Goal: Information Seeking & Learning: Learn about a topic

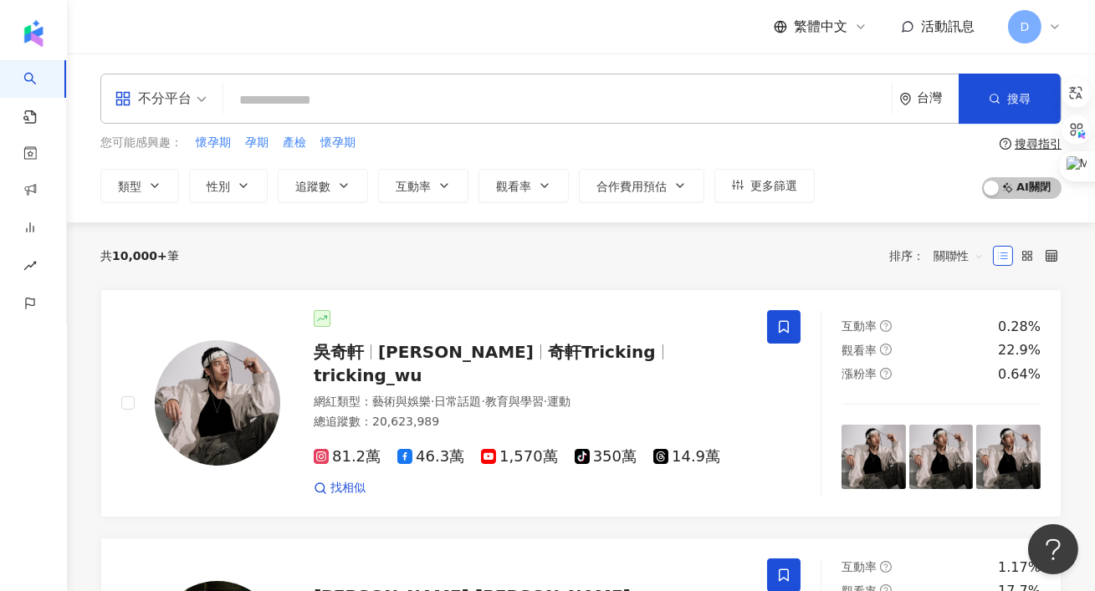
click at [323, 97] on input "search" at bounding box center [557, 100] width 655 height 32
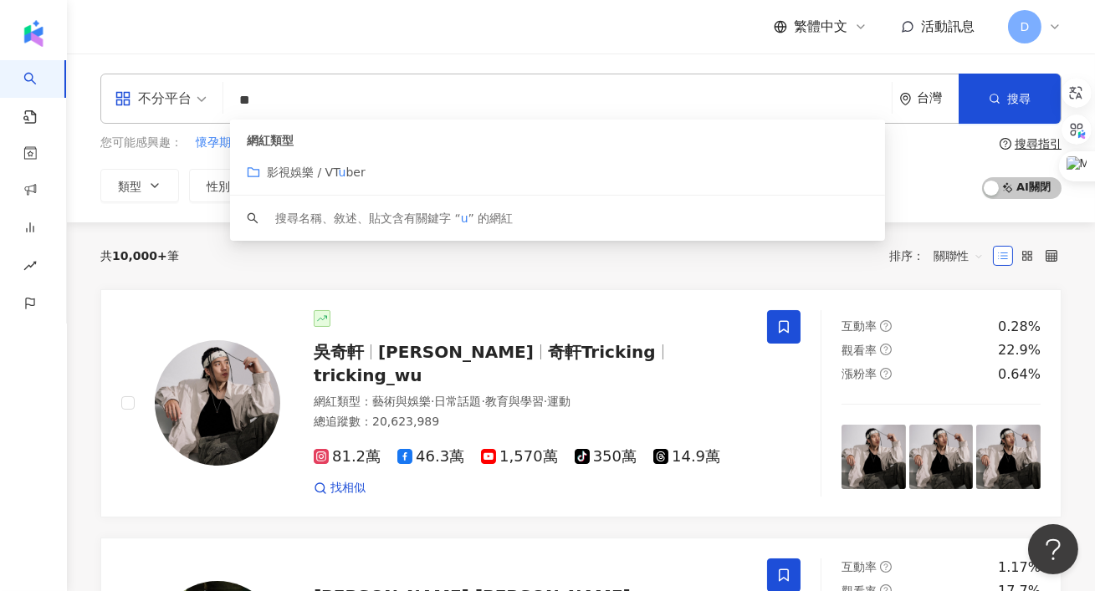
type input "*"
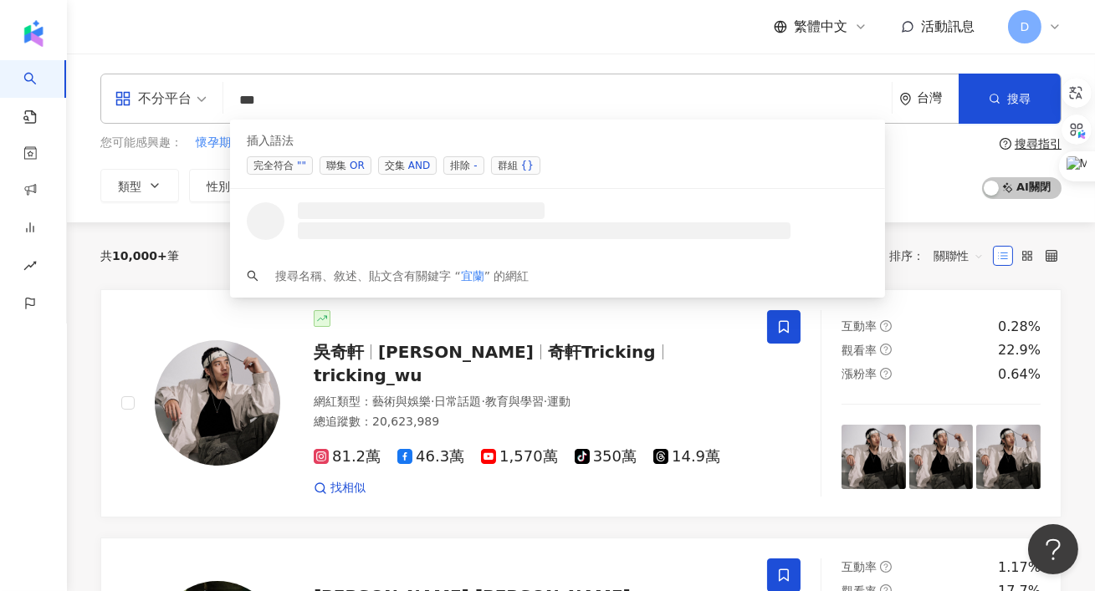
click at [399, 157] on span "交集 AND" at bounding box center [407, 165] width 59 height 18
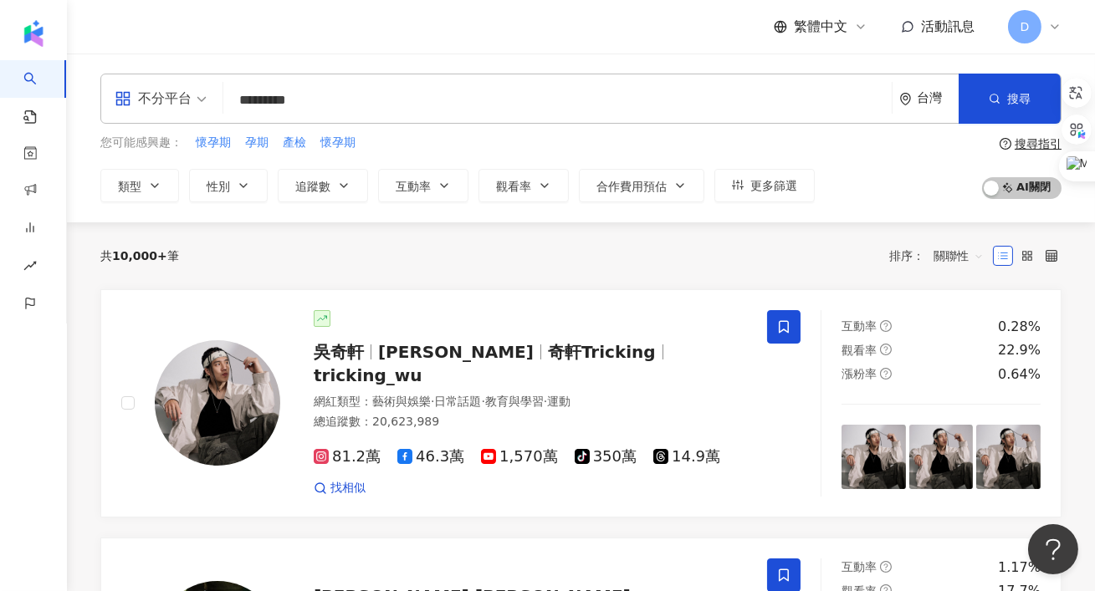
type input "*********"
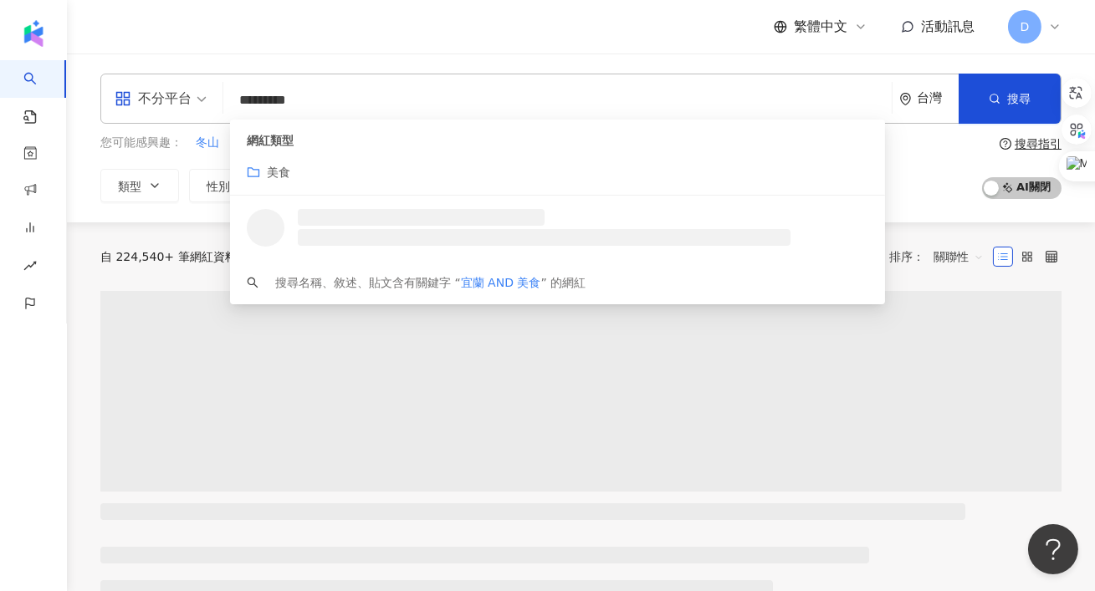
click at [429, 65] on div "不分平台 ********* 台灣 搜尋 customizedTag loading 網紅類型 美食 搜尋名稱、敘述、貼文含有關鍵字 “ 宜蘭 AND 美食 …" at bounding box center [581, 138] width 1028 height 169
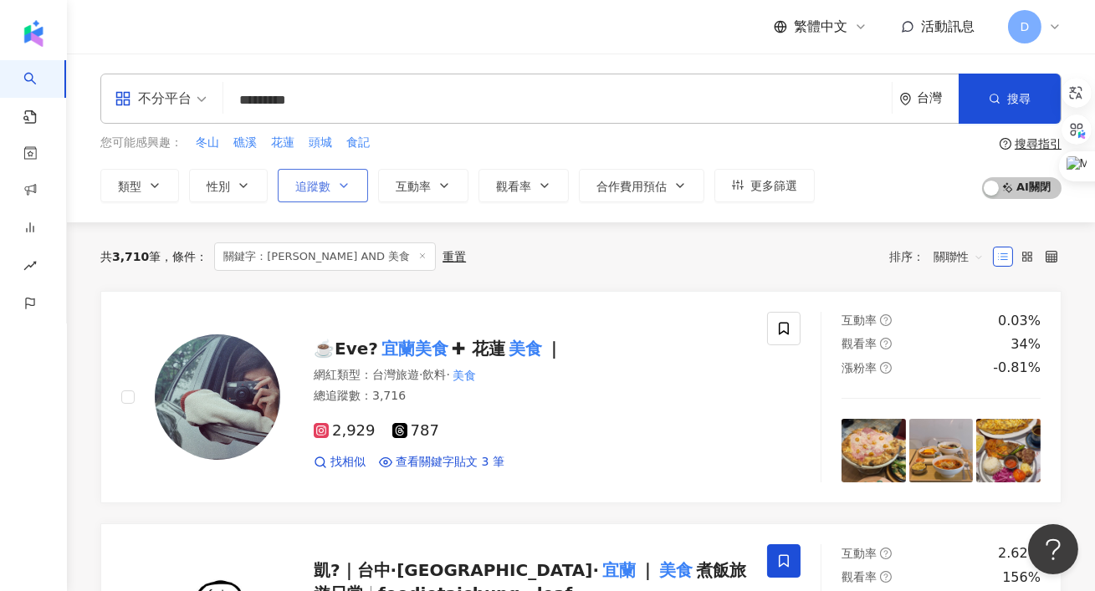
click at [320, 192] on button "追蹤數" at bounding box center [323, 185] width 90 height 33
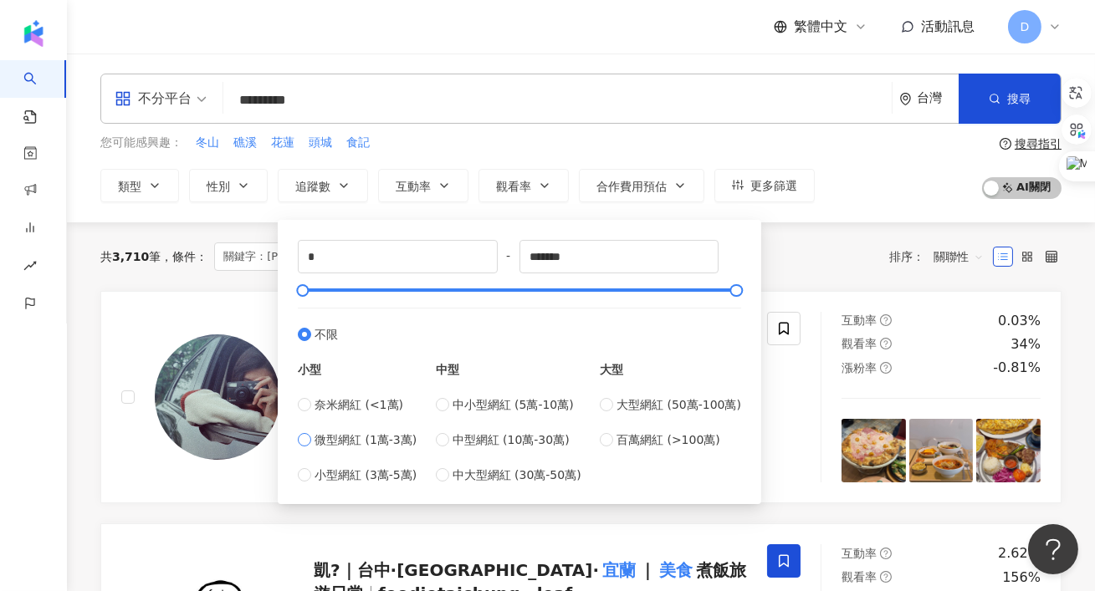
click at [355, 437] on span "微型網紅 (1萬-3萬)" at bounding box center [366, 440] width 102 height 18
type input "*****"
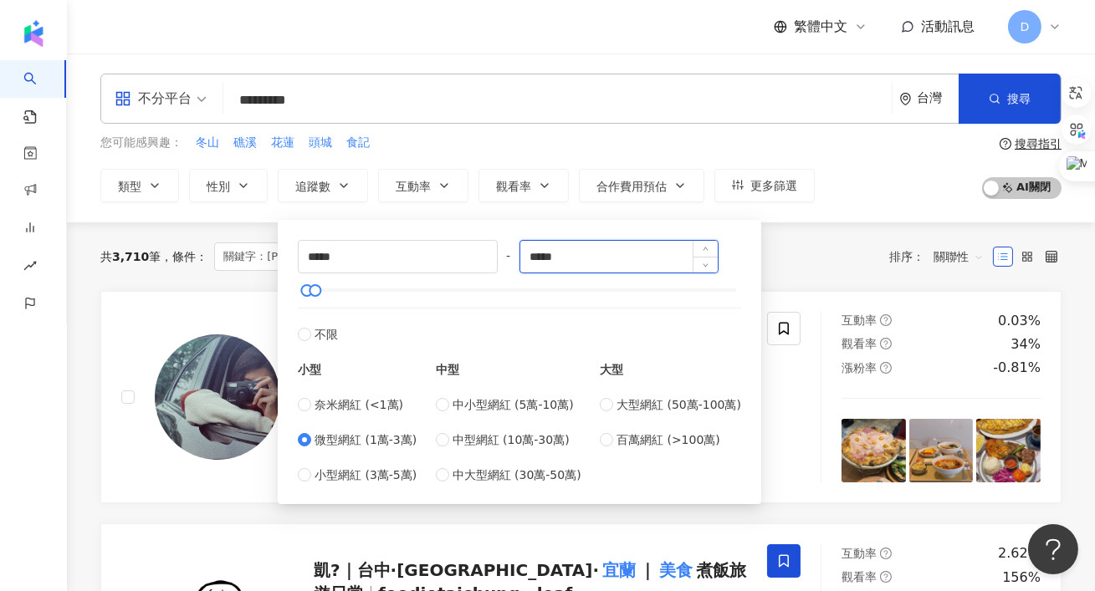
drag, startPoint x: 621, startPoint y: 253, endPoint x: 532, endPoint y: 253, distance: 89.5
click at [532, 253] on input "*****" at bounding box center [619, 257] width 198 height 32
type input "*"
type input "*****"
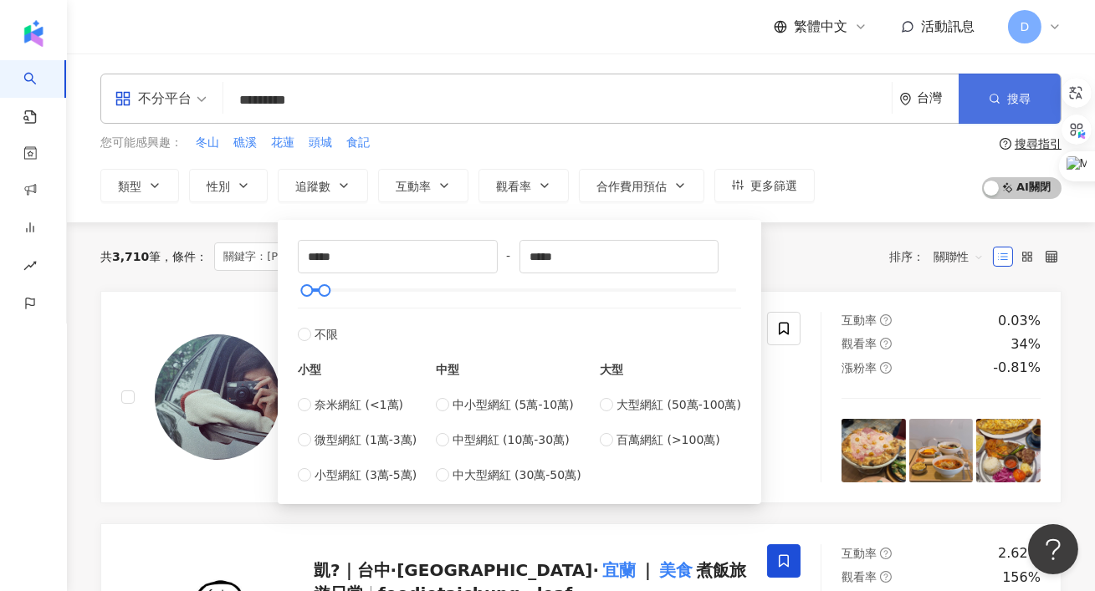
click at [1020, 103] on span "搜尋" at bounding box center [1018, 98] width 23 height 13
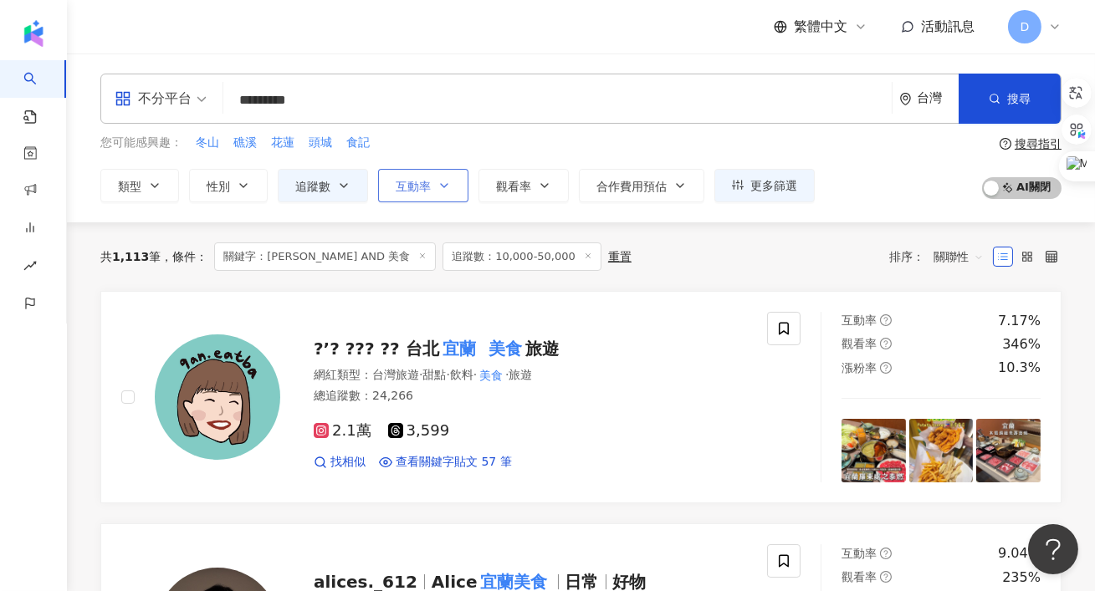
click at [443, 200] on button "互動率" at bounding box center [423, 185] width 90 height 33
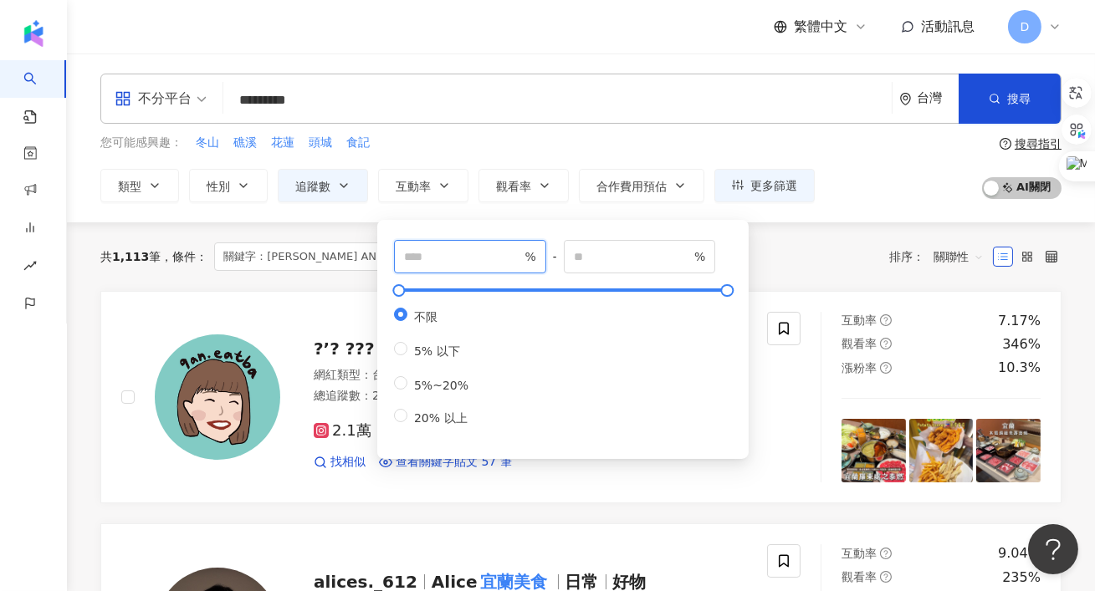
click at [436, 255] on input "number" at bounding box center [462, 257] width 117 height 18
type input "*"
click at [504, 169] on button "觀看率" at bounding box center [523, 185] width 90 height 33
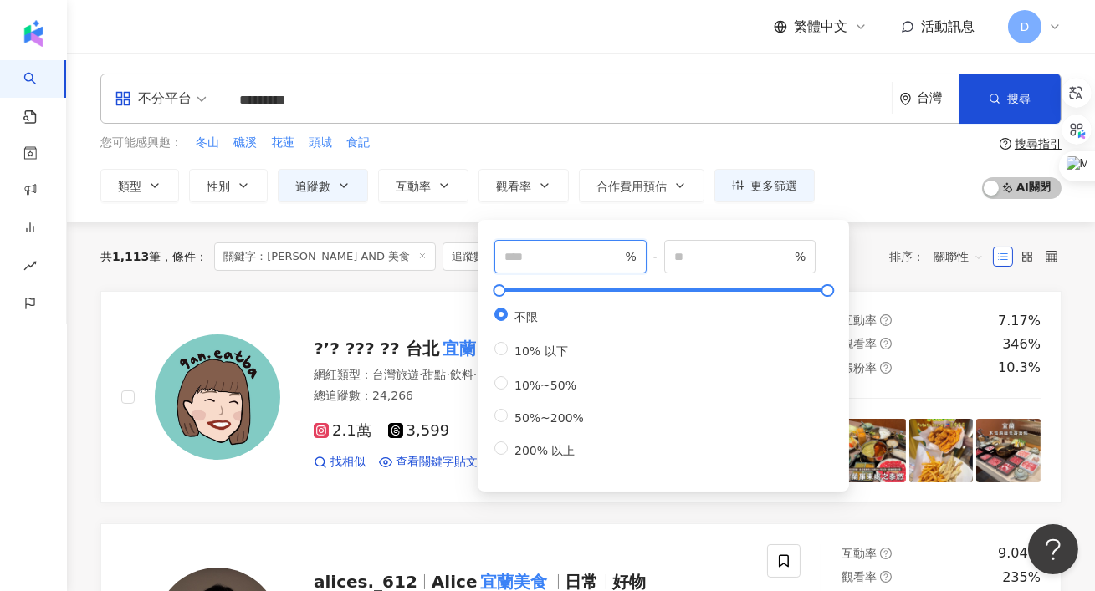
click at [556, 249] on input "number" at bounding box center [562, 257] width 117 height 18
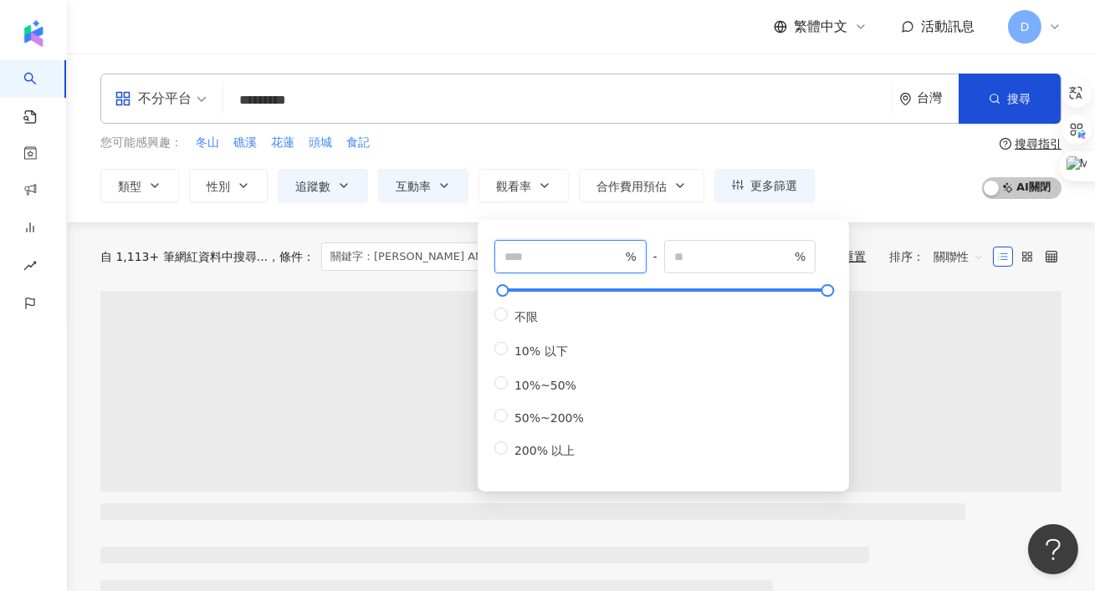
type input "***"
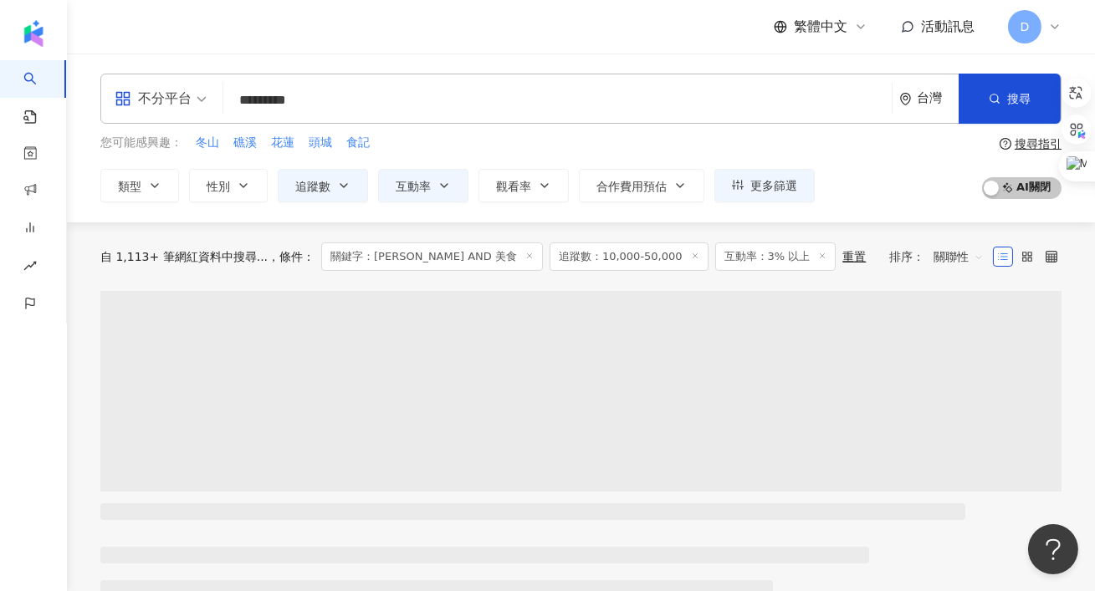
click at [534, 147] on div "您可能感興趣： 冬山 礁溪 花蓮 頭城 食記" at bounding box center [457, 143] width 714 height 18
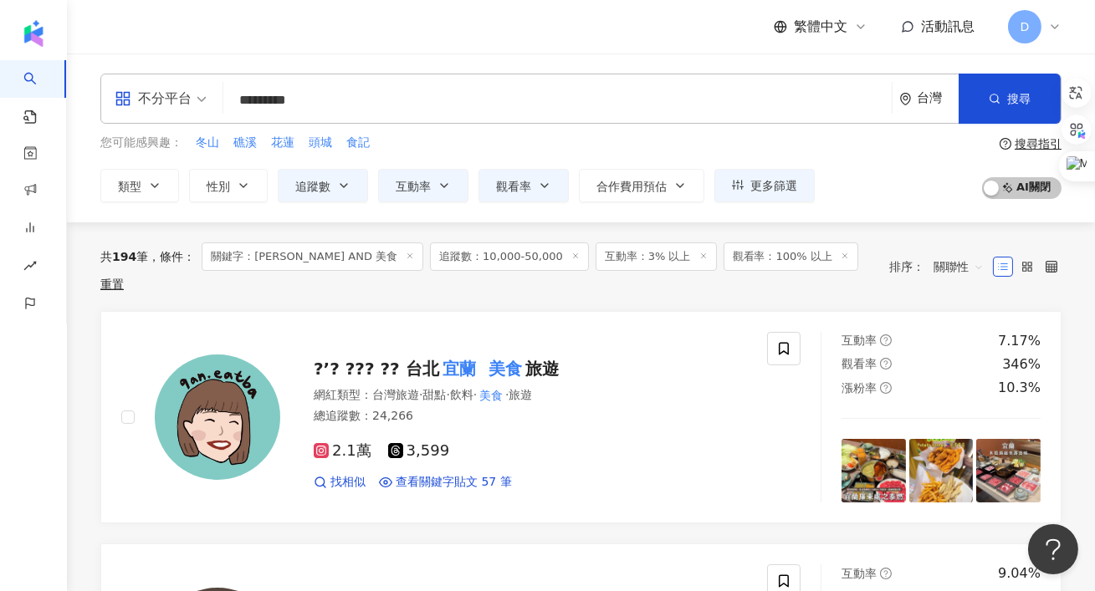
click at [951, 253] on span "關聯性" at bounding box center [958, 266] width 50 height 27
click at [712, 442] on div "2.1萬 3,599" at bounding box center [530, 451] width 433 height 18
click at [491, 344] on div "?’? ??? ?? 台北 宜蘭 美食 旅遊 網紅類型 ： 台灣旅遊 · 甜點 · 飲料 · 美食 · 旅遊 總追蹤數 ： 24,266 2.1萬 3,599…" at bounding box center [513, 417] width 467 height 146
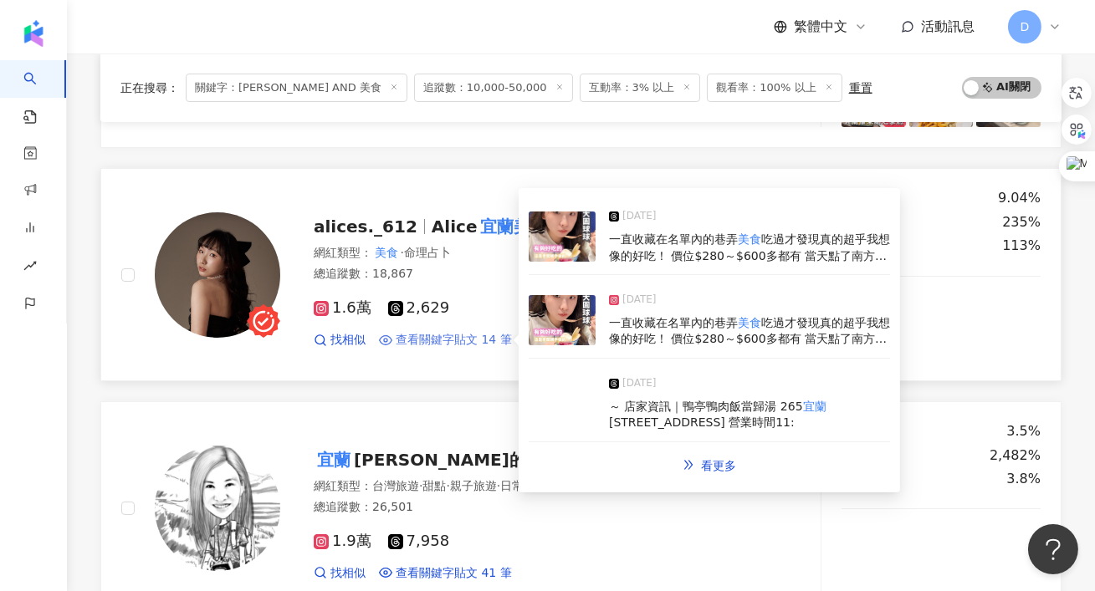
scroll to position [375, 0]
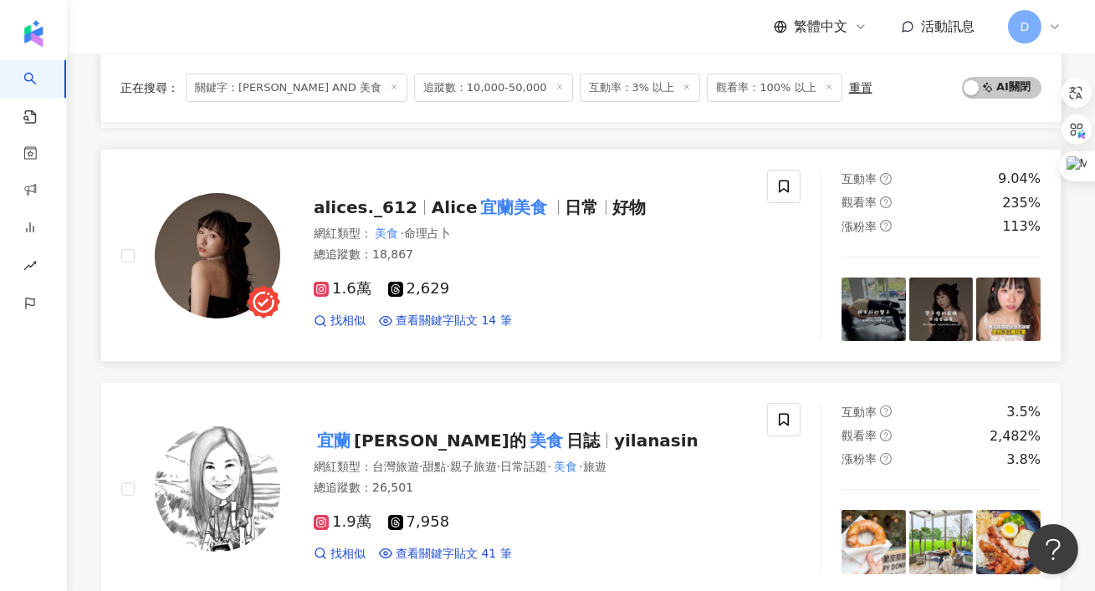
click at [400, 204] on span "alices._612" at bounding box center [366, 207] width 104 height 20
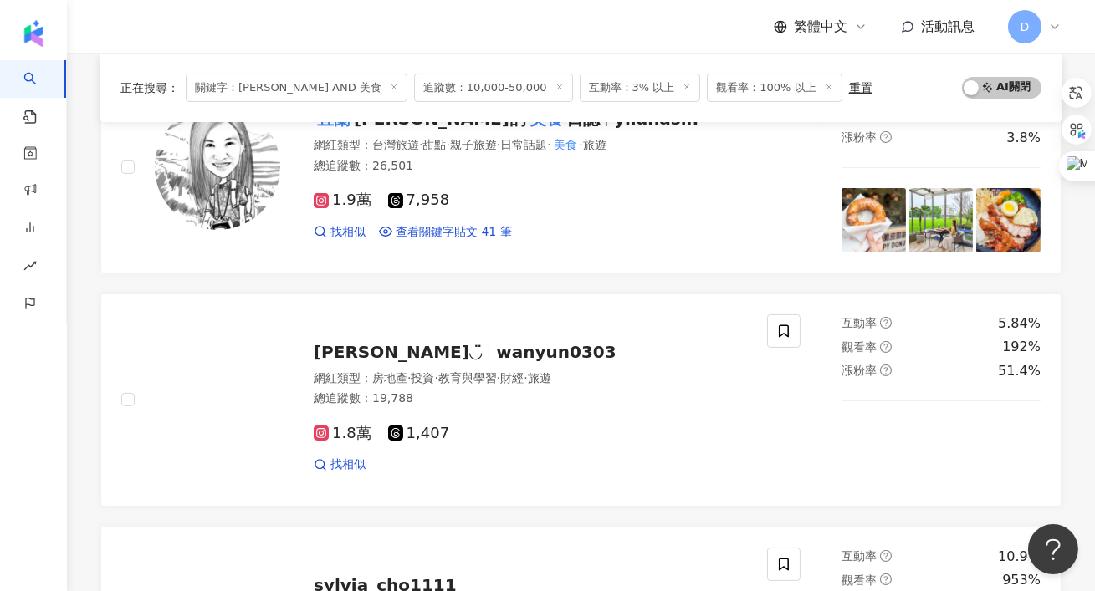
scroll to position [664, 0]
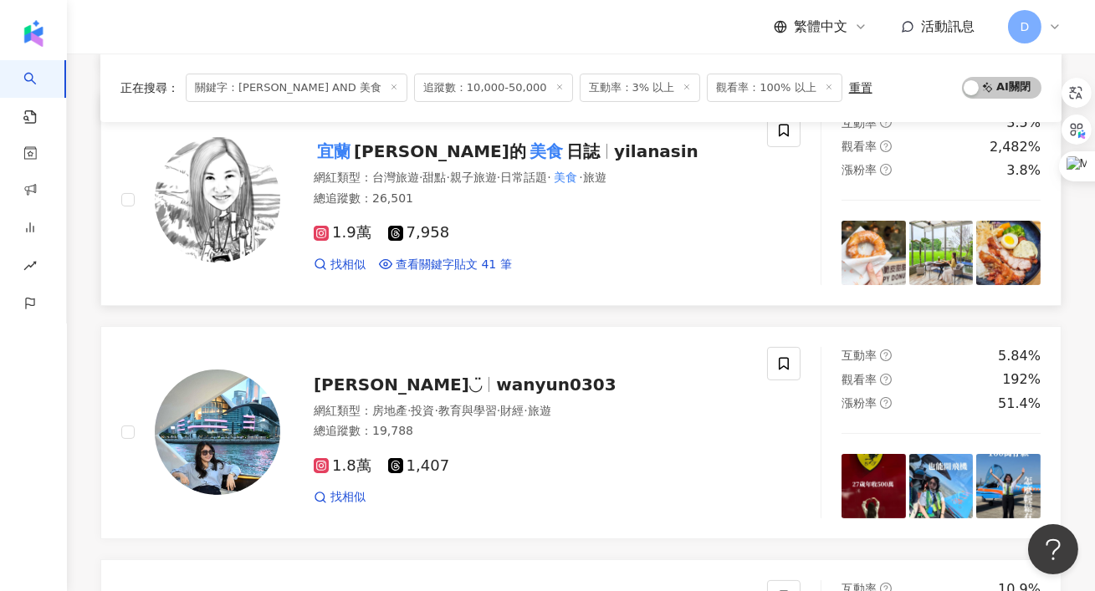
click at [452, 140] on div "宜蘭 ㄚ欣的 美食 日誌 yilanasin" at bounding box center [530, 151] width 433 height 23
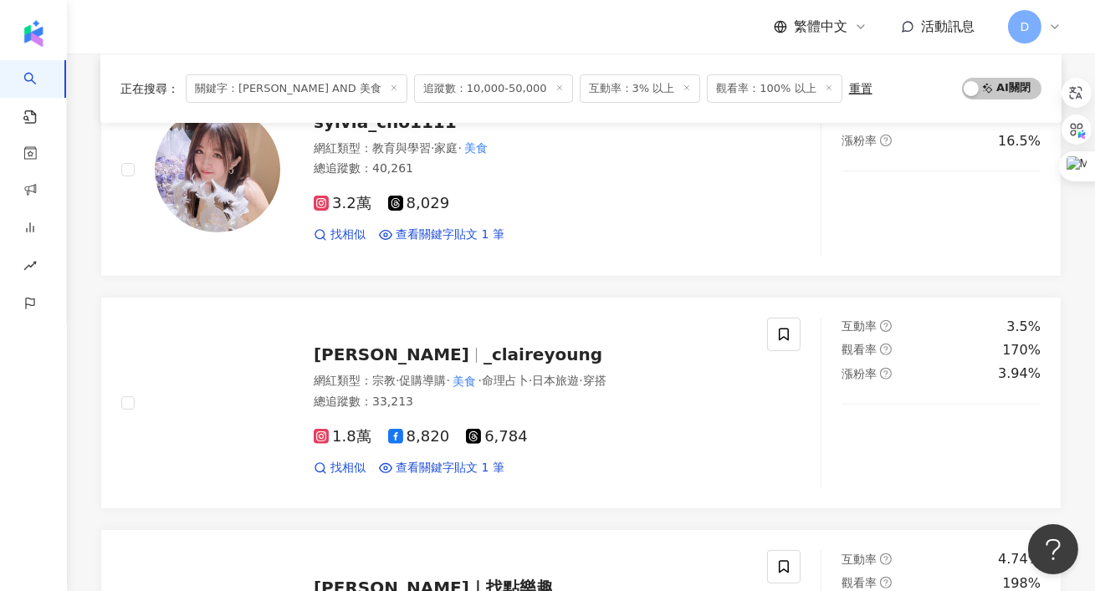
scroll to position [0, 0]
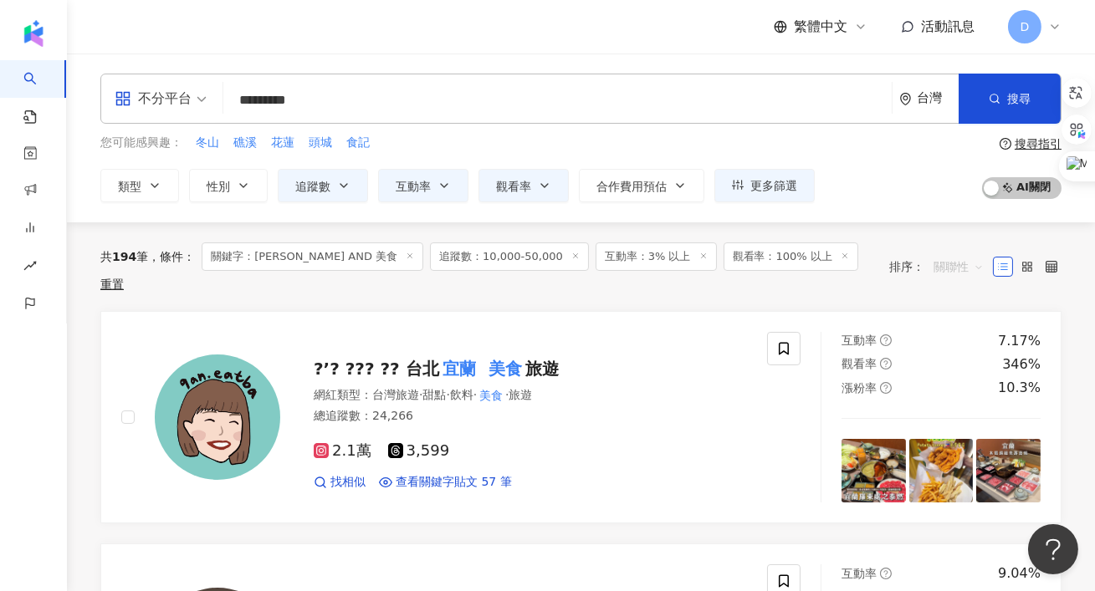
click at [948, 253] on span "關聯性" at bounding box center [958, 266] width 50 height 27
click at [944, 431] on div "關鍵字" at bounding box center [959, 432] width 42 height 18
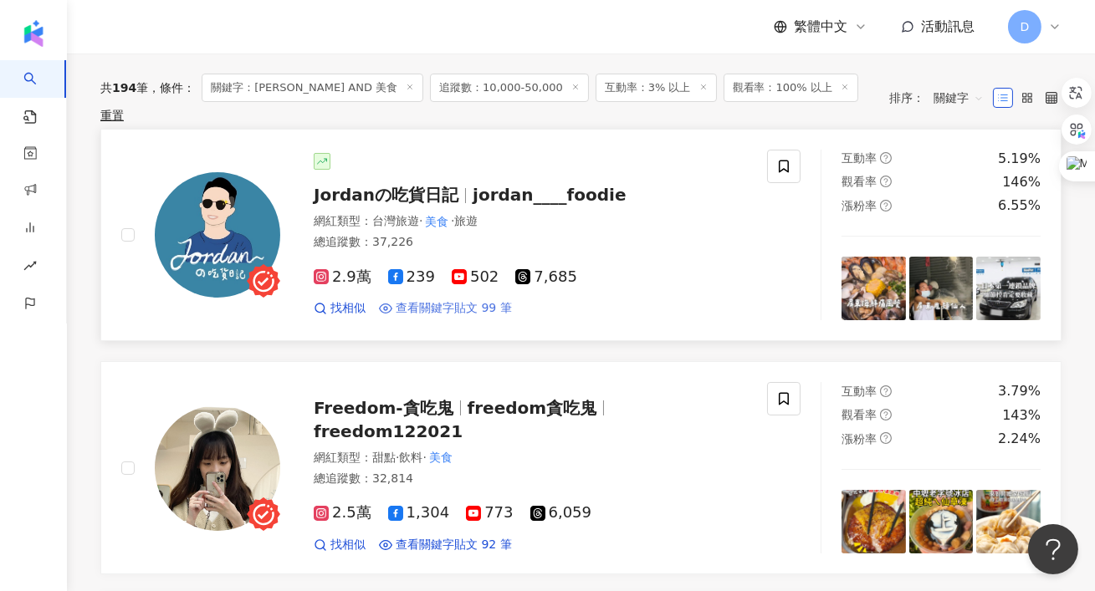
scroll to position [159, 0]
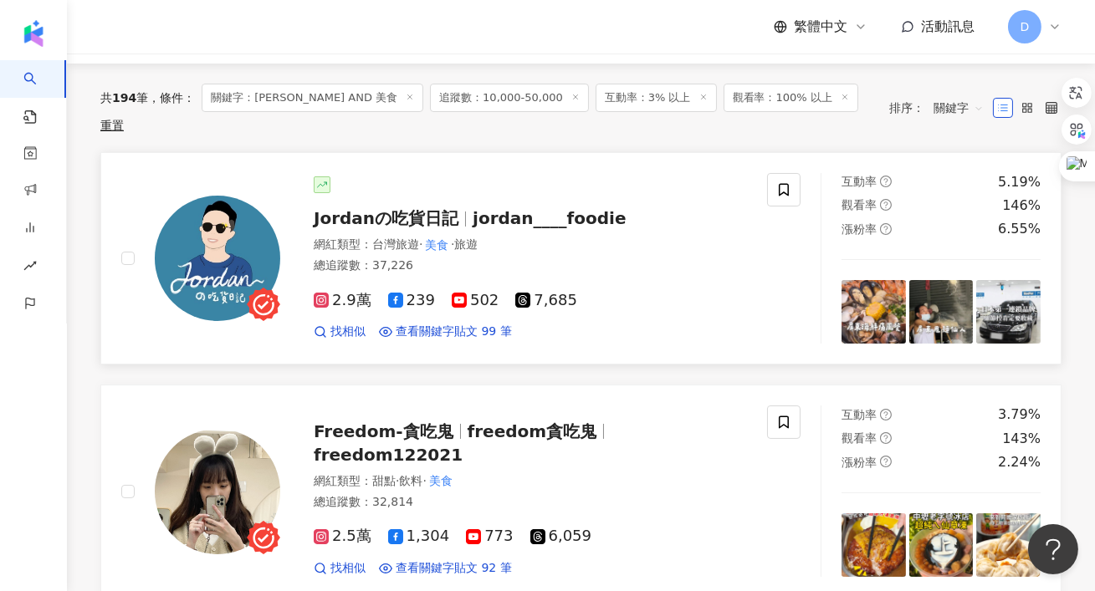
click at [427, 208] on span "Jordanの吃貨日記" at bounding box center [386, 218] width 145 height 20
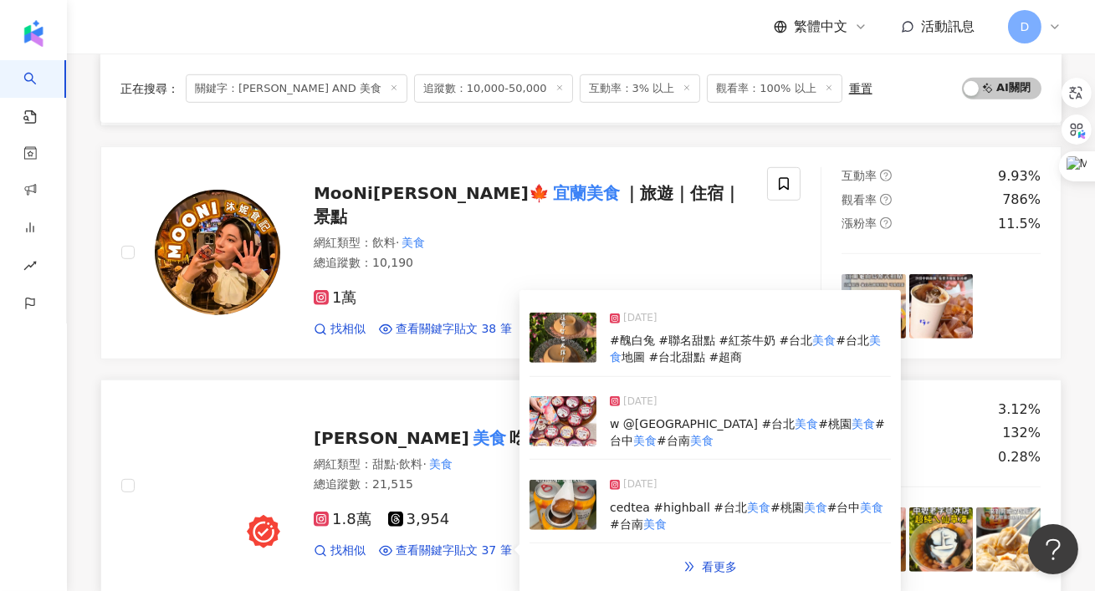
scroll to position [2003, 0]
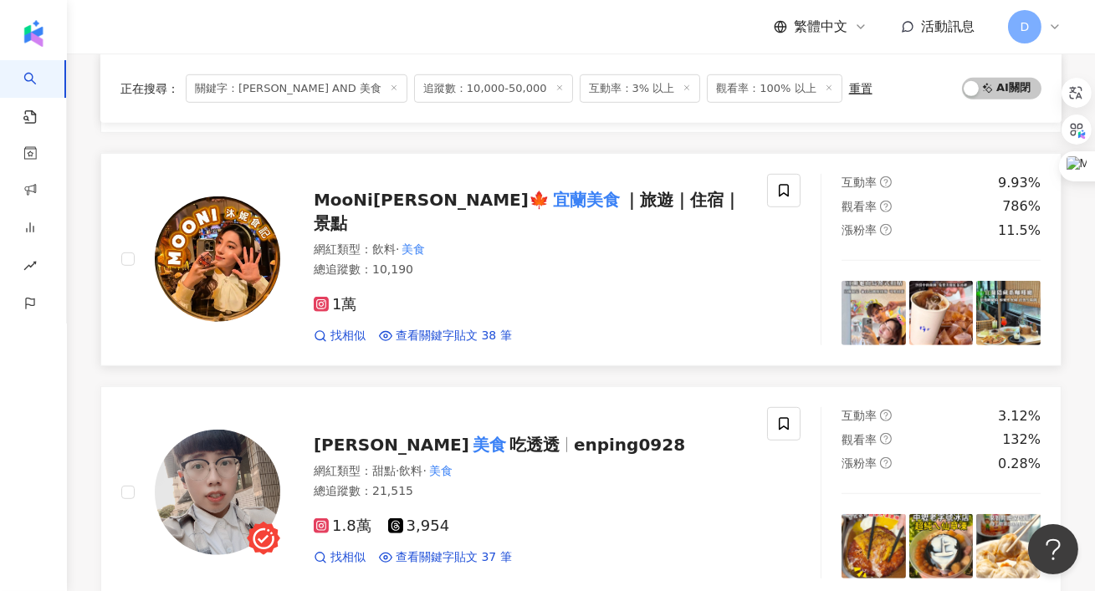
click at [438, 223] on div "MooNi沐妮🍁 宜蘭美食 ｜旅遊｜住宿｜景點 網紅類型 ： 飲料 · 美食 總追蹤數 ： 10,190 1萬 找相似 查看關鍵字貼文 38 筆 2025/7…" at bounding box center [513, 260] width 467 height 170
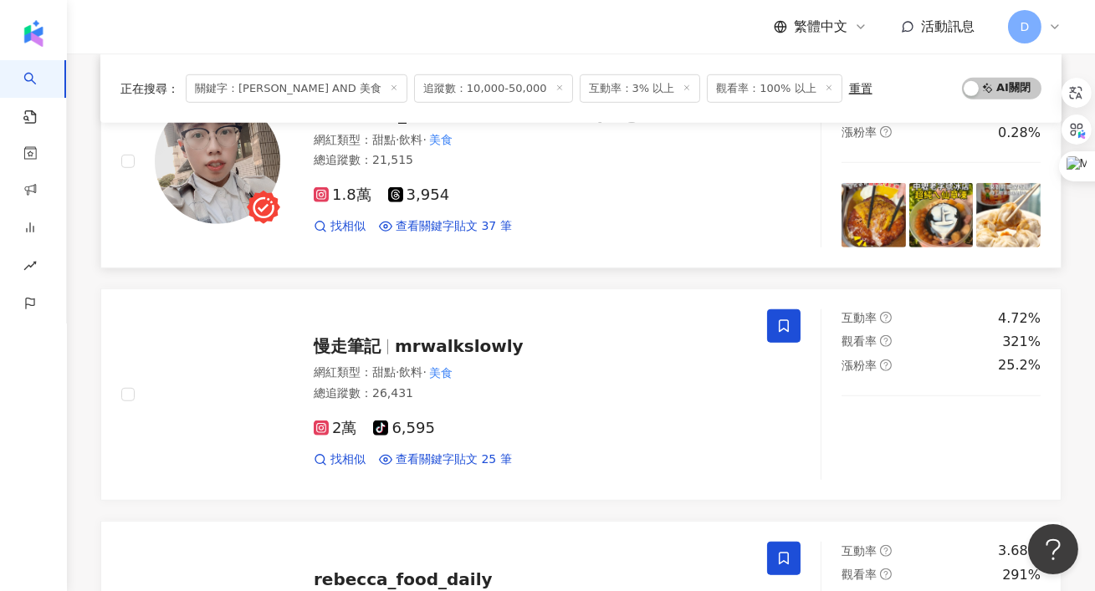
scroll to position [2580, 0]
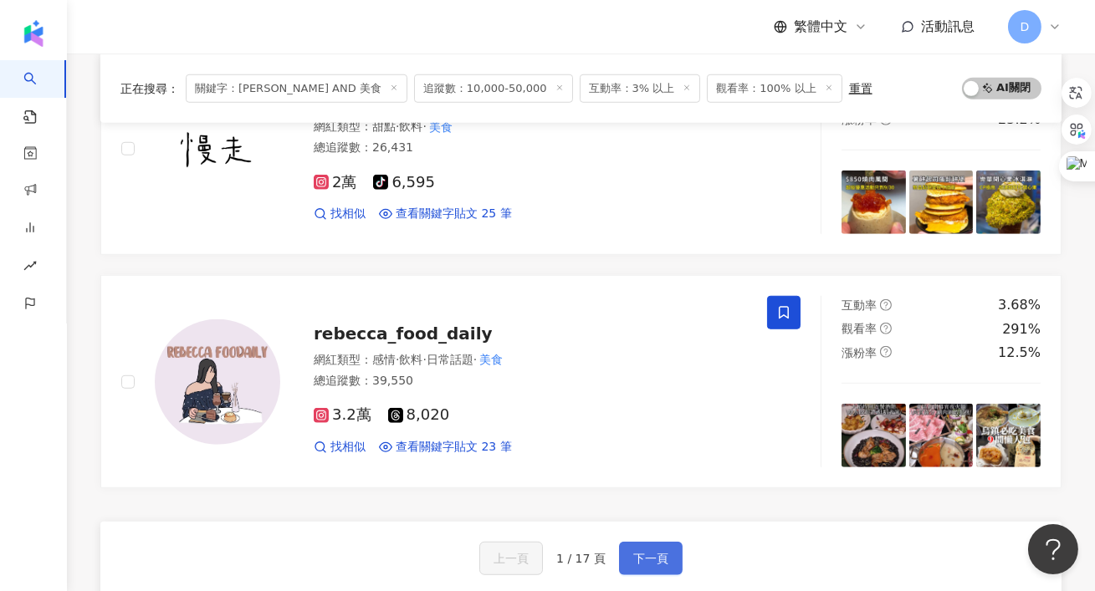
click at [660, 556] on span "下一頁" at bounding box center [650, 558] width 35 height 13
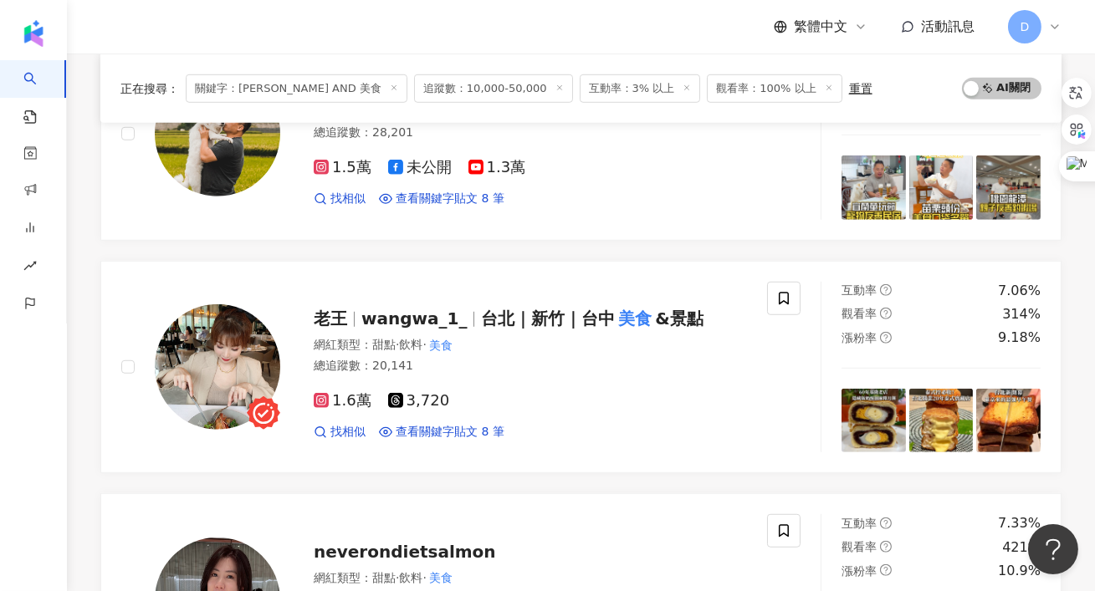
scroll to position [2654, 0]
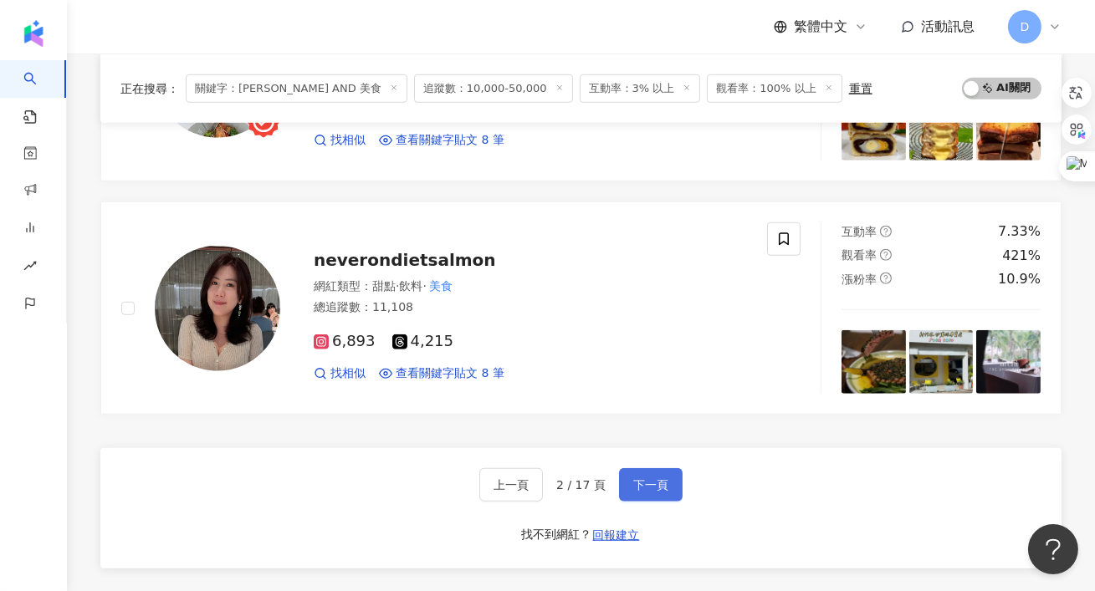
click at [632, 474] on button "下一頁" at bounding box center [651, 484] width 64 height 33
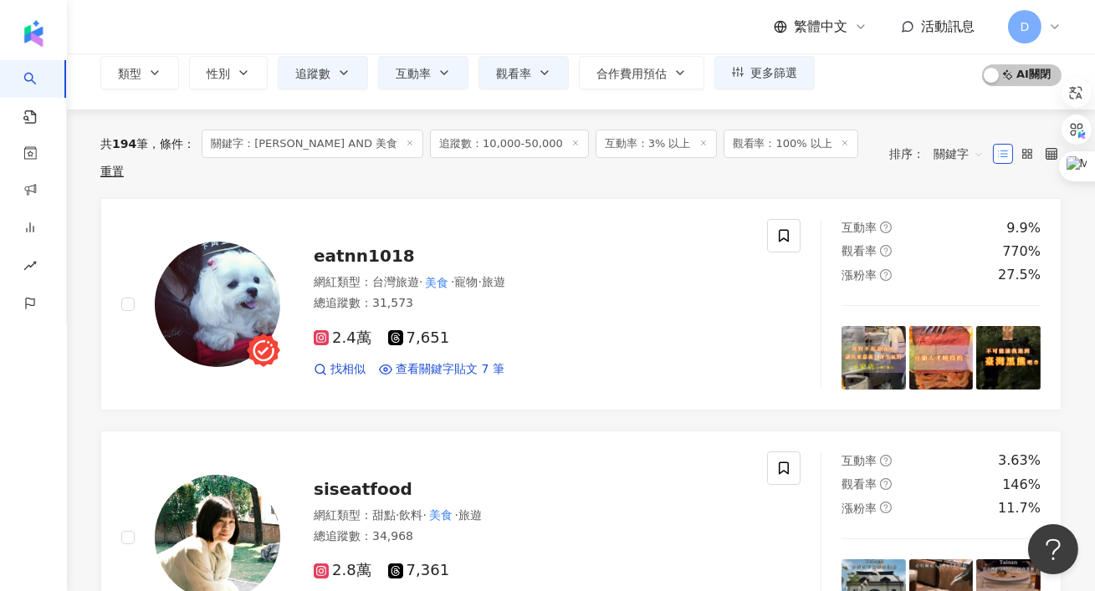
scroll to position [0, 0]
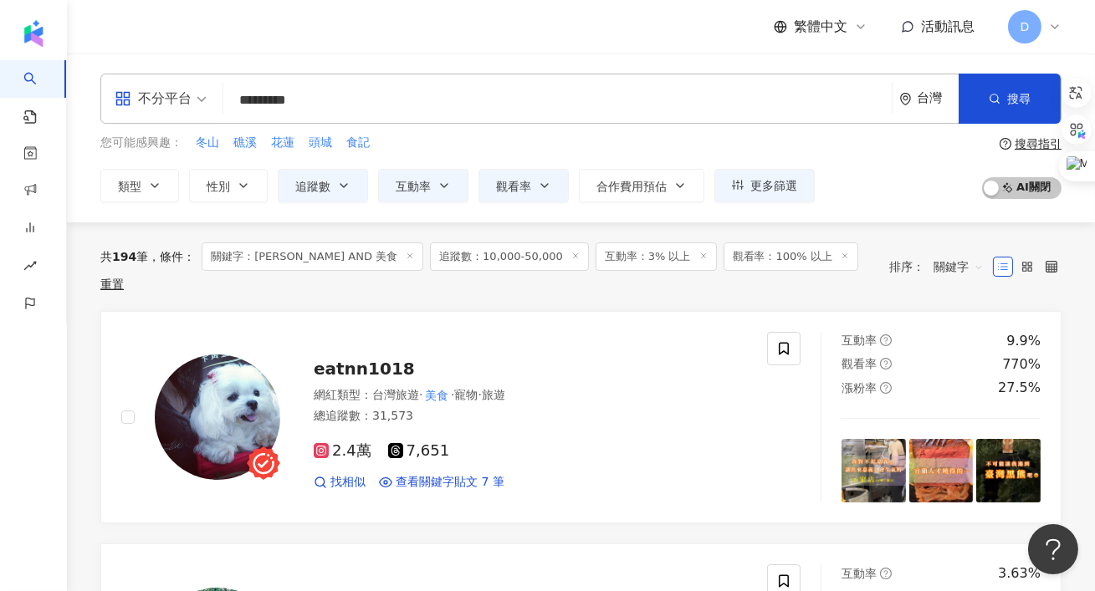
click at [949, 262] on span "關鍵字" at bounding box center [958, 266] width 50 height 27
click at [957, 297] on div "關聯性" at bounding box center [959, 290] width 42 height 18
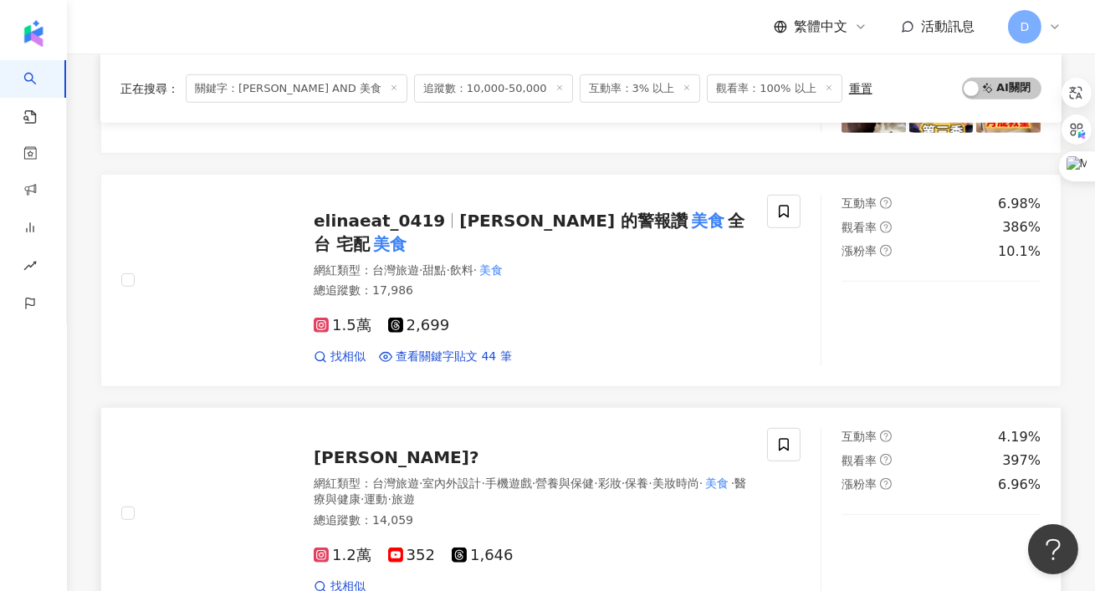
scroll to position [1974, 0]
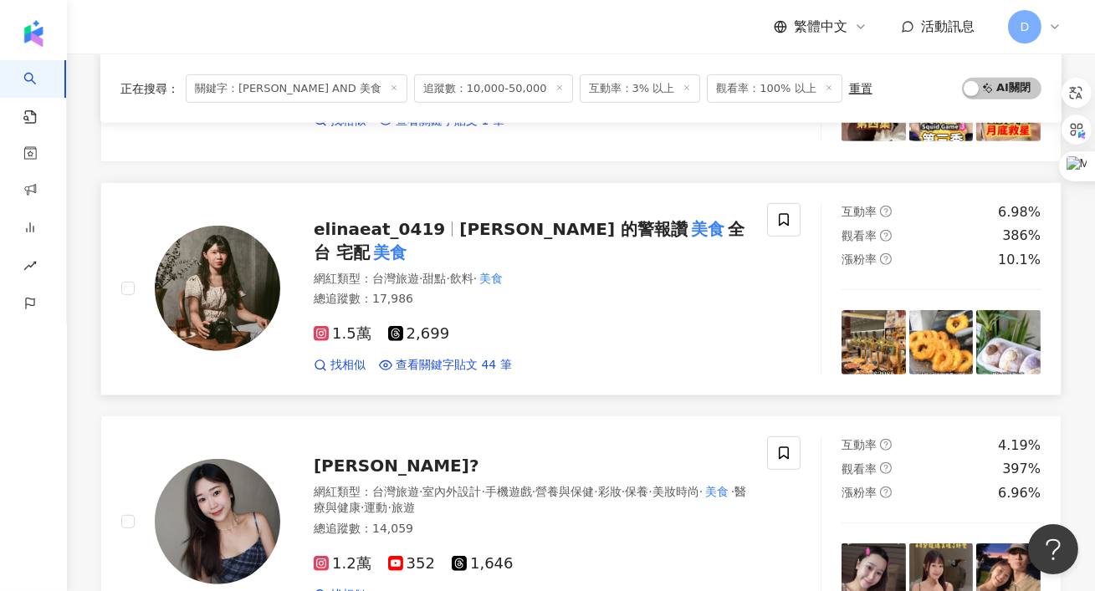
click at [483, 229] on span "Elina 的警報讚" at bounding box center [573, 229] width 228 height 20
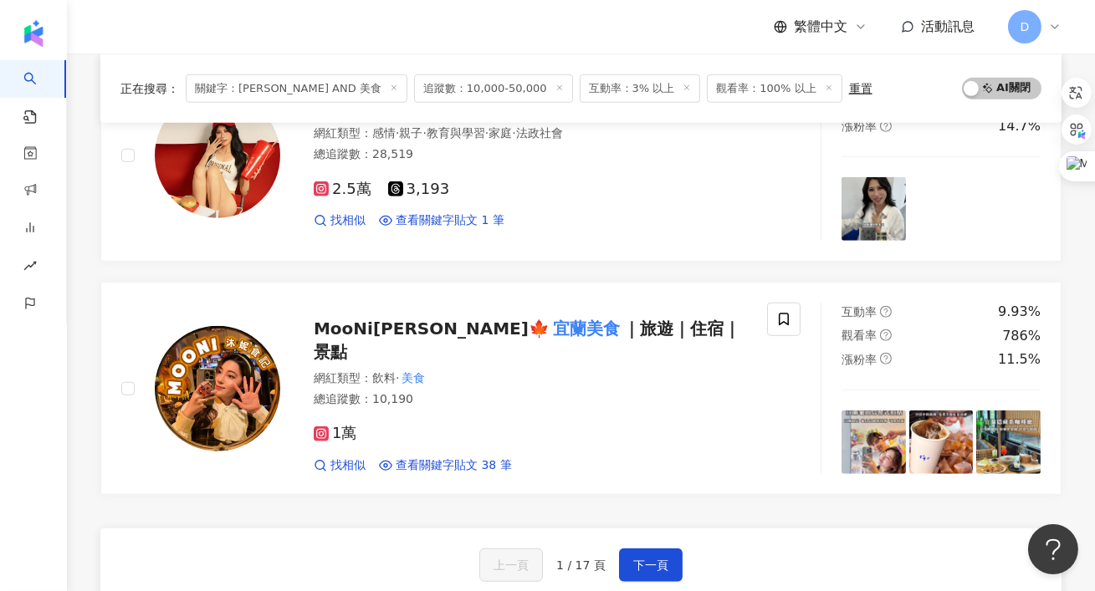
scroll to position [2587, 0]
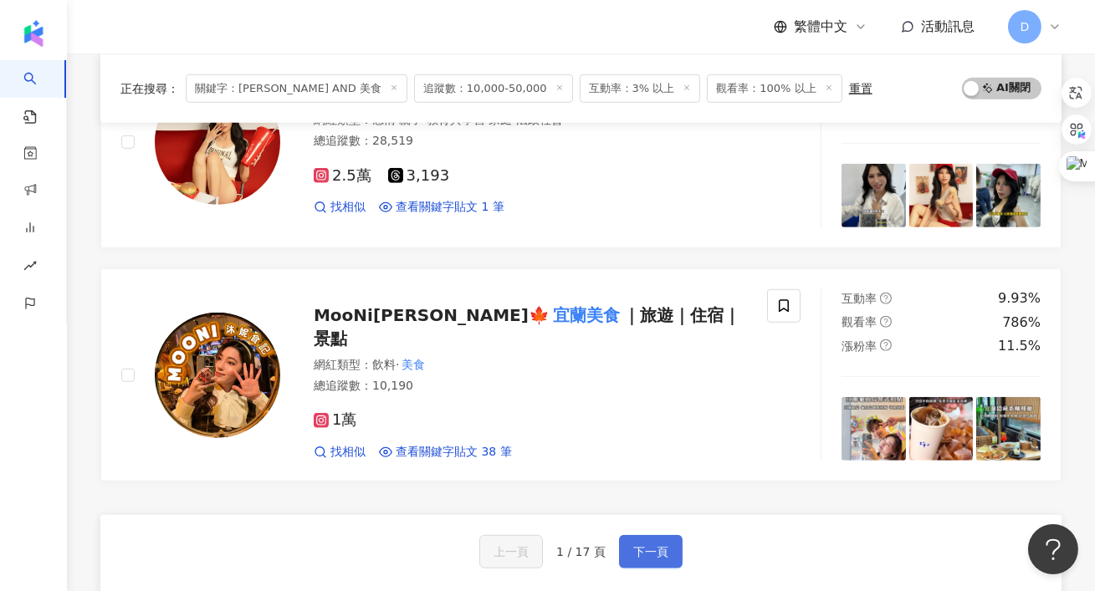
click at [629, 535] on button "下一頁" at bounding box center [651, 551] width 64 height 33
click at [642, 545] on span "下一頁" at bounding box center [650, 551] width 35 height 13
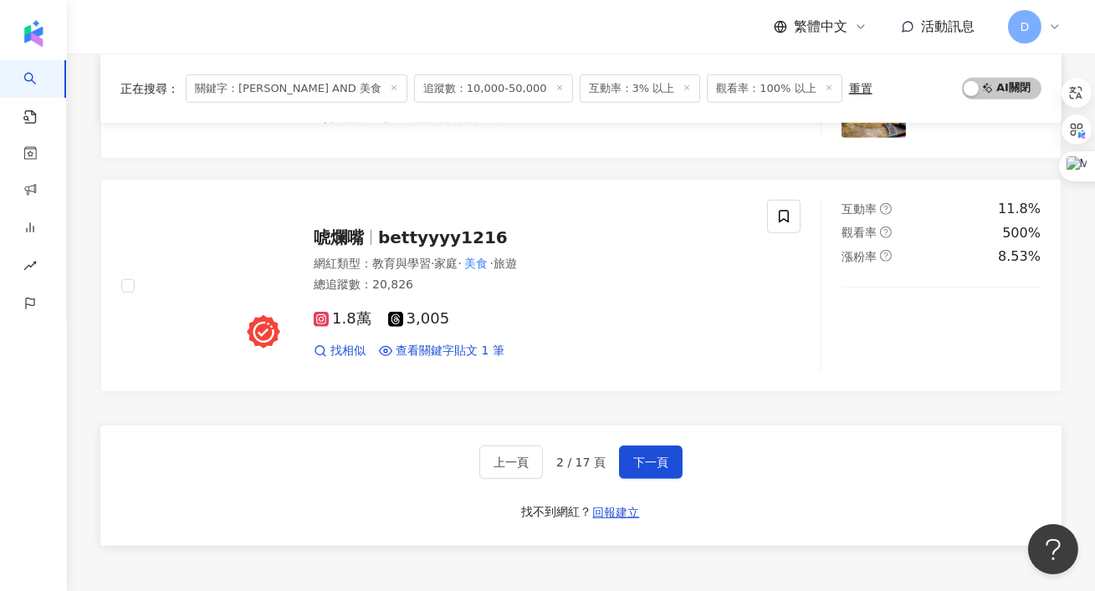
scroll to position [2691, 0]
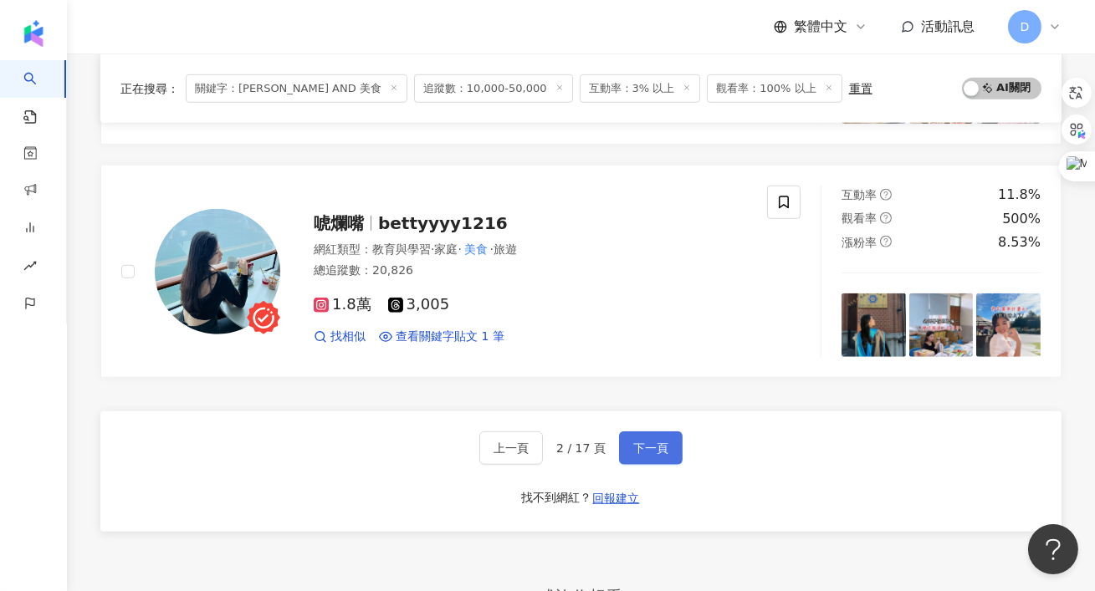
click at [651, 448] on span "下一頁" at bounding box center [650, 448] width 35 height 13
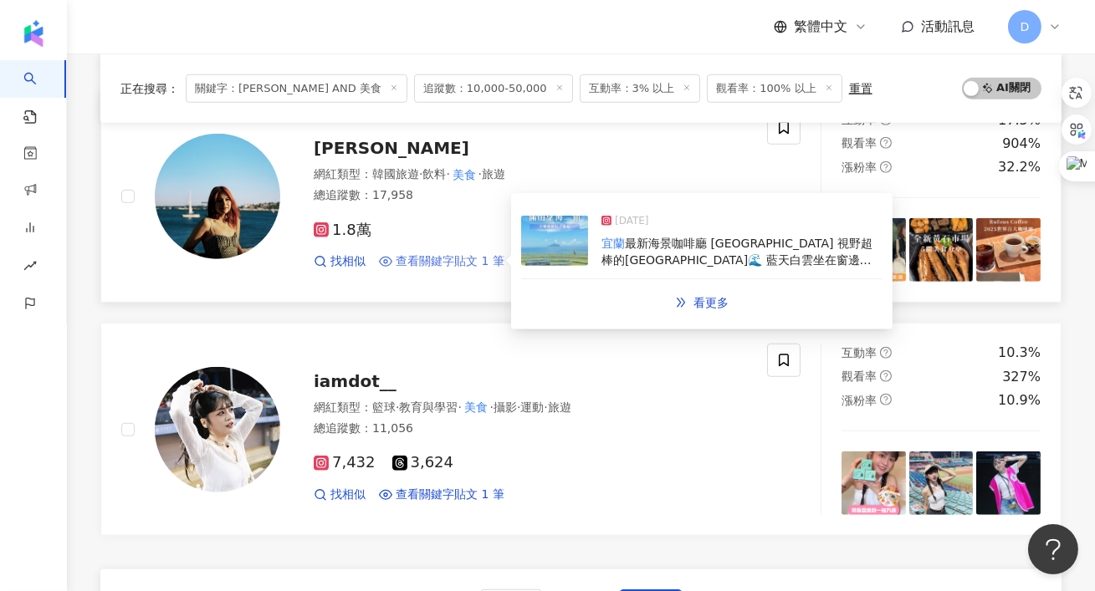
scroll to position [2543, 0]
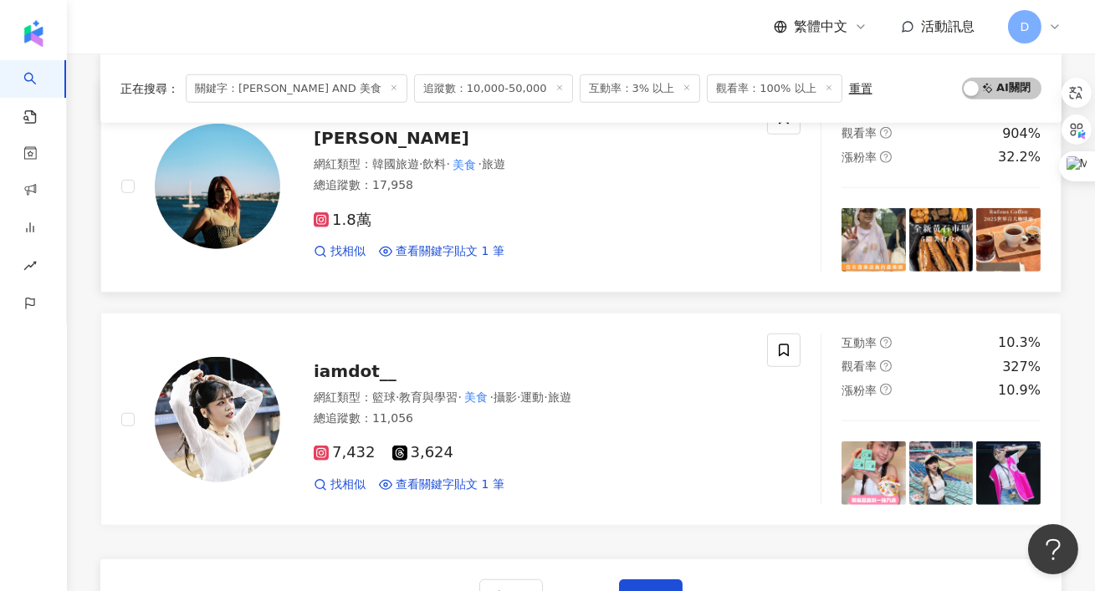
click at [371, 140] on span "赫拉 Hera" at bounding box center [392, 138] width 156 height 20
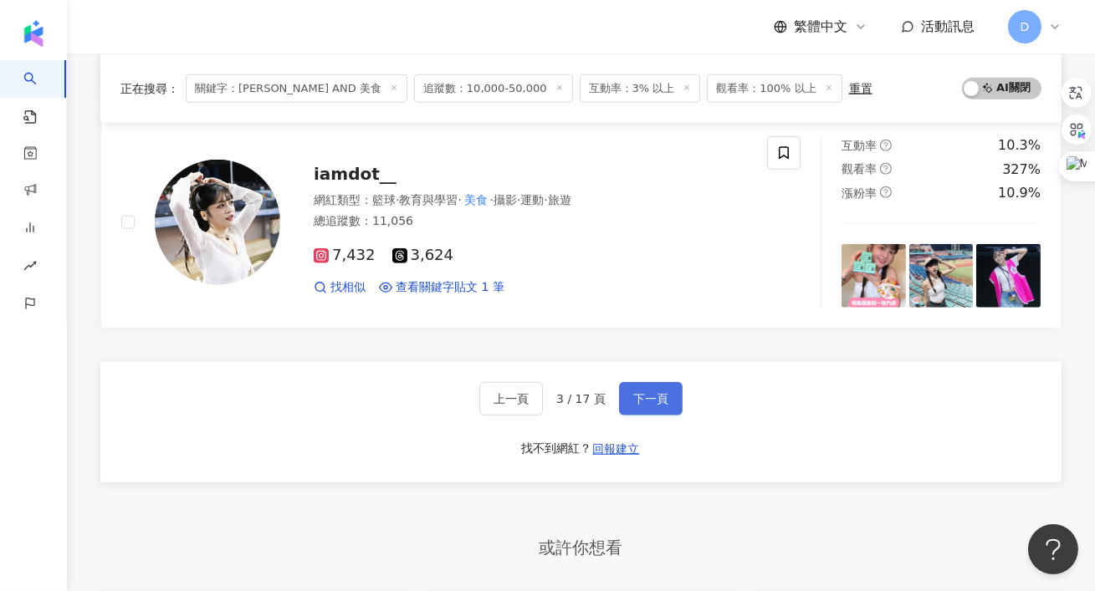
click at [645, 402] on button "下一頁" at bounding box center [651, 398] width 64 height 33
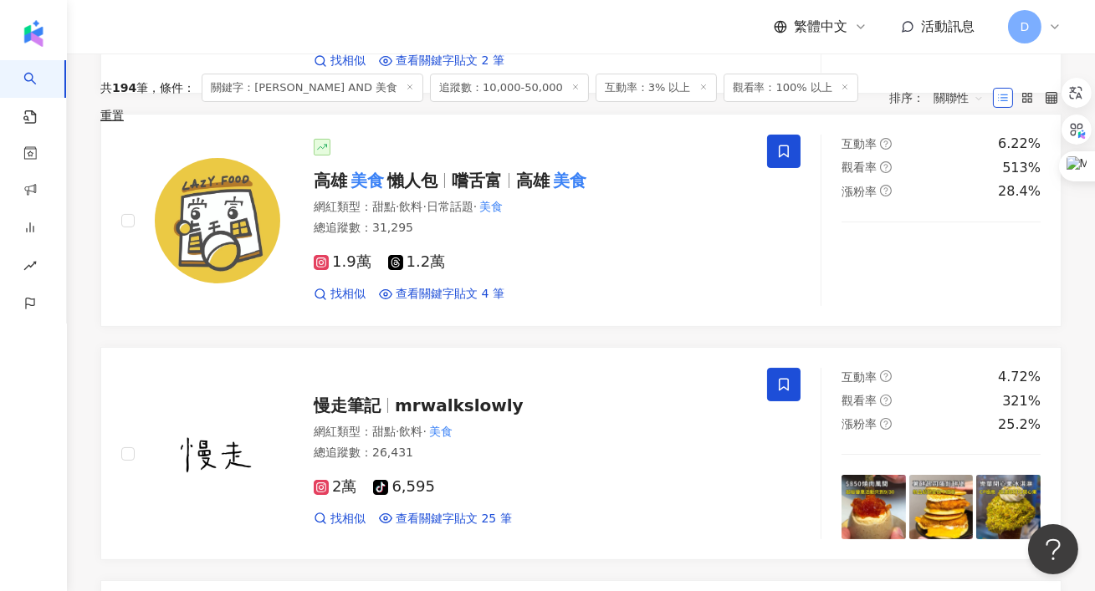
scroll to position [0, 0]
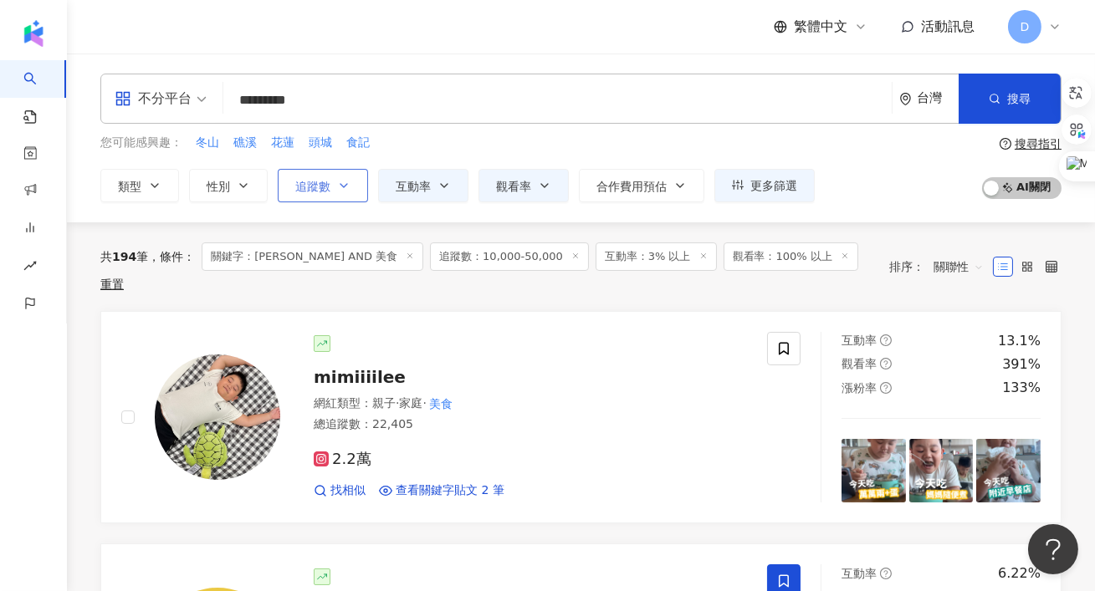
click at [310, 182] on span "追蹤數" at bounding box center [312, 186] width 35 height 13
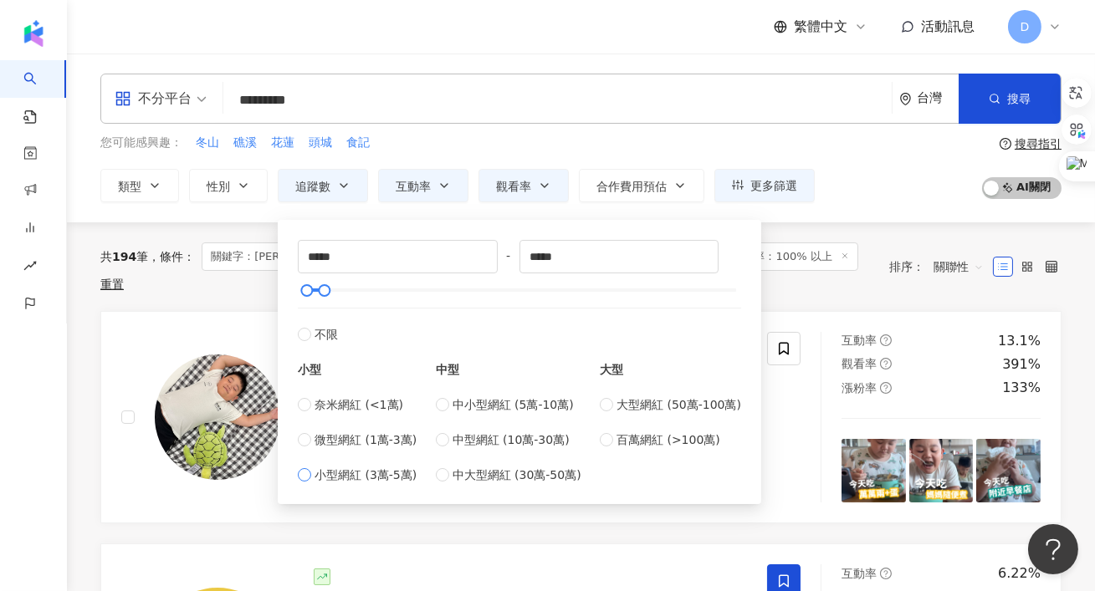
click at [393, 466] on span "小型網紅 (3萬-5萬)" at bounding box center [366, 475] width 102 height 18
type input "*****"
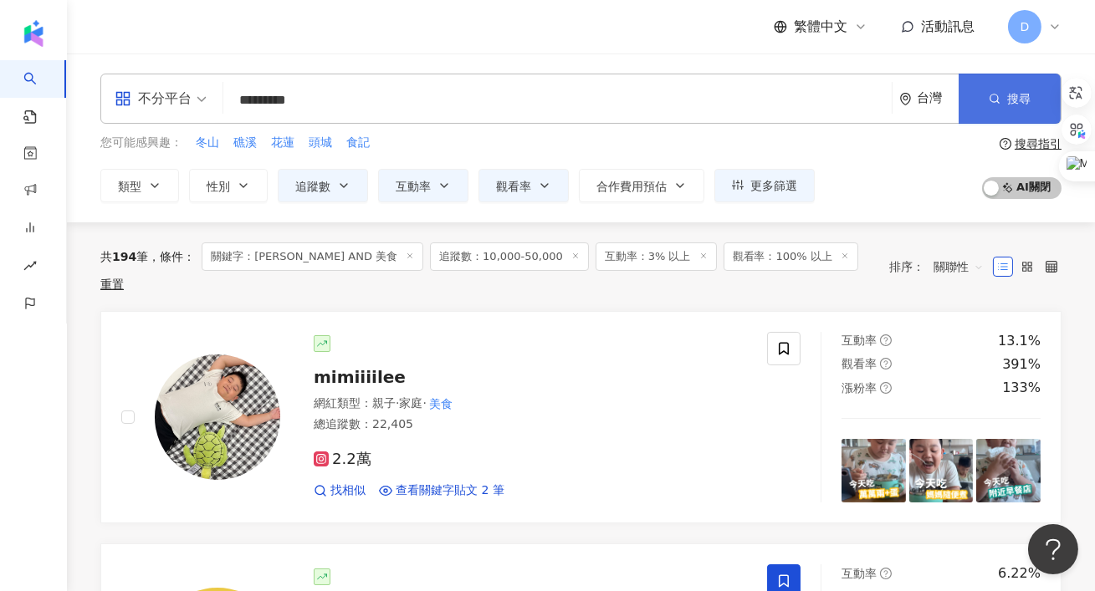
click at [988, 100] on button "搜尋" at bounding box center [1010, 99] width 102 height 50
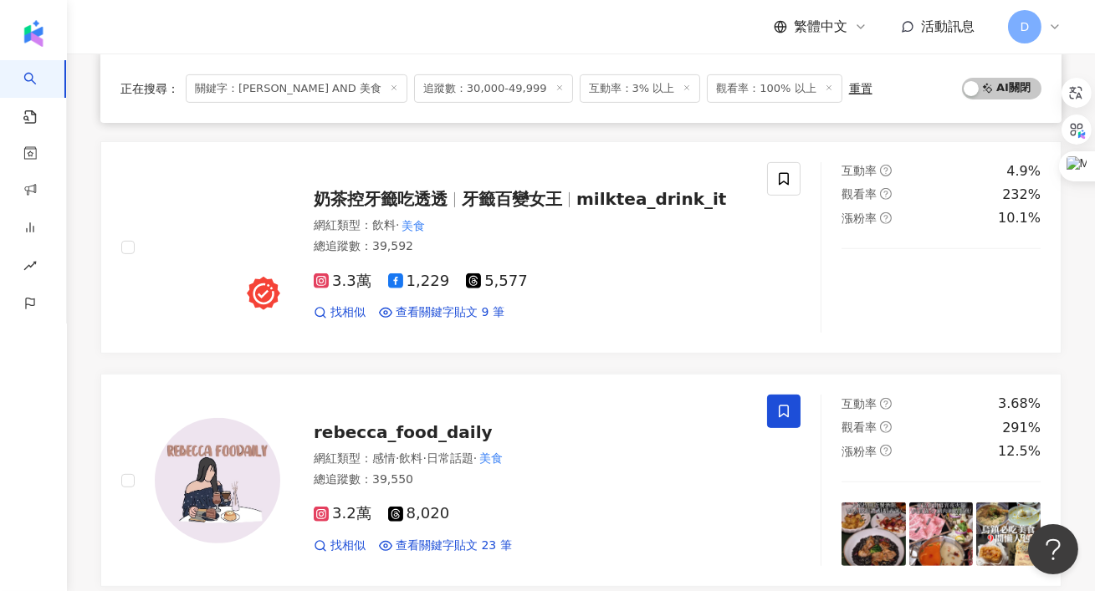
scroll to position [1315, 0]
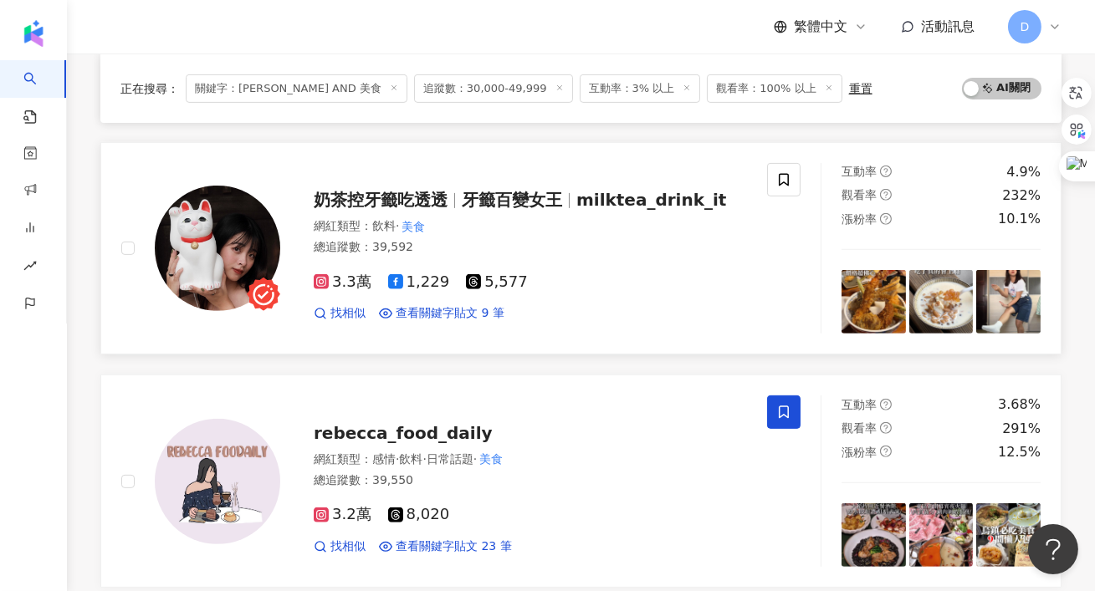
click at [442, 204] on span "奶茶控牙籤吃透透" at bounding box center [381, 200] width 134 height 20
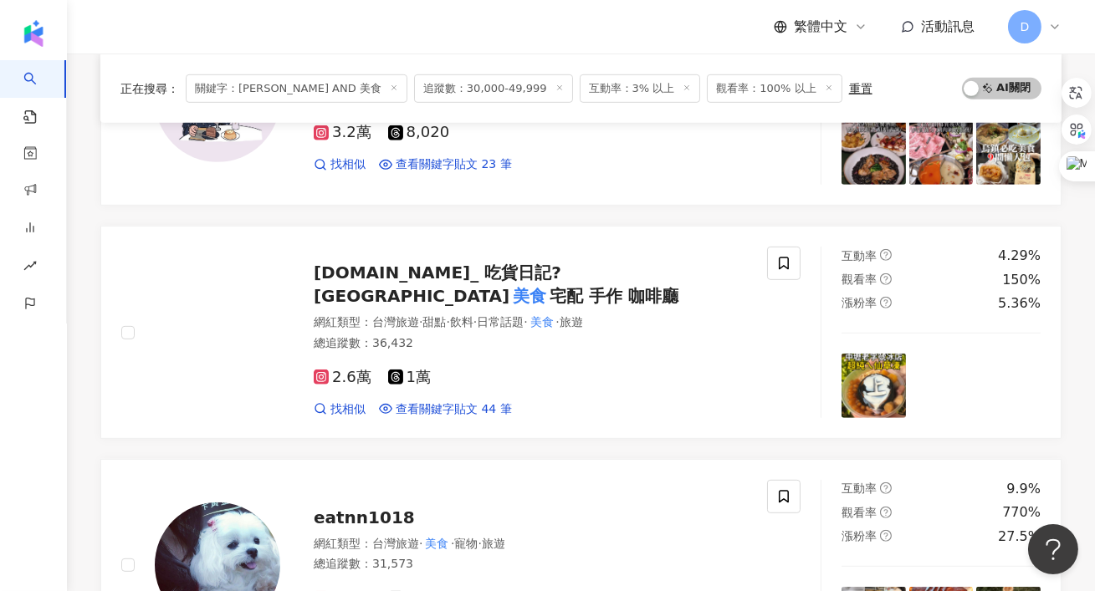
scroll to position [1731, 0]
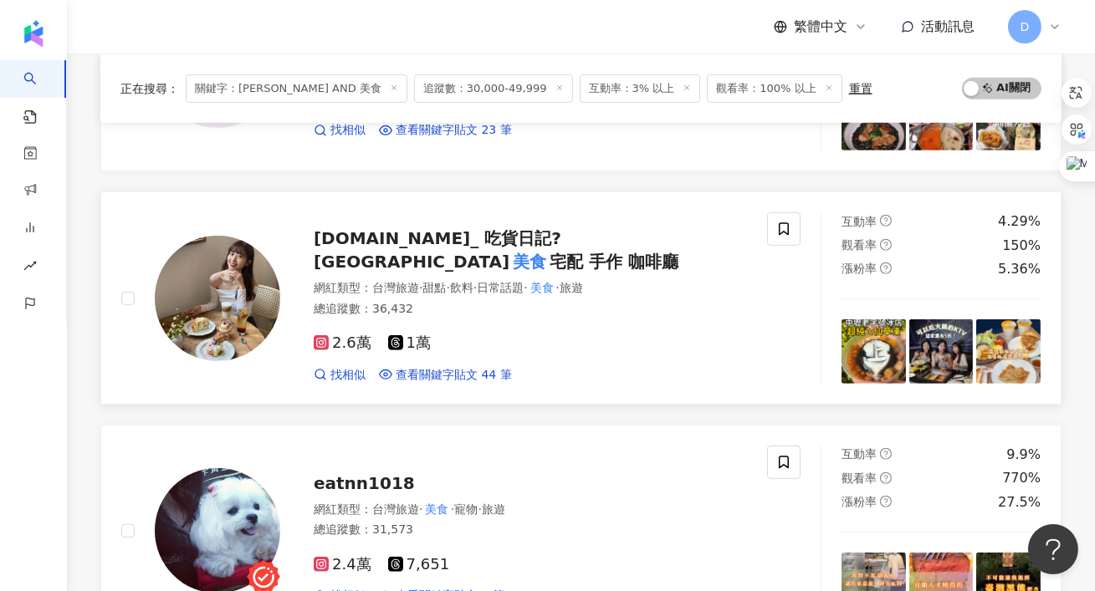
click at [413, 251] on span "yu.food_ 吃貨日記?雙北" at bounding box center [438, 249] width 248 height 43
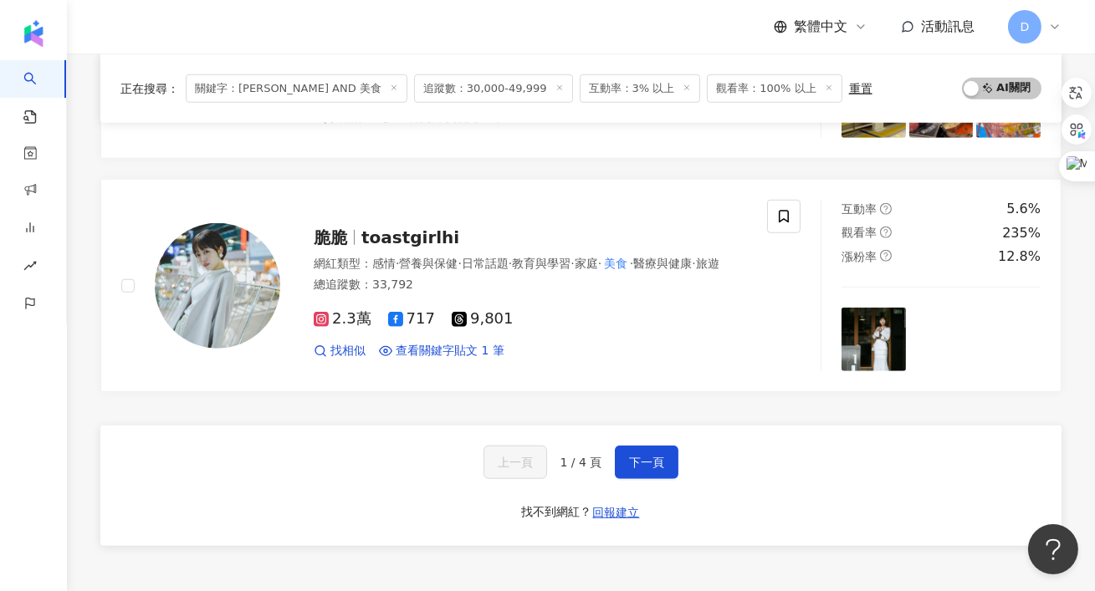
scroll to position [2724, 0]
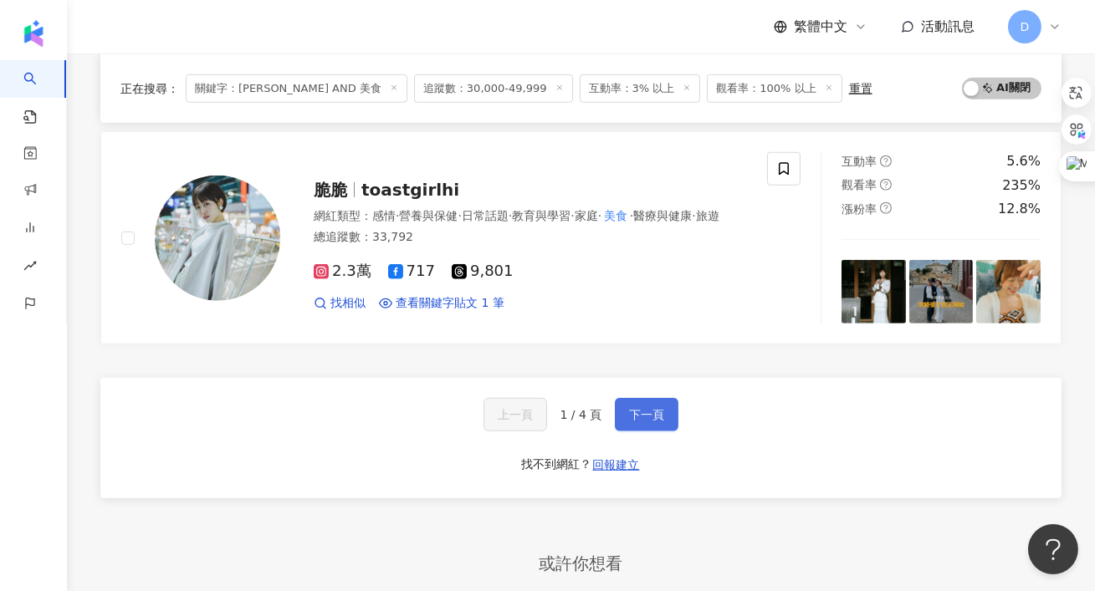
click at [651, 421] on button "下一頁" at bounding box center [647, 414] width 64 height 33
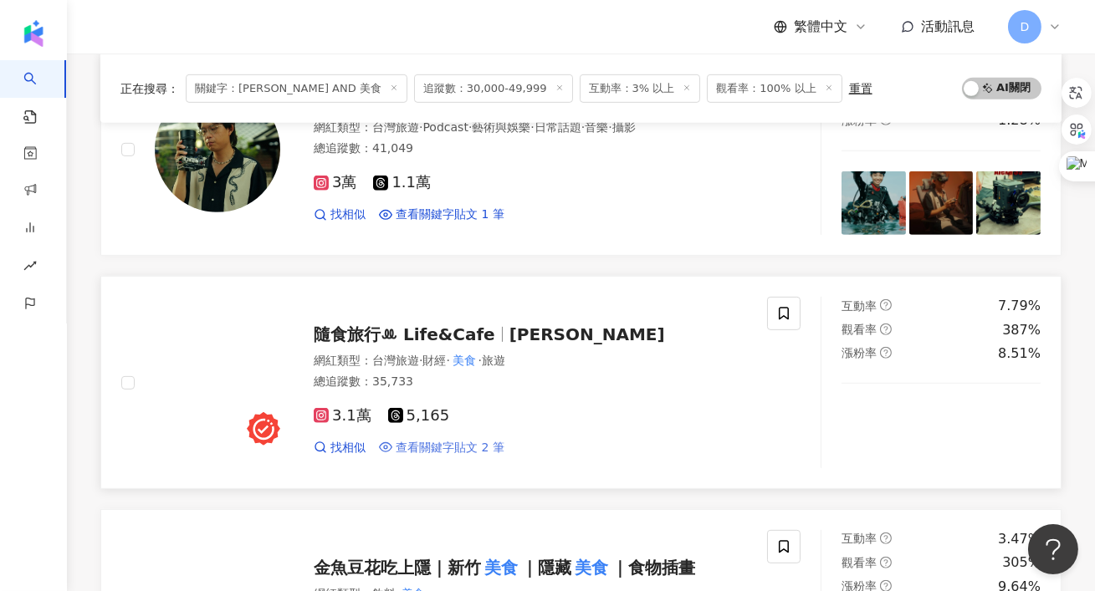
scroll to position [1631, 0]
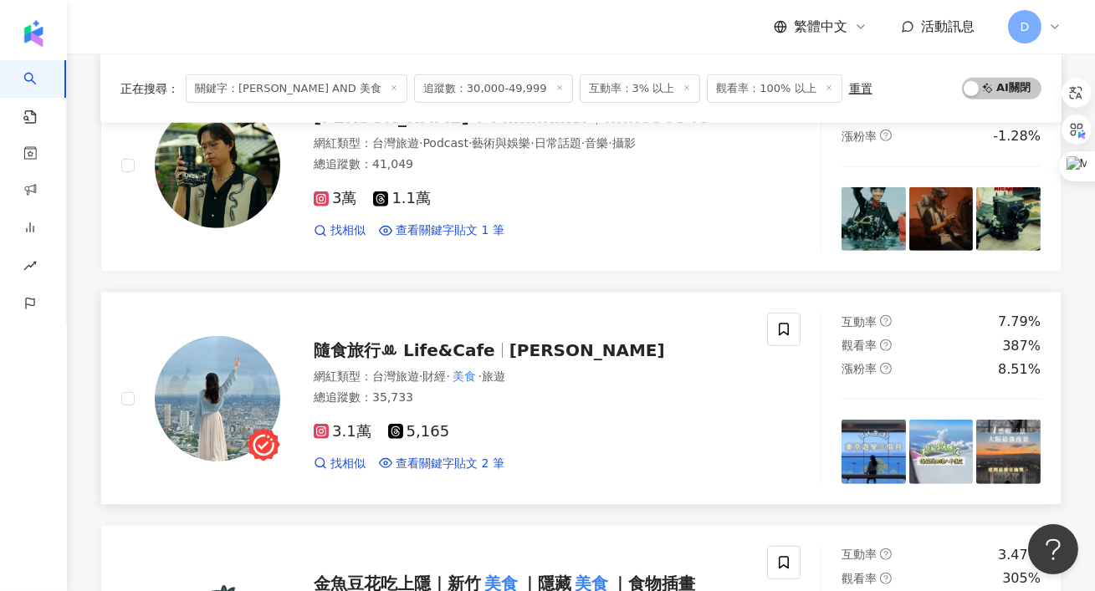
click at [432, 348] on span "隨食旅行ꔛ Life&Cafe" at bounding box center [405, 350] width 182 height 20
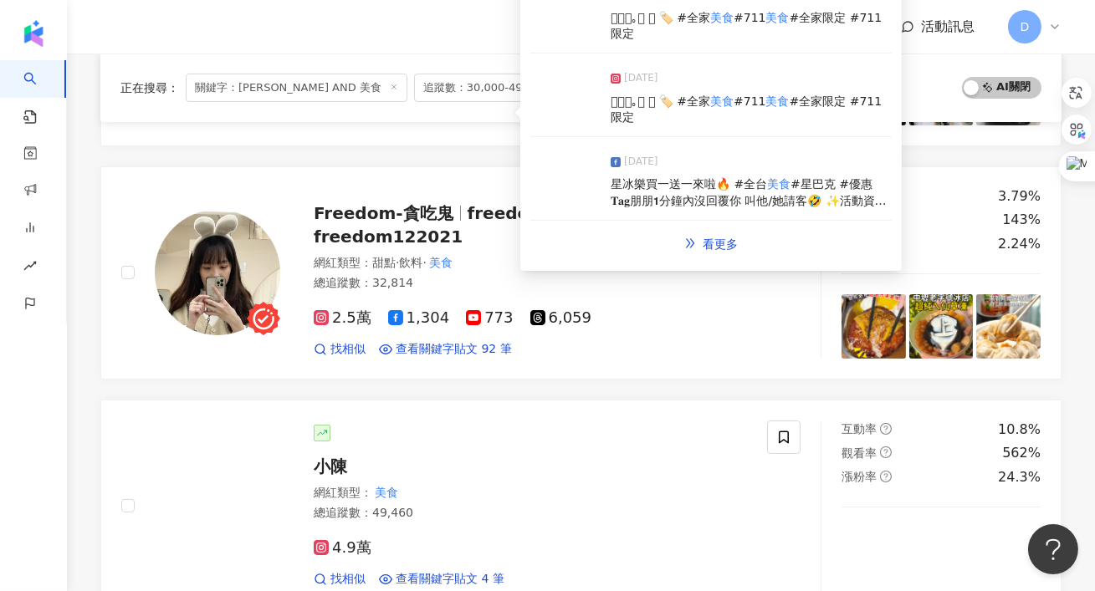
scroll to position [823, 0]
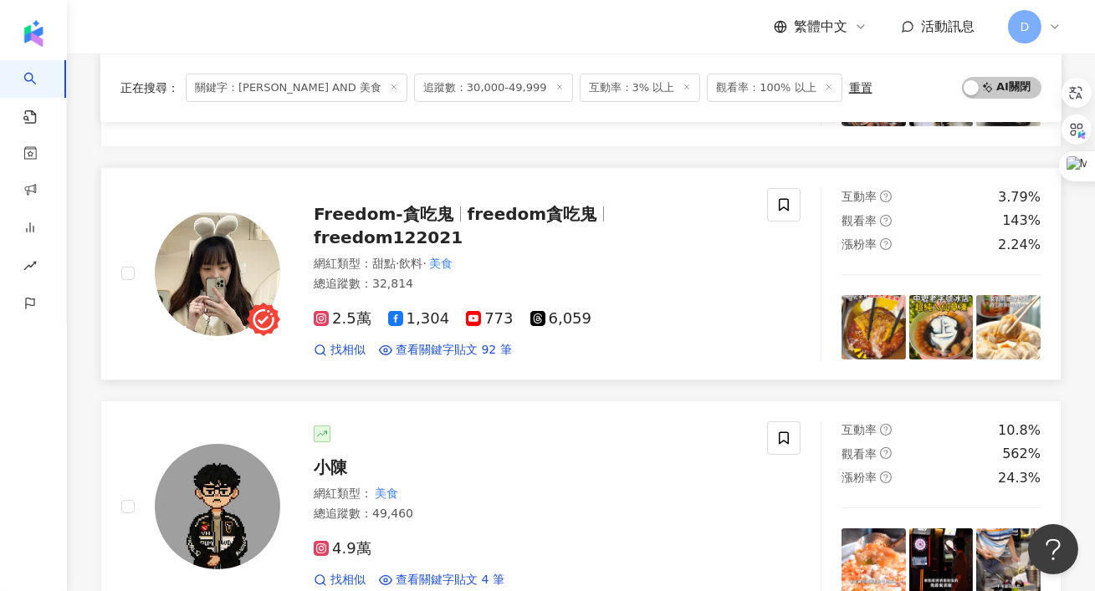
click at [453, 217] on span "Freedom-貪吃鬼" at bounding box center [391, 214] width 154 height 20
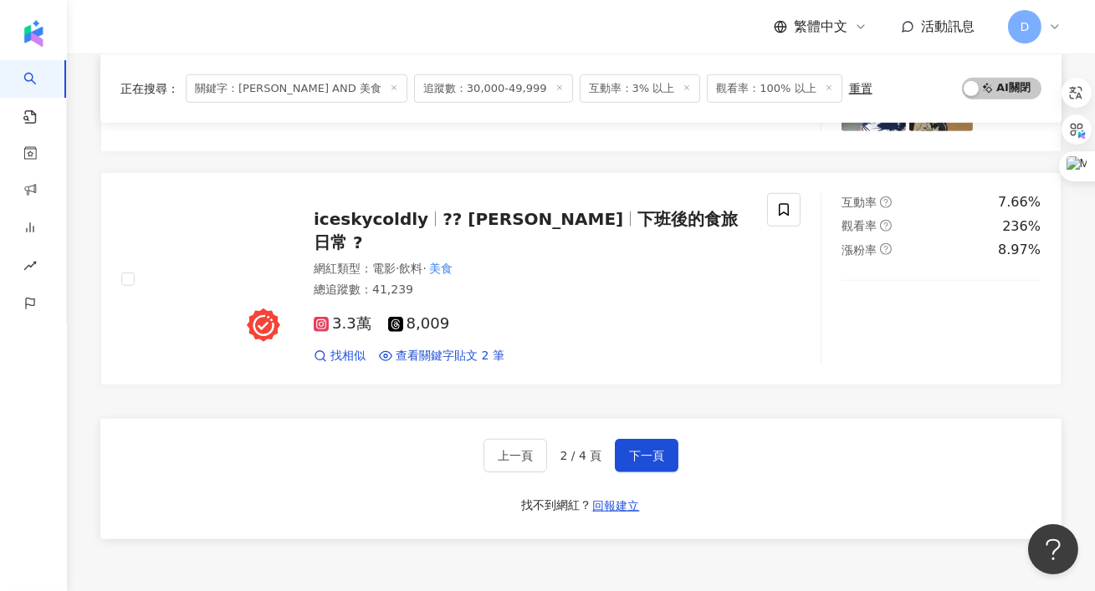
scroll to position [2698, 0]
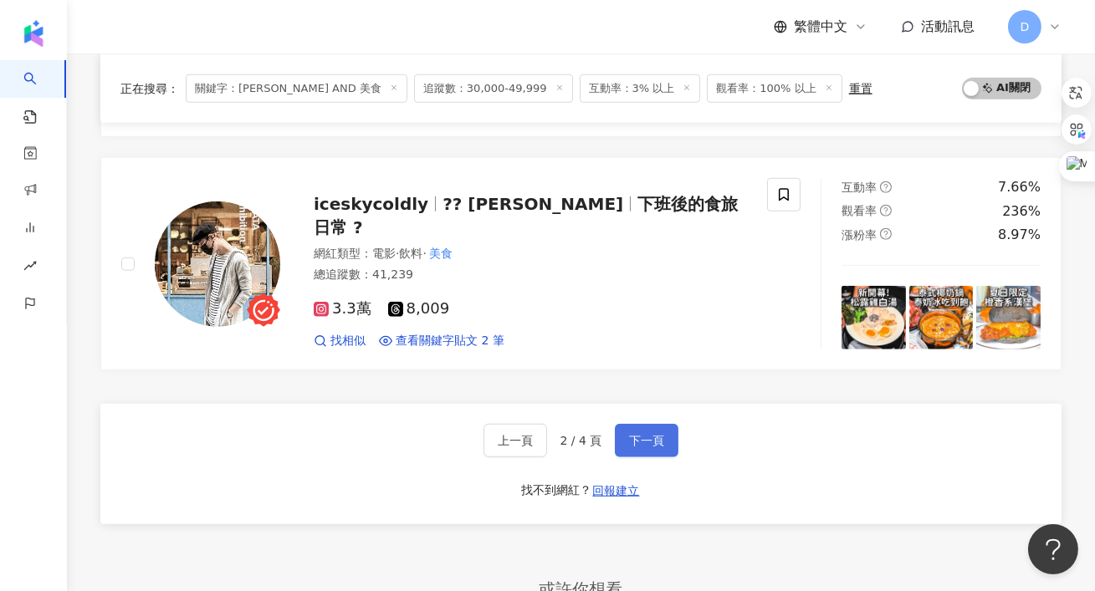
click at [640, 444] on button "下一頁" at bounding box center [647, 440] width 64 height 33
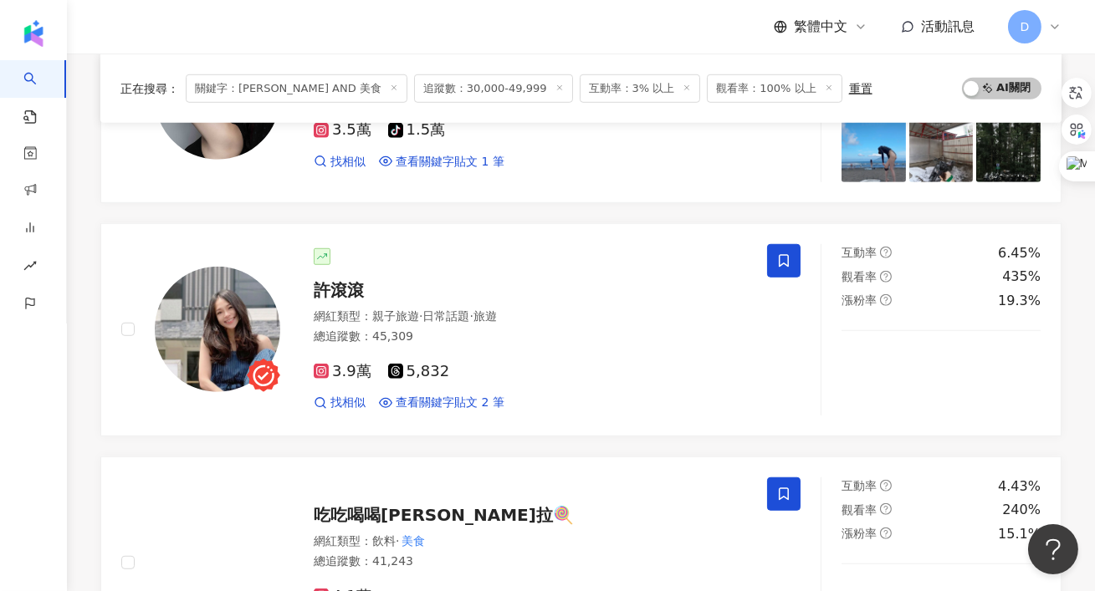
scroll to position [2441, 0]
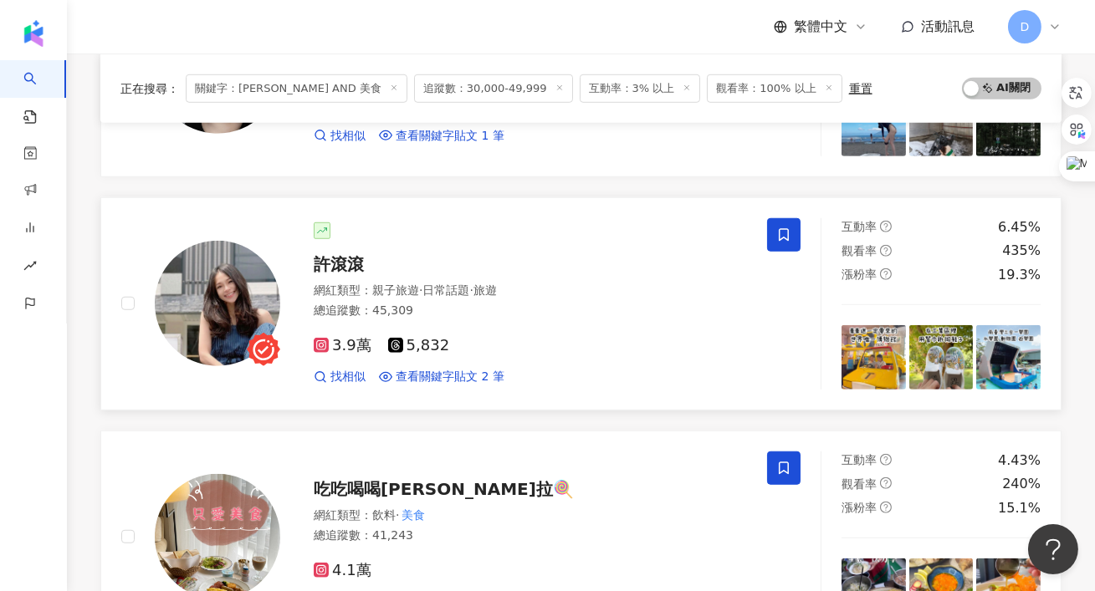
click at [349, 266] on span "許滾滾" at bounding box center [339, 264] width 50 height 20
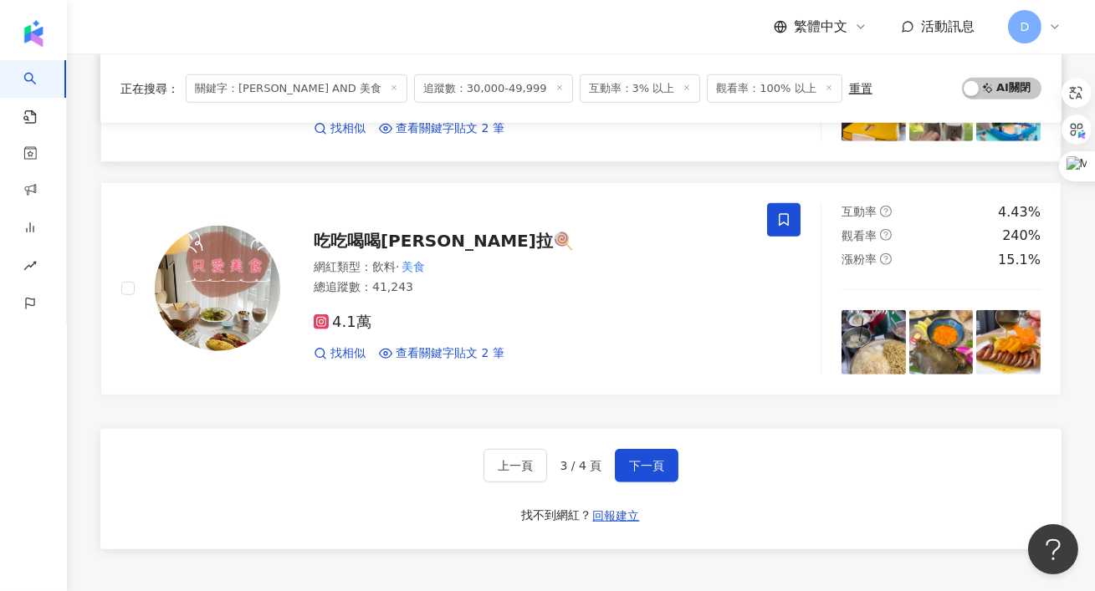
scroll to position [2901, 0]
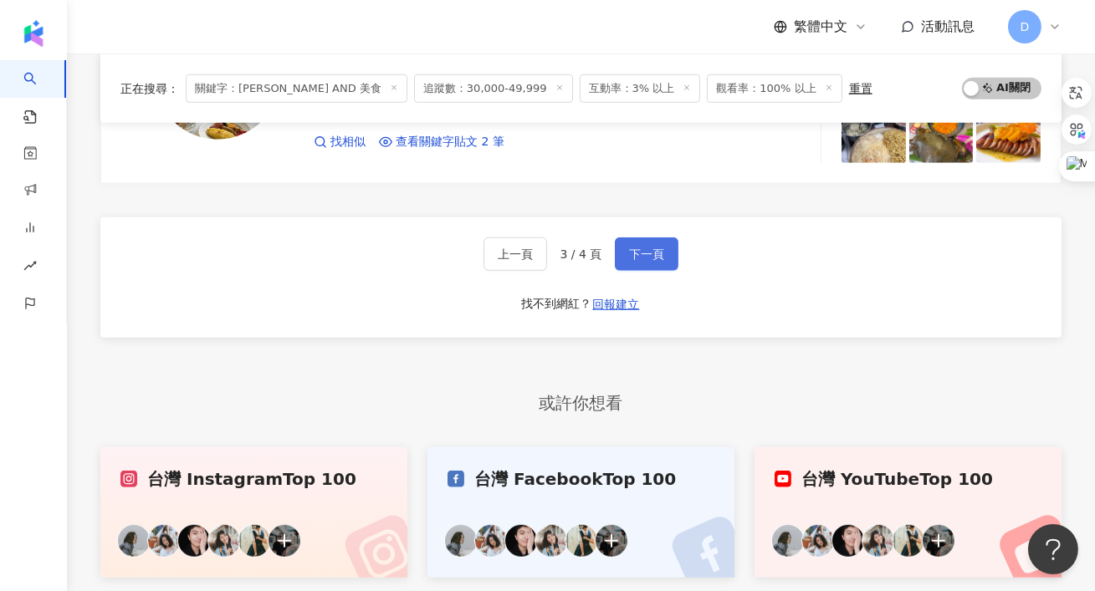
click at [651, 250] on span "下一頁" at bounding box center [646, 254] width 35 height 13
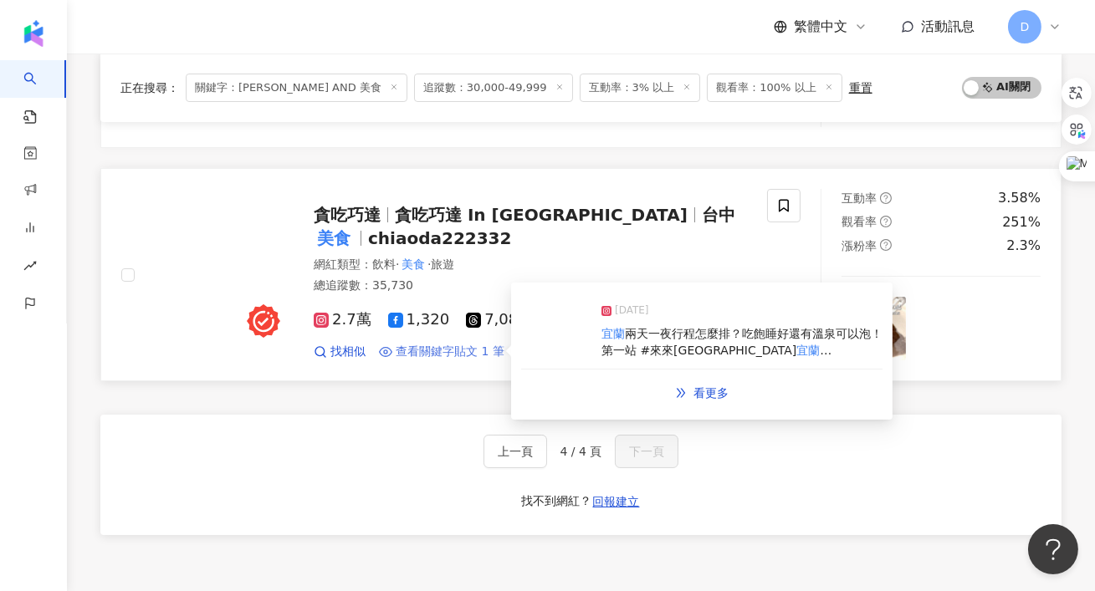
scroll to position [0, 0]
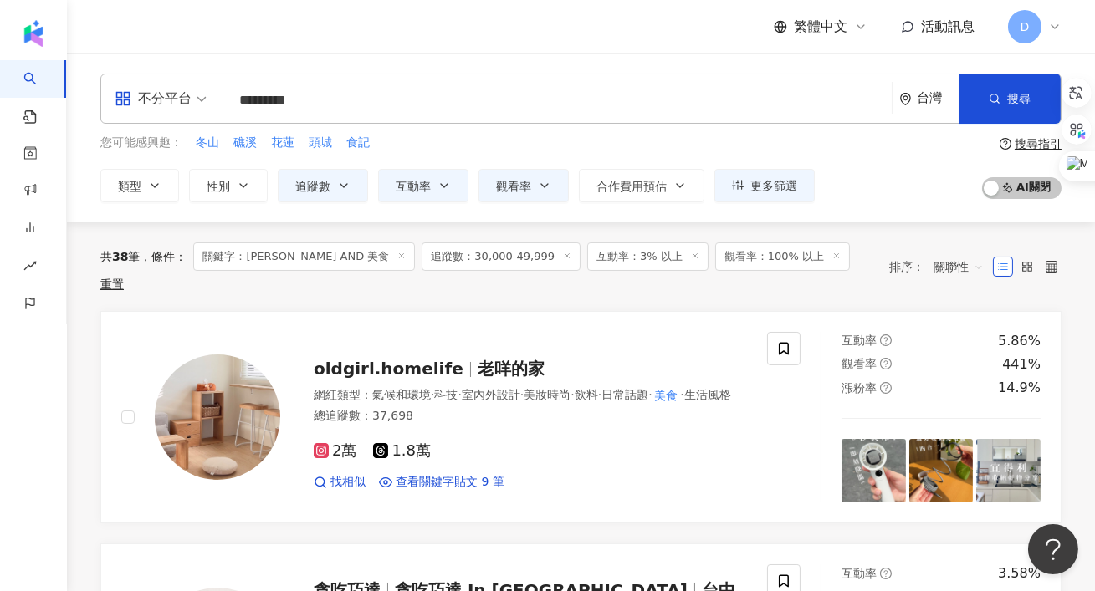
click at [265, 104] on input "*********" at bounding box center [557, 100] width 655 height 32
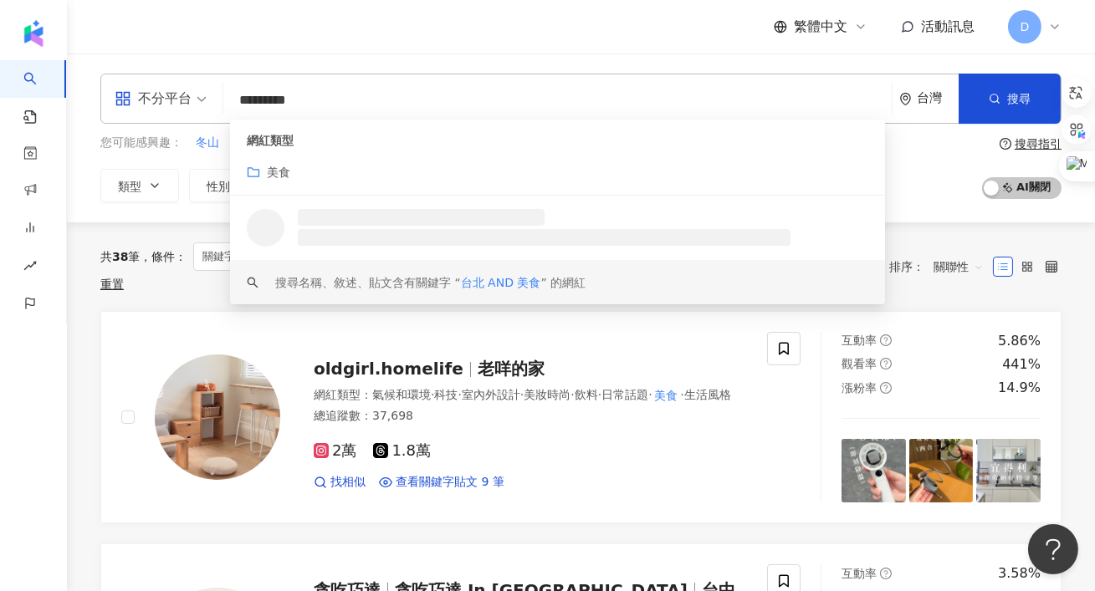
type input "*********"
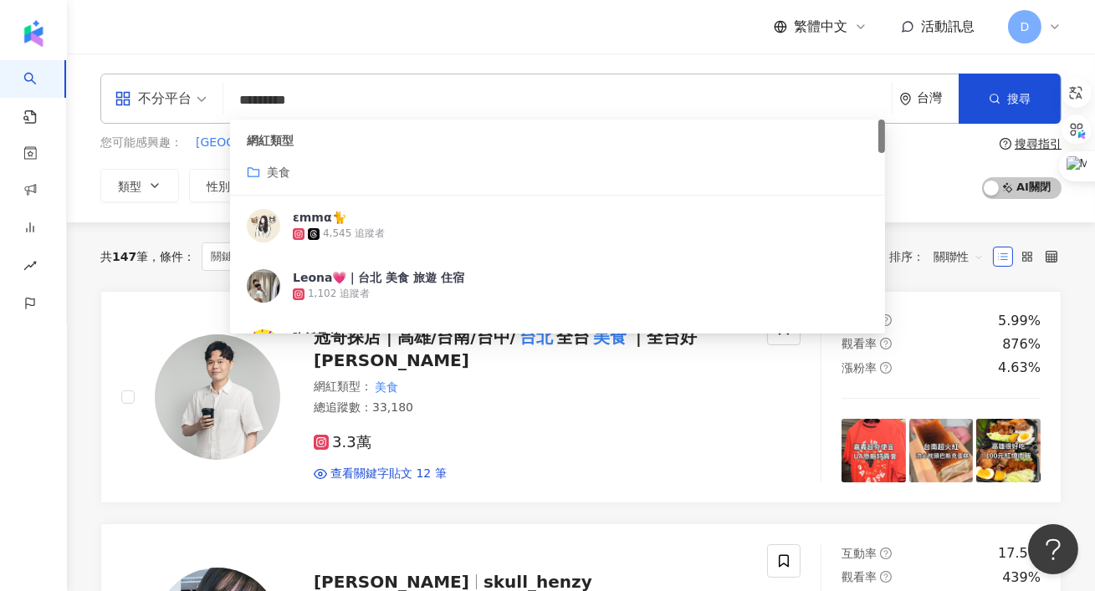
click at [625, 51] on div "繁體中文 活動訊息 D" at bounding box center [580, 27] width 961 height 54
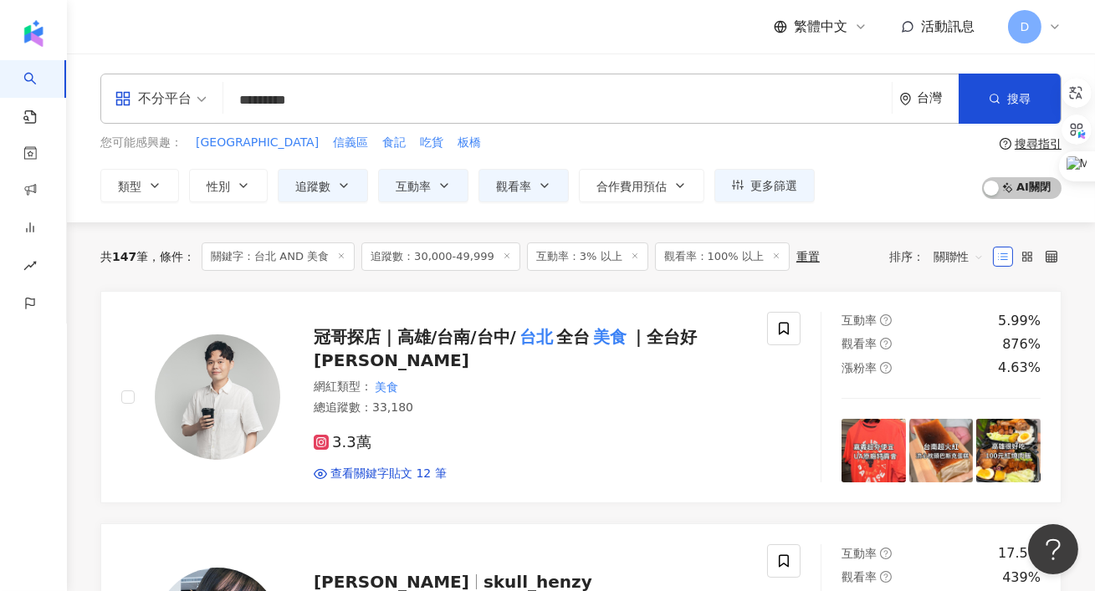
click at [973, 254] on span "關聯性" at bounding box center [958, 256] width 50 height 27
click at [958, 444] on div "關鍵字" at bounding box center [959, 432] width 62 height 28
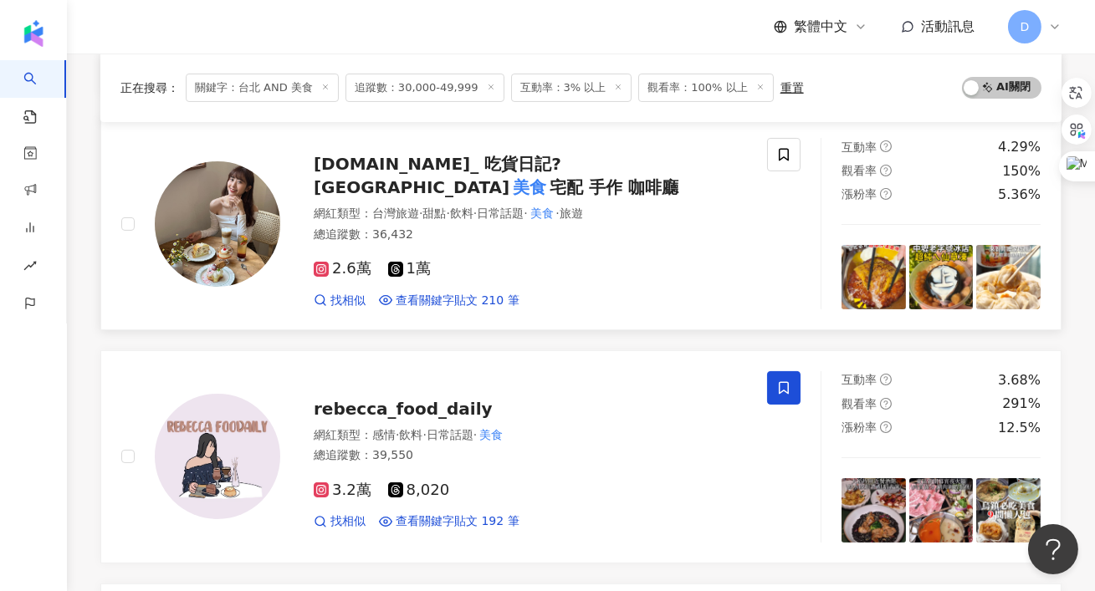
scroll to position [708, 0]
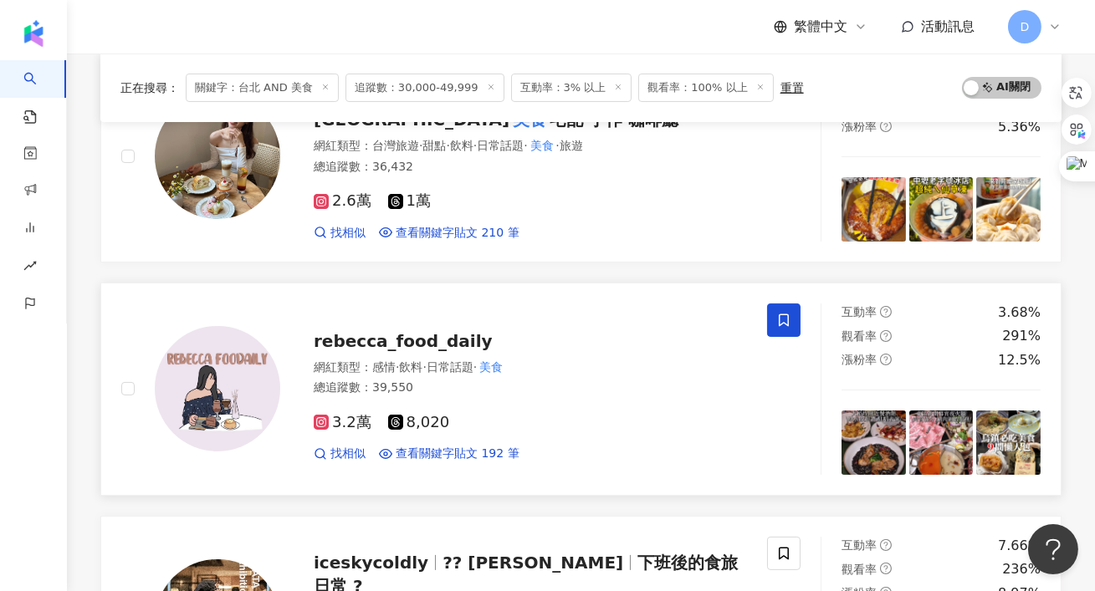
click at [420, 340] on span "rebecca_food_daily" at bounding box center [403, 341] width 179 height 20
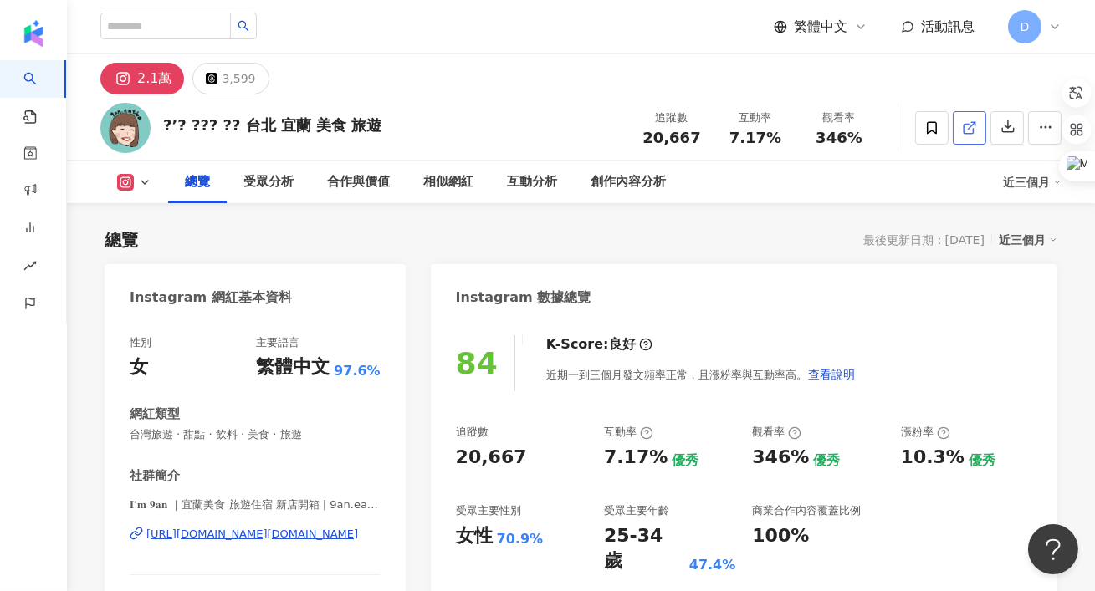
click at [973, 130] on icon at bounding box center [968, 128] width 9 height 9
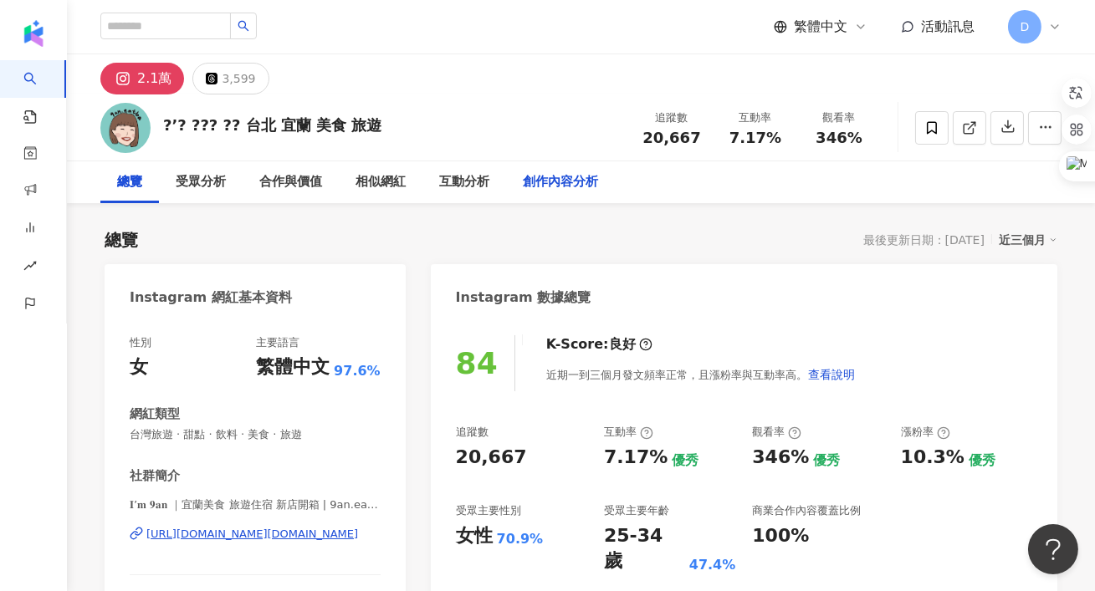
click at [558, 192] on div "創作內容分析" at bounding box center [560, 182] width 109 height 42
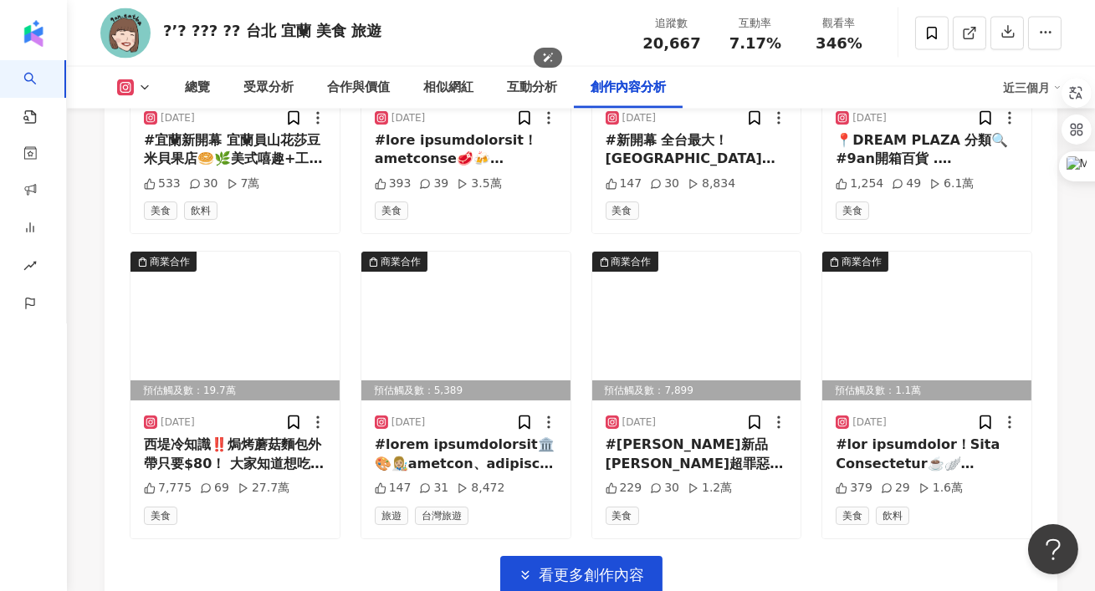
scroll to position [5750, 0]
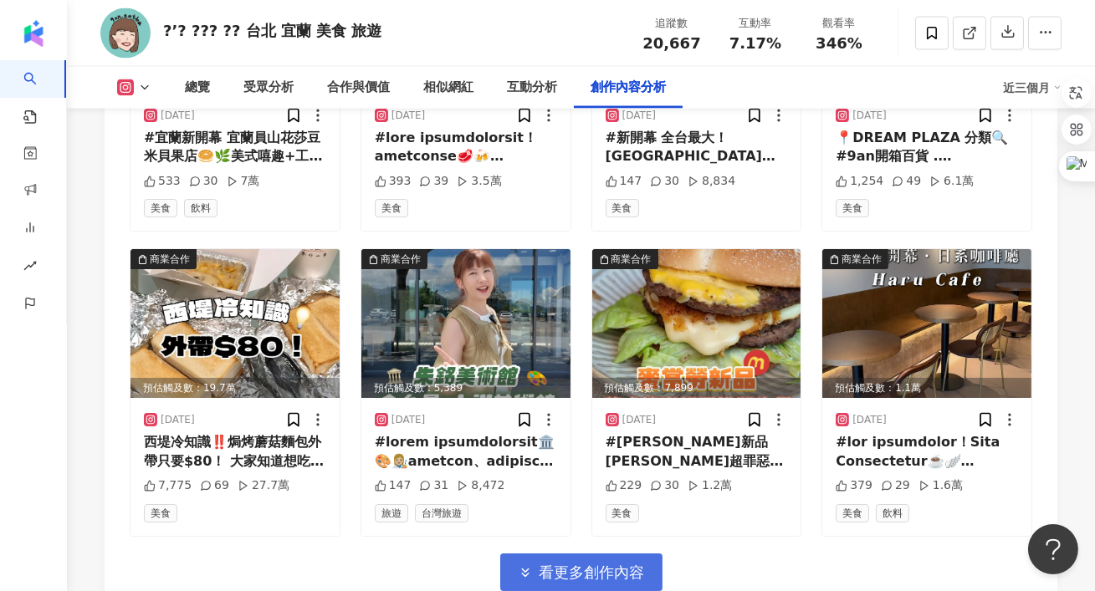
click at [567, 564] on span "看更多創作內容" at bounding box center [592, 573] width 105 height 18
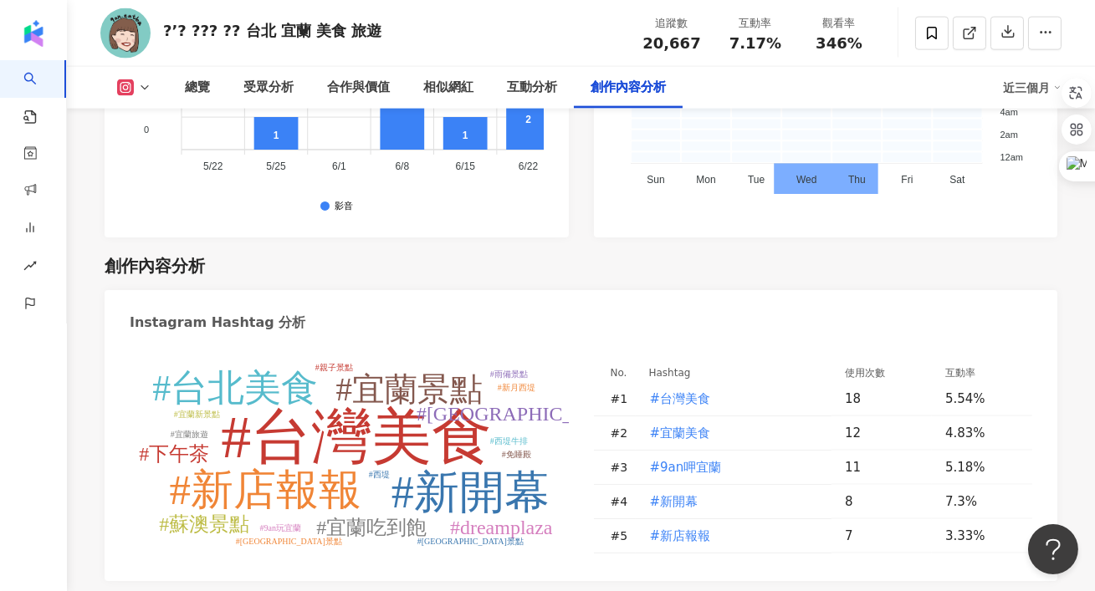
scroll to position [4768, 0]
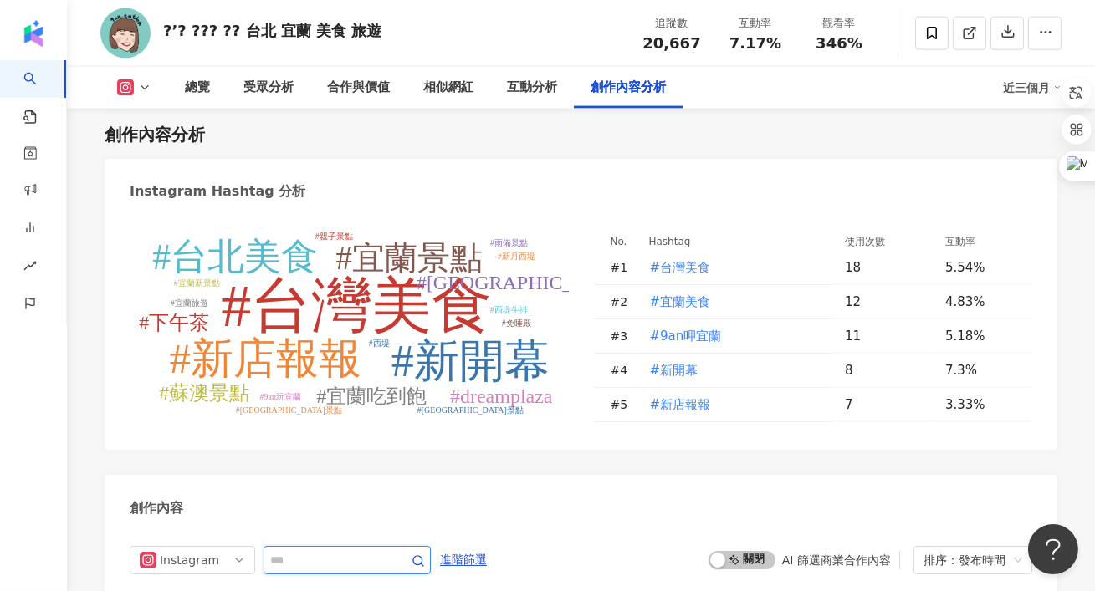
click at [354, 550] on input "text" at bounding box center [328, 560] width 117 height 20
type input "*"
type input "**"
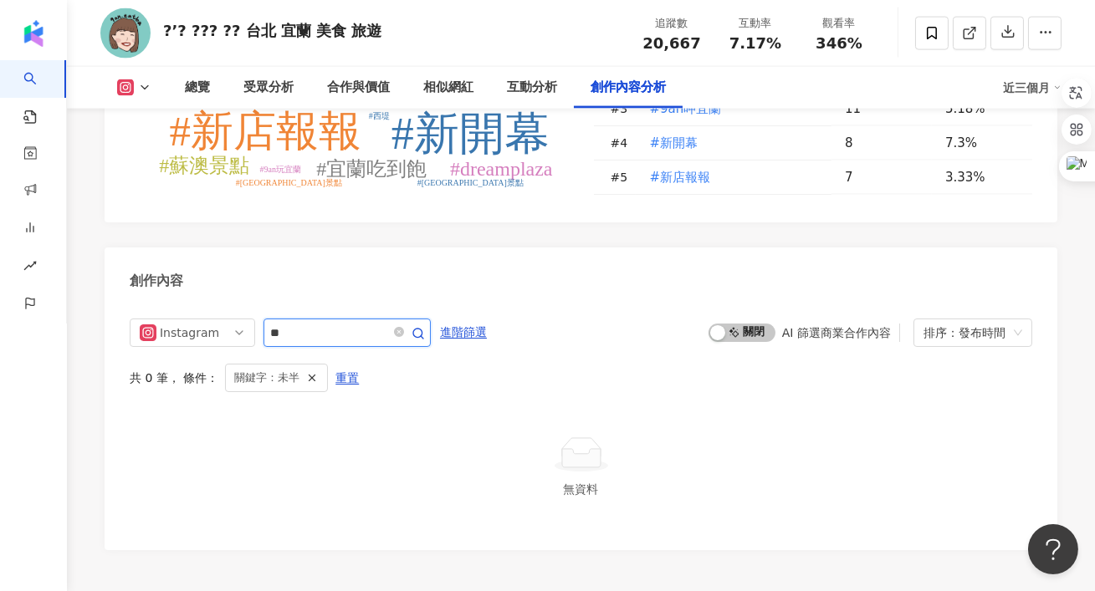
scroll to position [4971, 0]
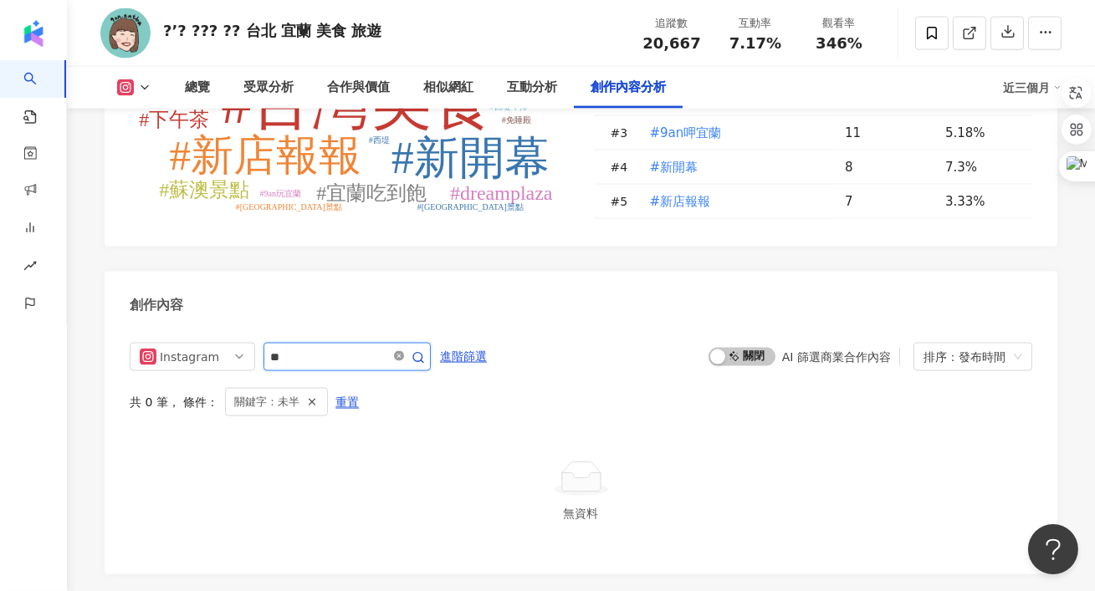
click at [404, 351] on icon "close-circle" at bounding box center [399, 356] width 10 height 10
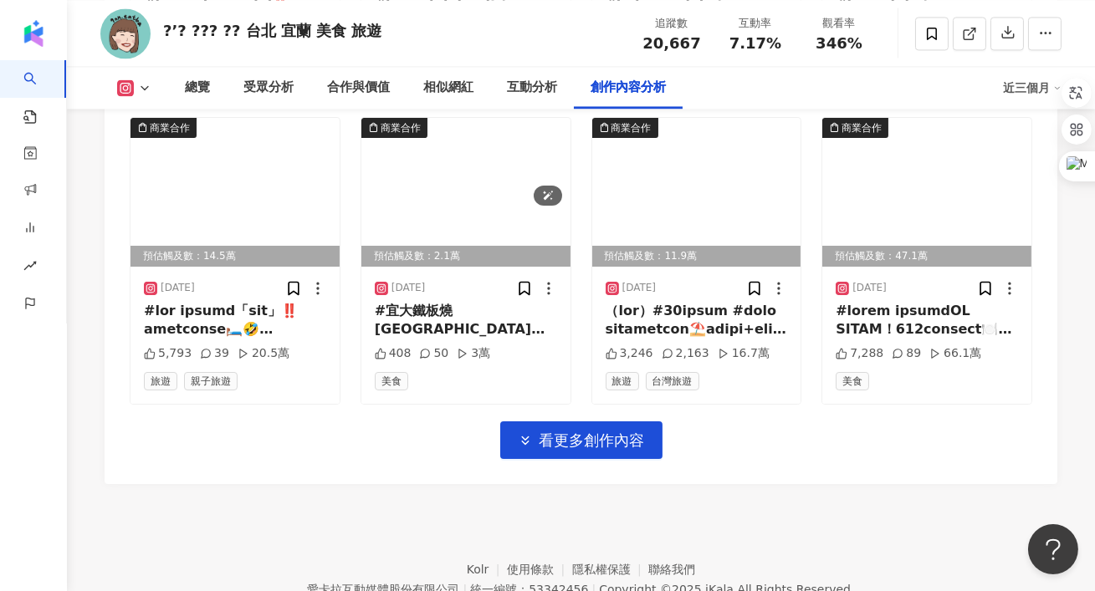
scroll to position [6827, 0]
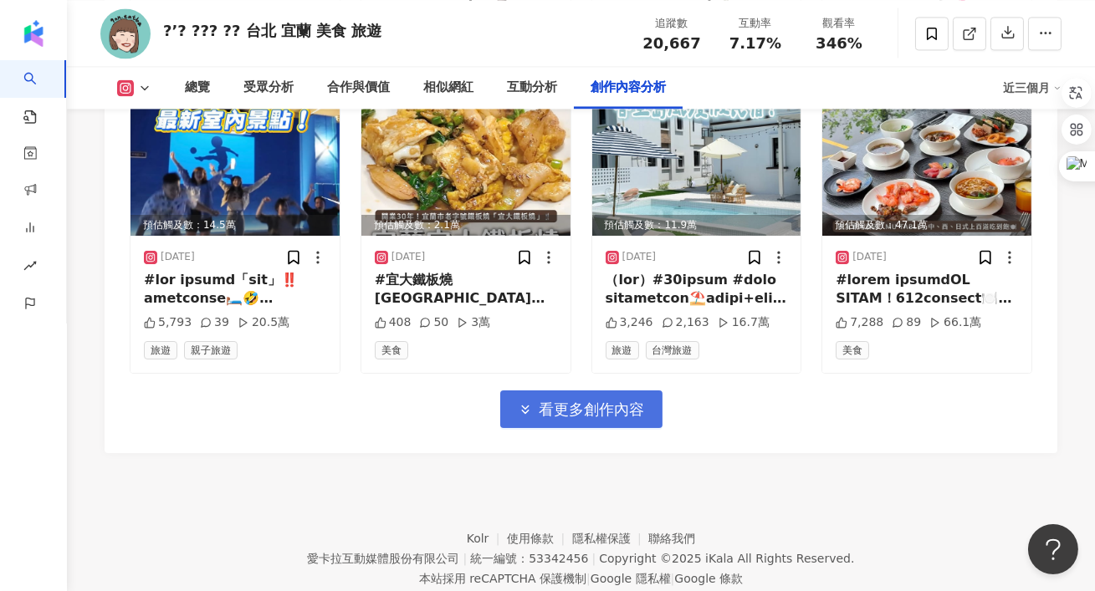
click at [516, 394] on button "看更多創作內容" at bounding box center [581, 410] width 162 height 38
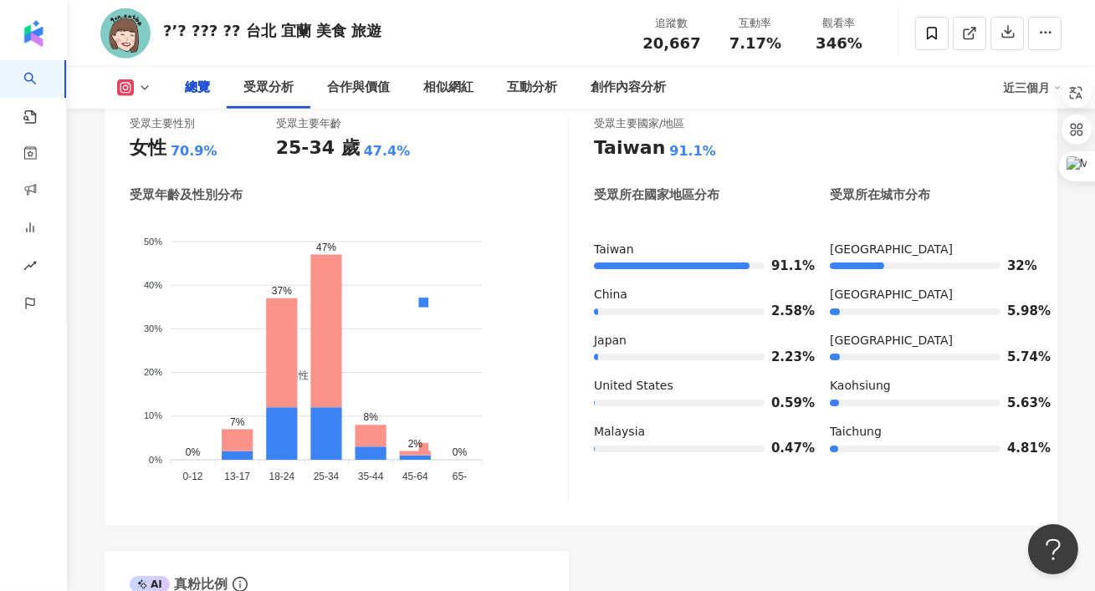
scroll to position [0, 0]
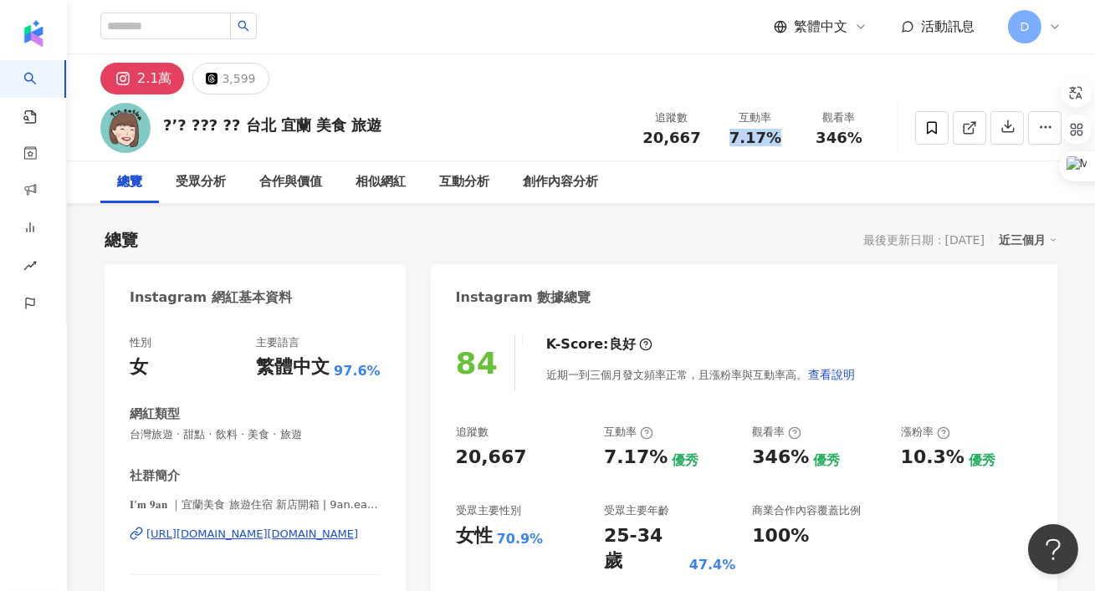
copy span "7.17%"
drag, startPoint x: 776, startPoint y: 141, endPoint x: 732, endPoint y: 141, distance: 44.3
click at [732, 141] on div "7.17%" at bounding box center [756, 138] width 64 height 17
drag, startPoint x: 869, startPoint y: 143, endPoint x: 814, endPoint y: 140, distance: 55.3
click at [814, 140] on div "346%" at bounding box center [839, 138] width 64 height 17
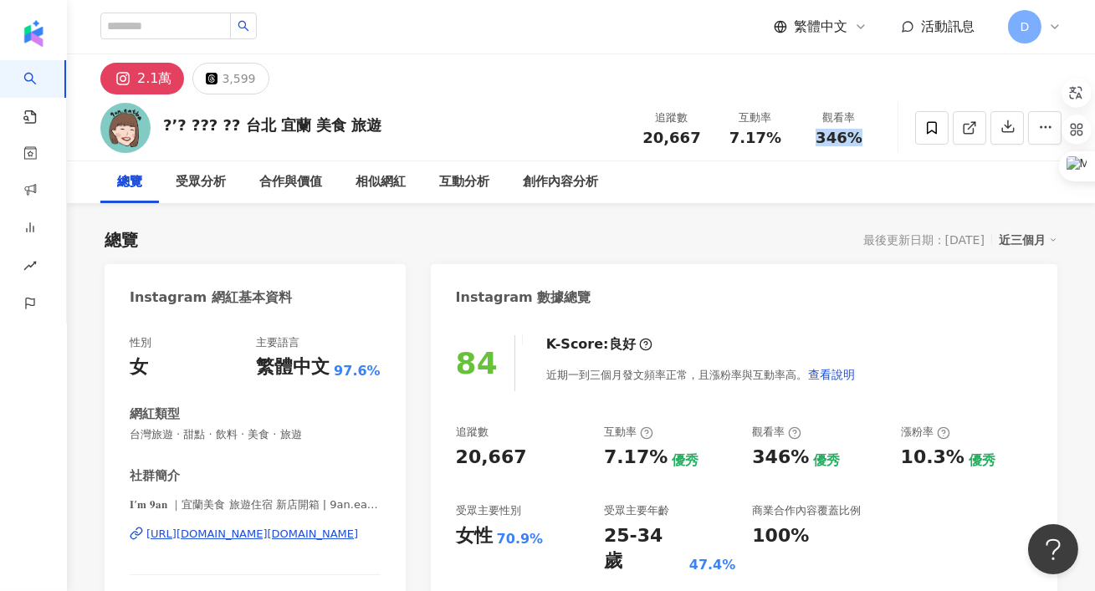
copy span "346%"
click at [579, 189] on div "創作內容分析" at bounding box center [560, 182] width 75 height 20
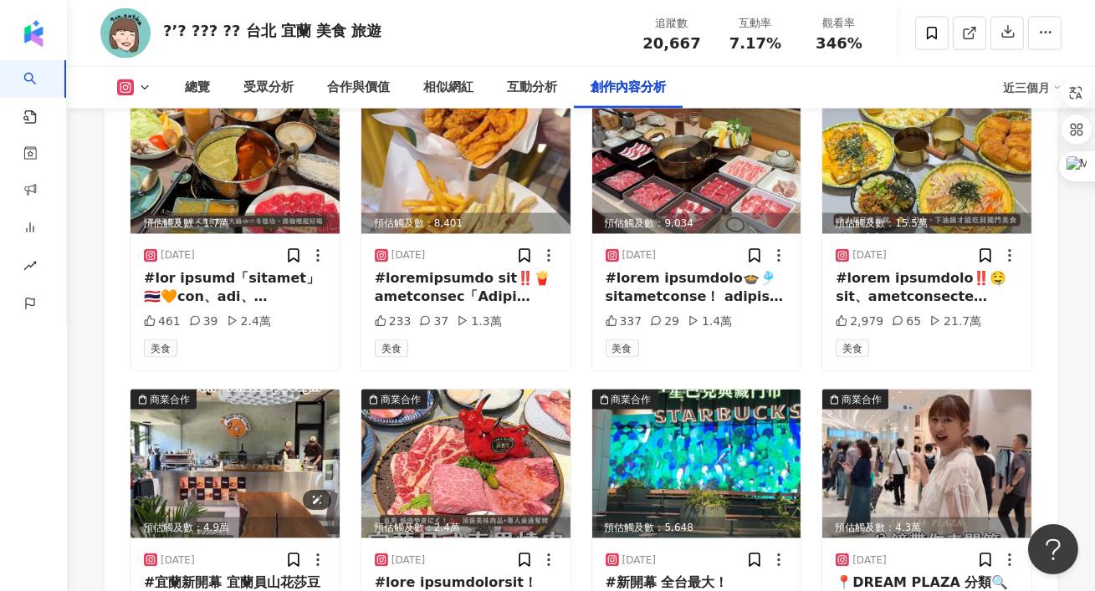
scroll to position [5307, 0]
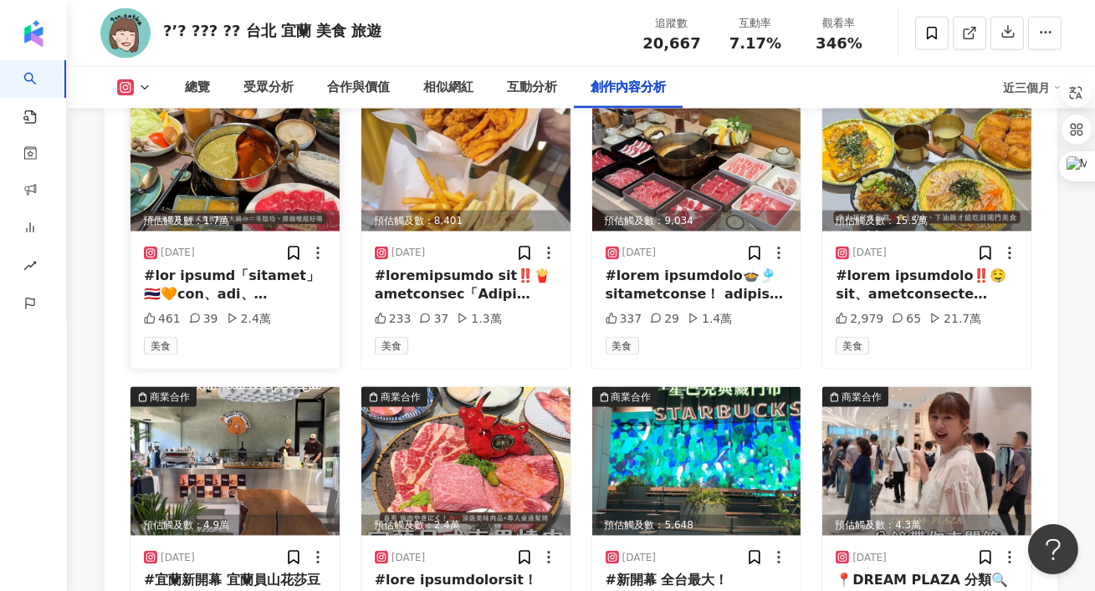
click at [221, 269] on div at bounding box center [235, 286] width 182 height 38
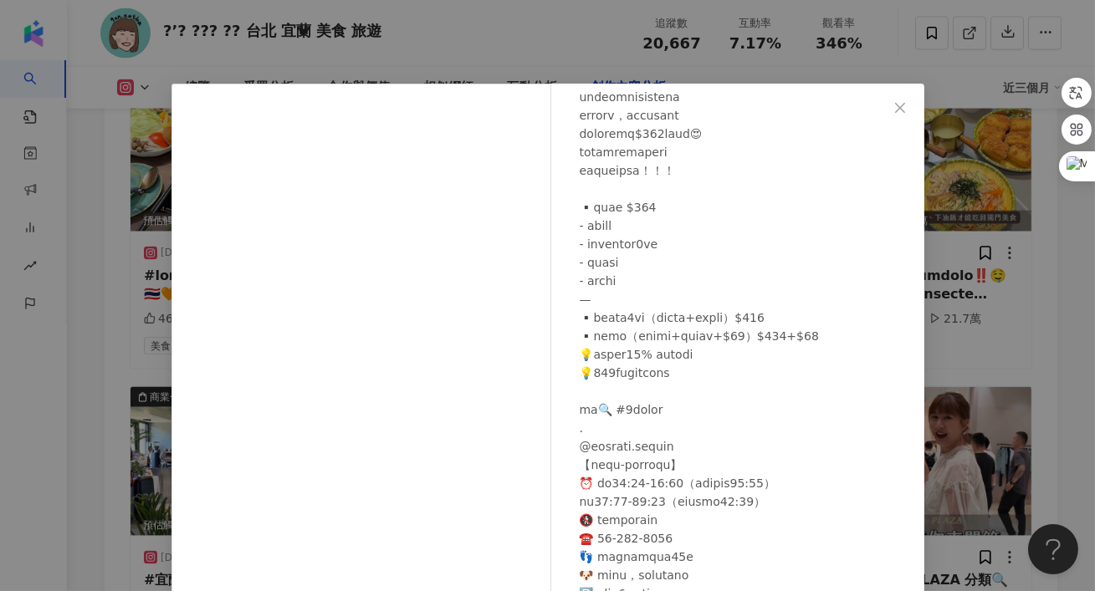
scroll to position [159, 0]
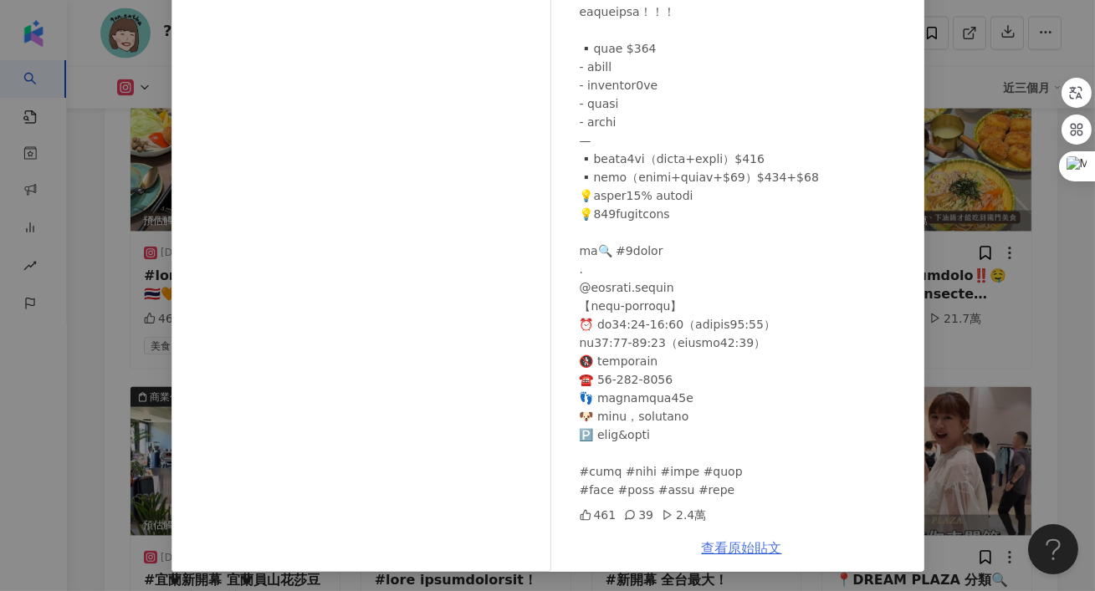
click at [745, 544] on link "查看原始貼文" at bounding box center [742, 548] width 80 height 16
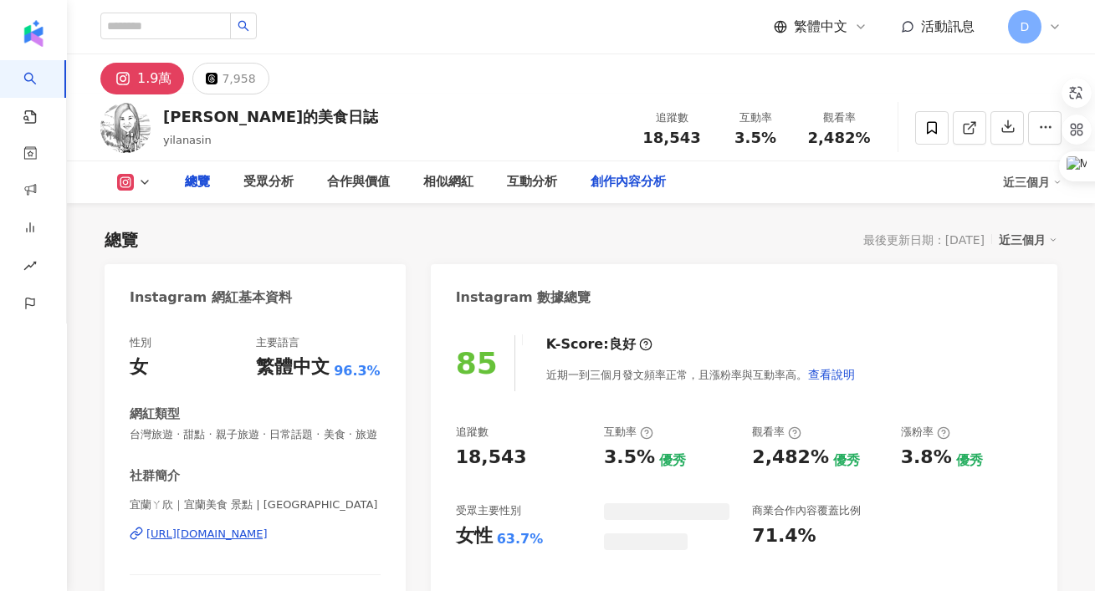
click at [640, 195] on div "創作內容分析" at bounding box center [628, 182] width 109 height 42
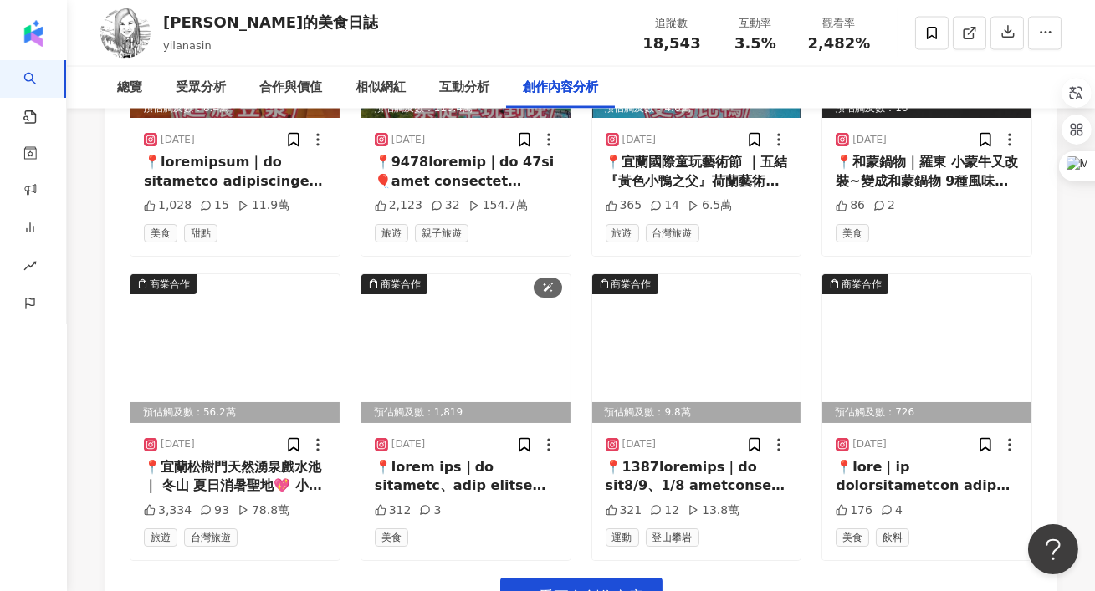
scroll to position [5858, 0]
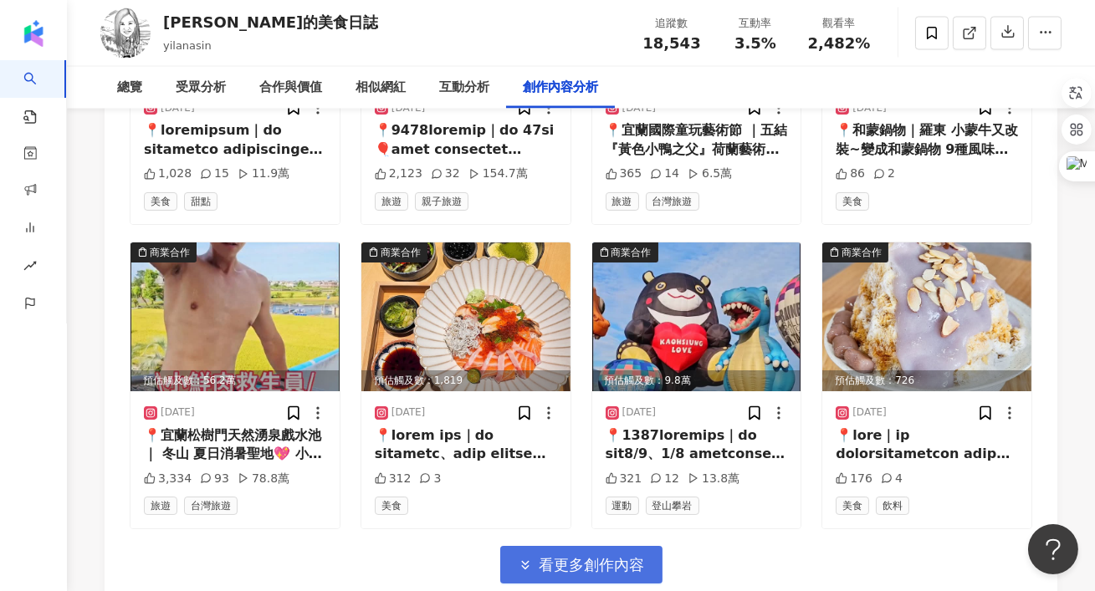
click at [562, 546] on button "看更多創作內容" at bounding box center [581, 565] width 162 height 38
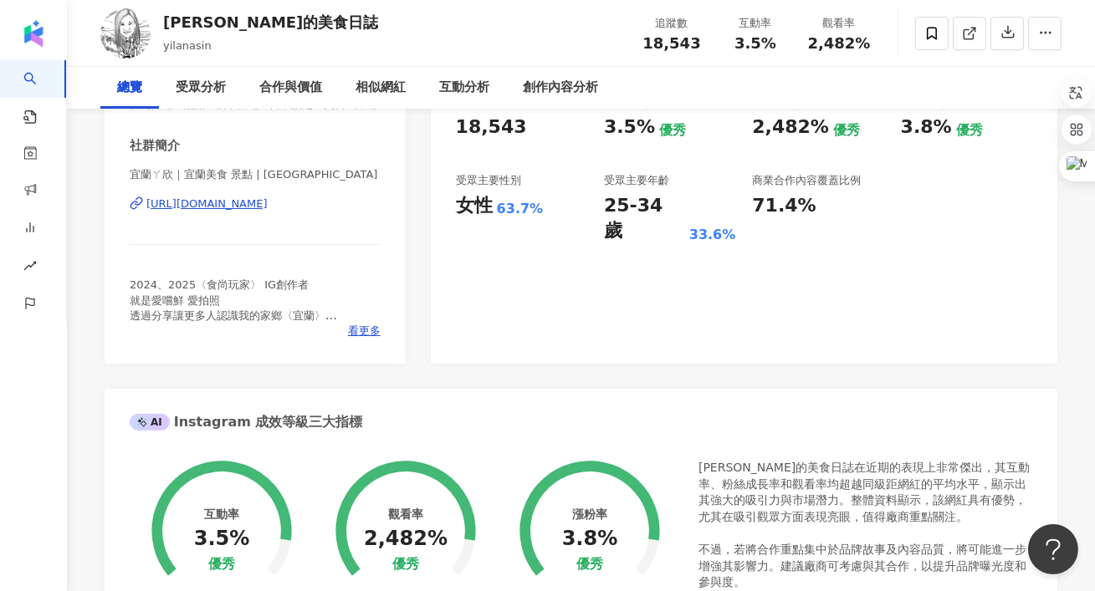
scroll to position [0, 0]
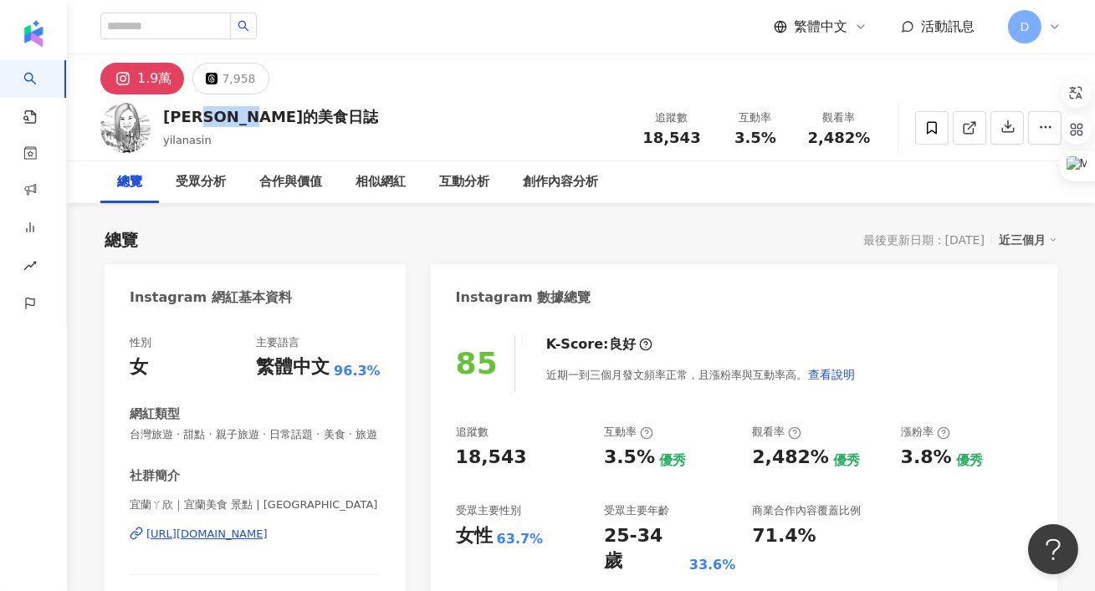
drag, startPoint x: 318, startPoint y: 115, endPoint x: 222, endPoint y: 110, distance: 96.4
click at [222, 110] on div "宜蘭ㄚ欣的美食日誌 yilanasin 追蹤數 18,543 互動率 3.5% 觀看率 2,482%" at bounding box center [581, 128] width 1028 height 66
click at [594, 188] on div "創作內容分析" at bounding box center [560, 182] width 75 height 20
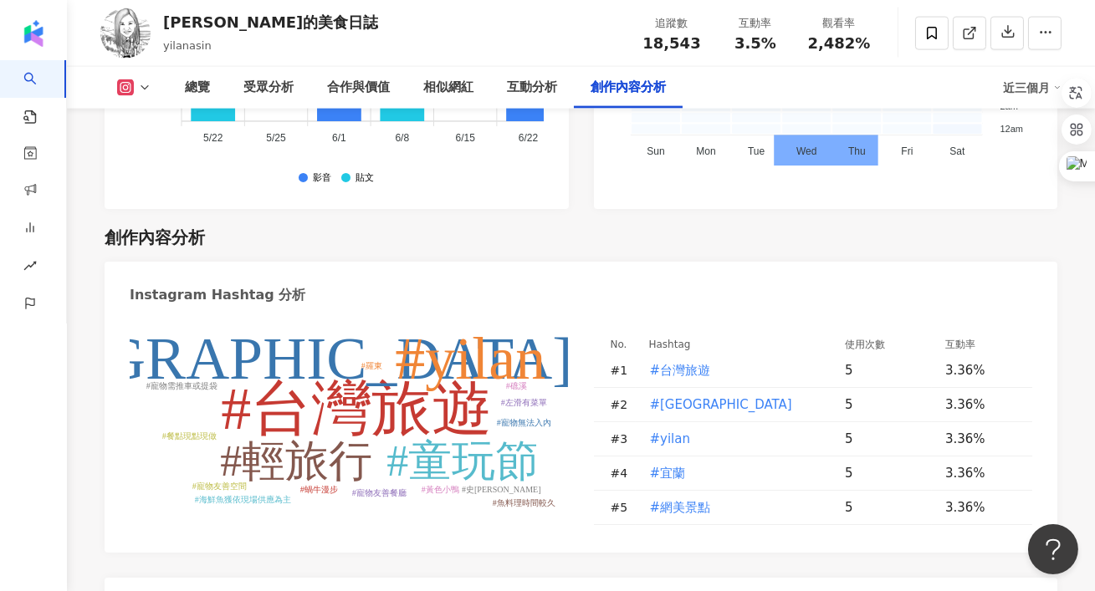
scroll to position [4770, 0]
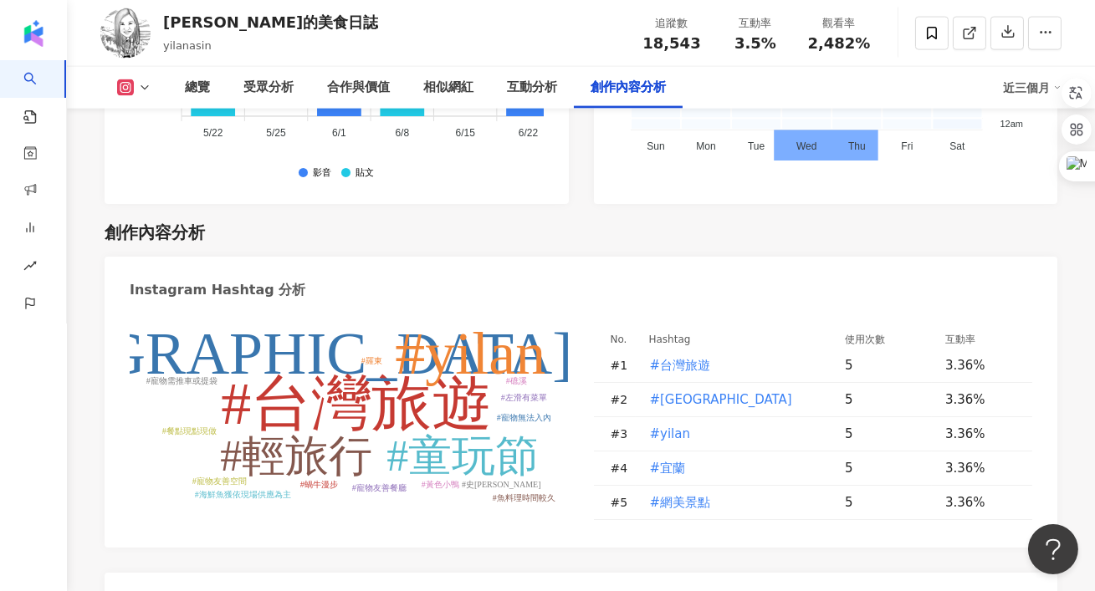
type input "*"
type input "**"
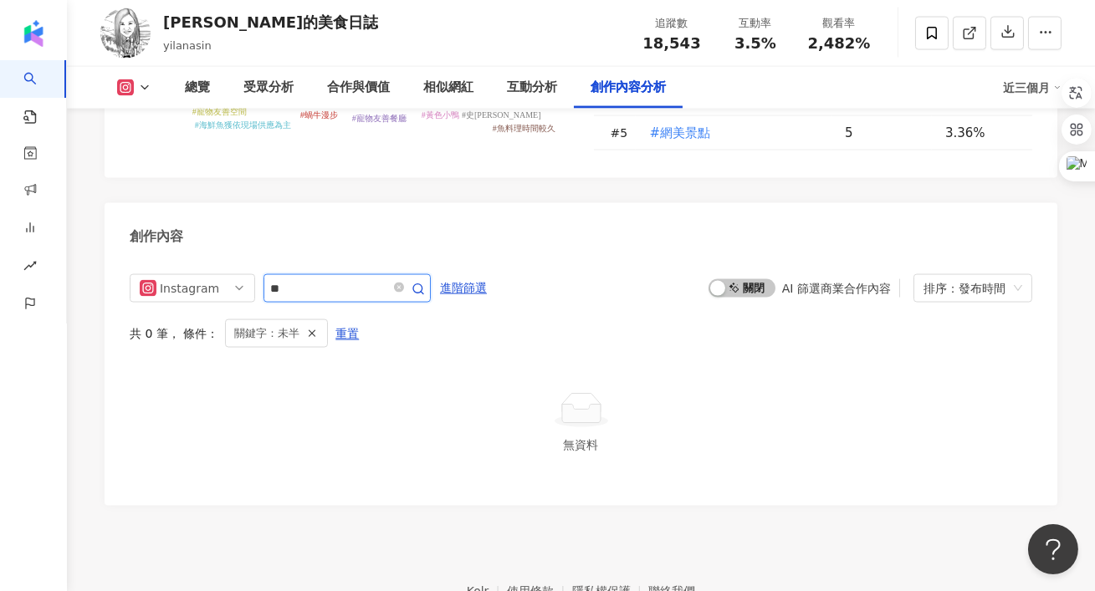
scroll to position [5080, 0]
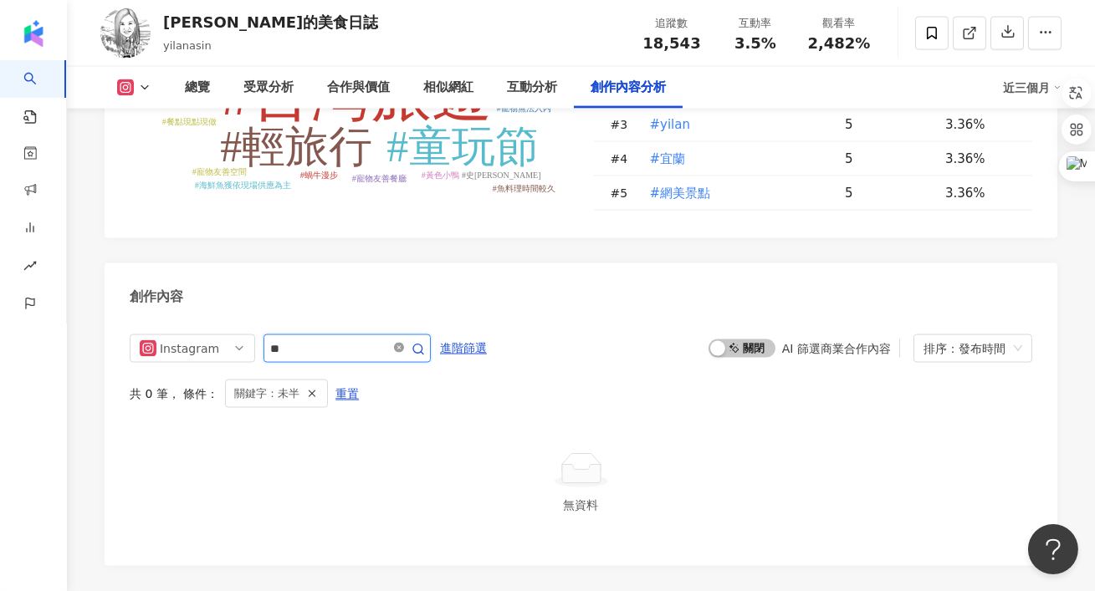
click at [404, 341] on span at bounding box center [399, 349] width 10 height 16
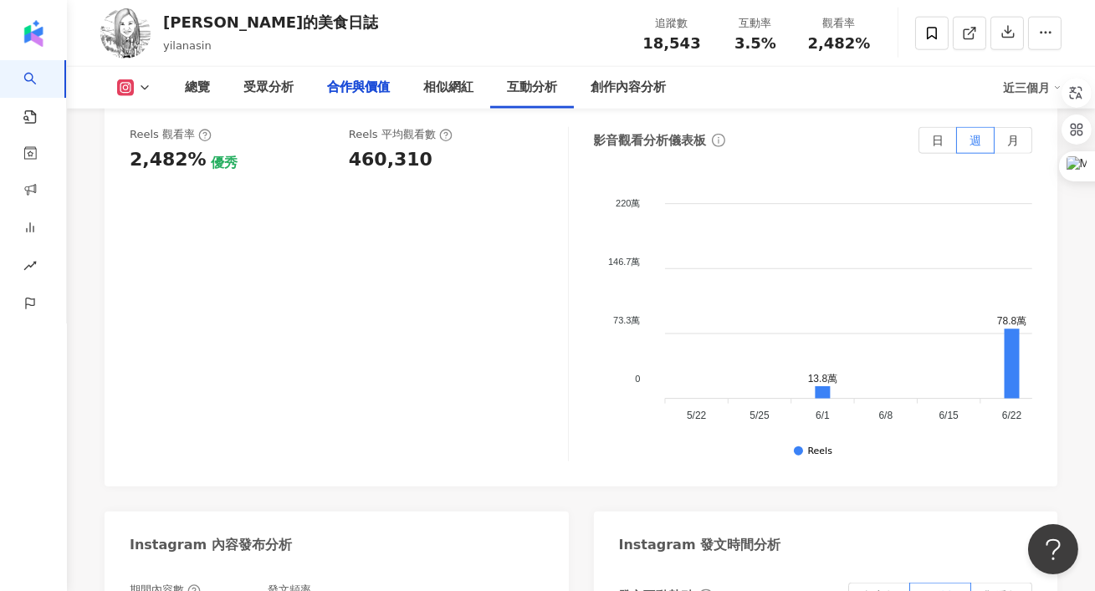
scroll to position [2166, 0]
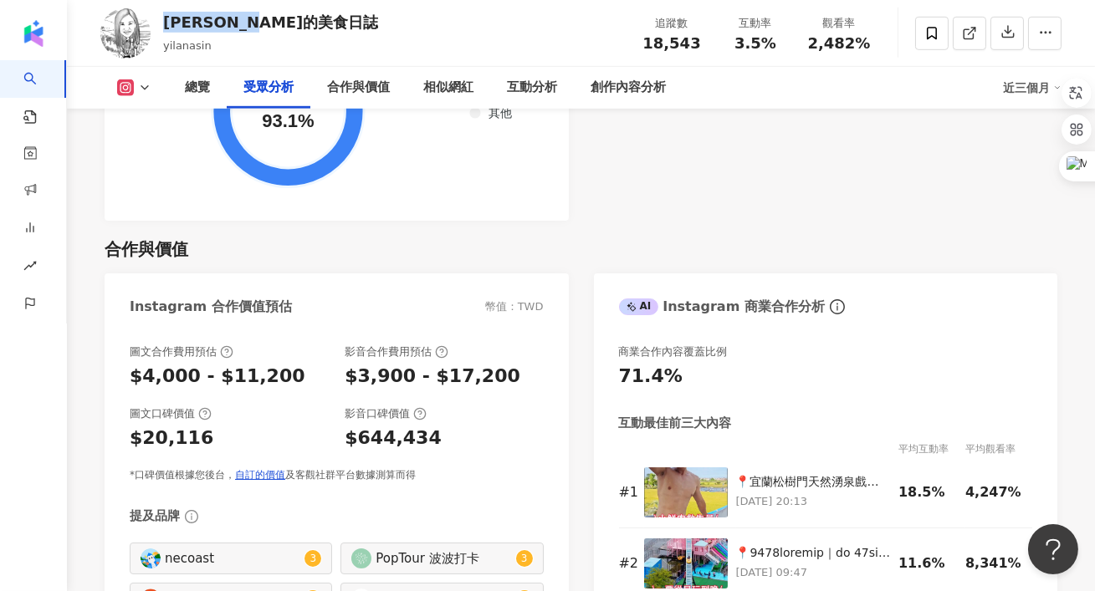
drag, startPoint x: 309, startPoint y: 21, endPoint x: 168, endPoint y: 21, distance: 141.4
click at [168, 21] on div "宜蘭ㄚ欣的美食日誌 yilanasin 追蹤數 18,543 互動率 3.5% 觀看率 2,482%" at bounding box center [581, 33] width 1028 height 66
copy div "宜蘭ㄚ欣的美食日誌"
click at [969, 38] on icon at bounding box center [968, 33] width 9 height 9
click at [639, 90] on div "創作內容分析" at bounding box center [628, 88] width 75 height 20
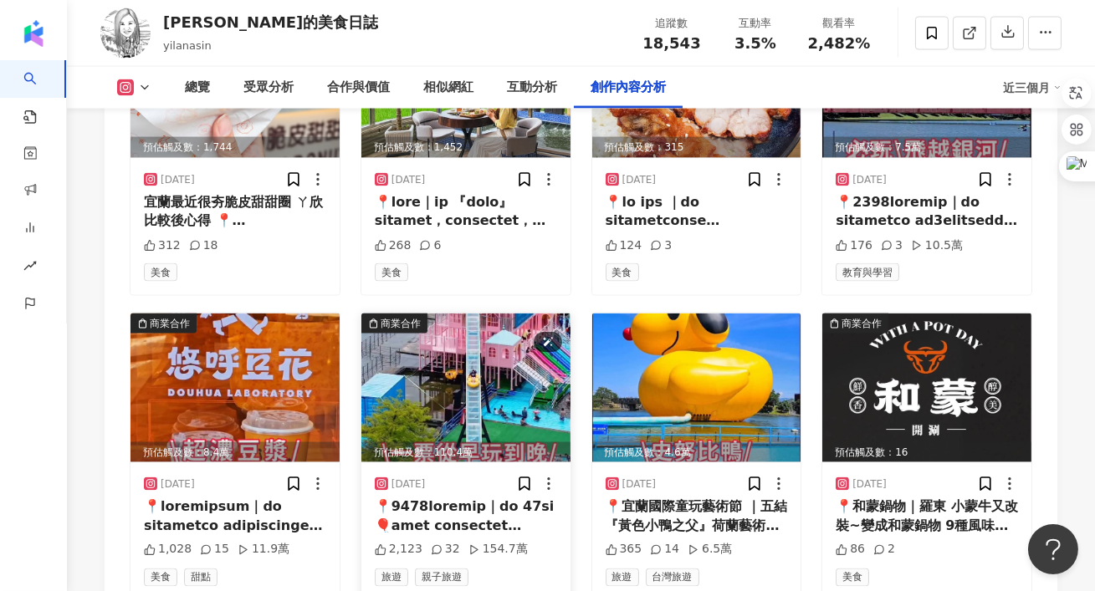
scroll to position [5478, 0]
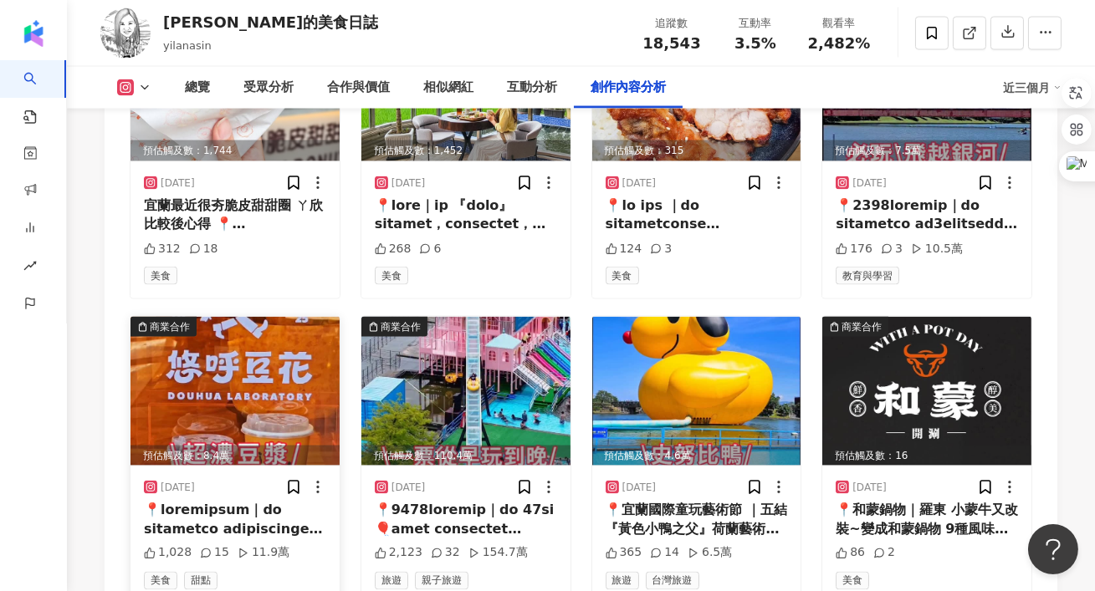
click at [233, 501] on div at bounding box center [235, 520] width 182 height 38
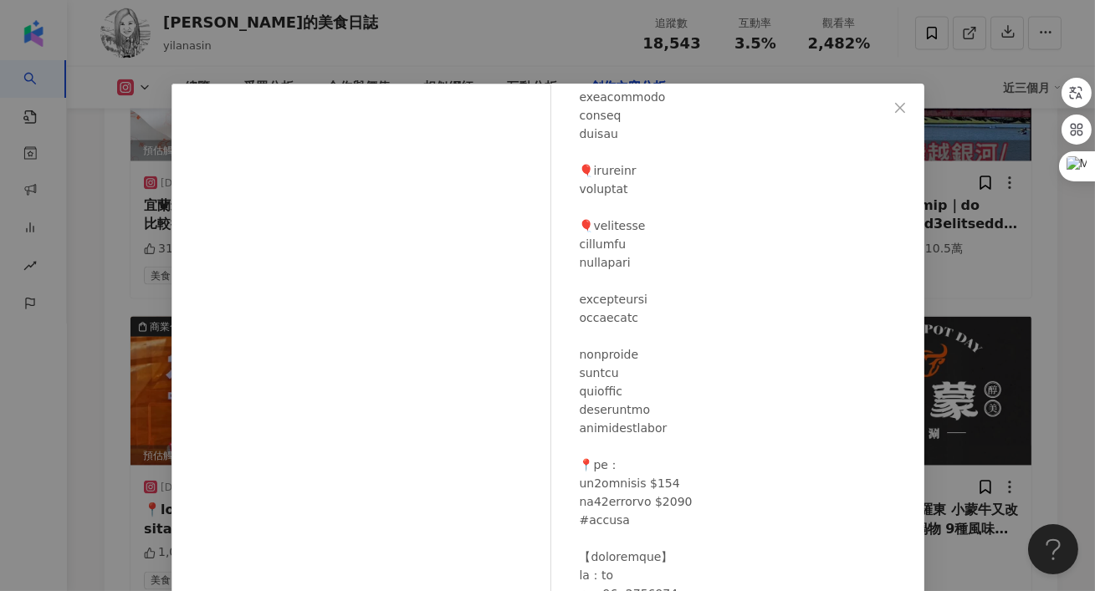
scroll to position [159, 0]
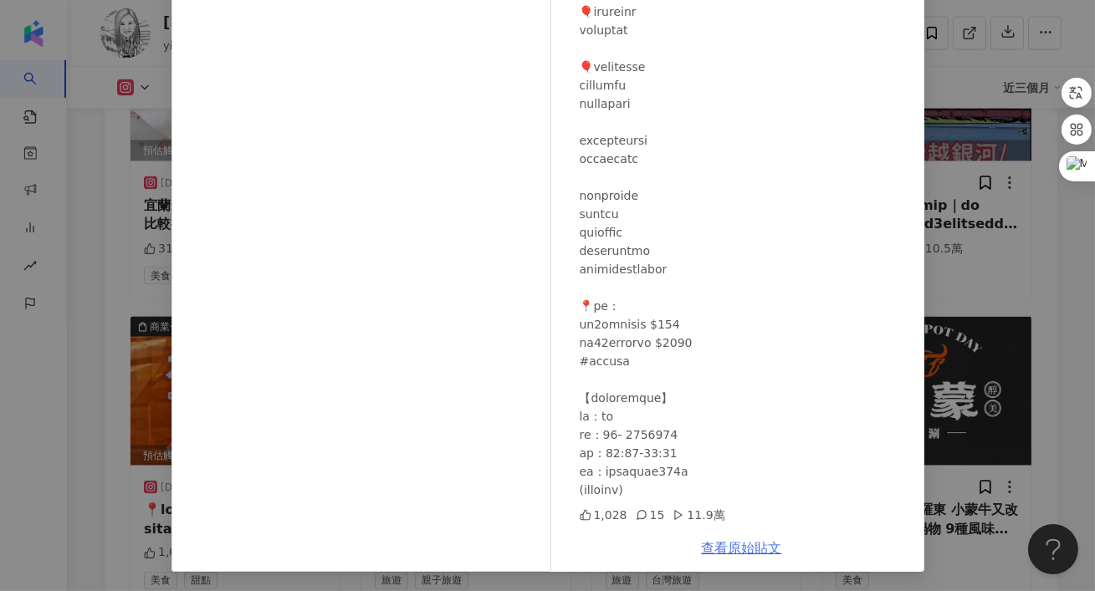
click at [720, 543] on link "查看原始貼文" at bounding box center [742, 548] width 80 height 16
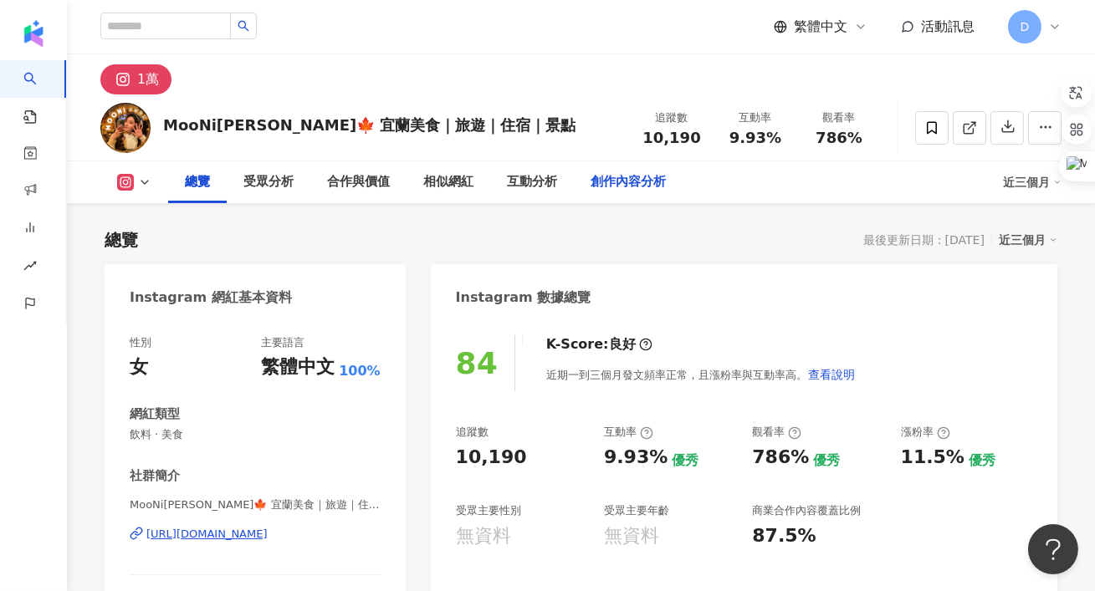
click at [614, 187] on div "創作內容分析" at bounding box center [628, 182] width 75 height 20
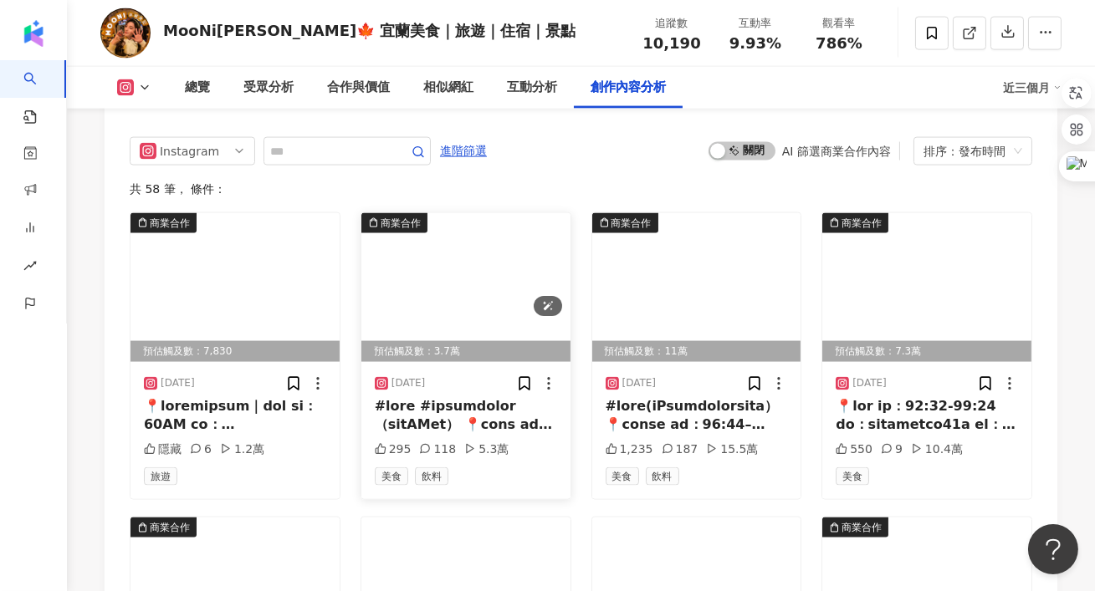
scroll to position [4916, 0]
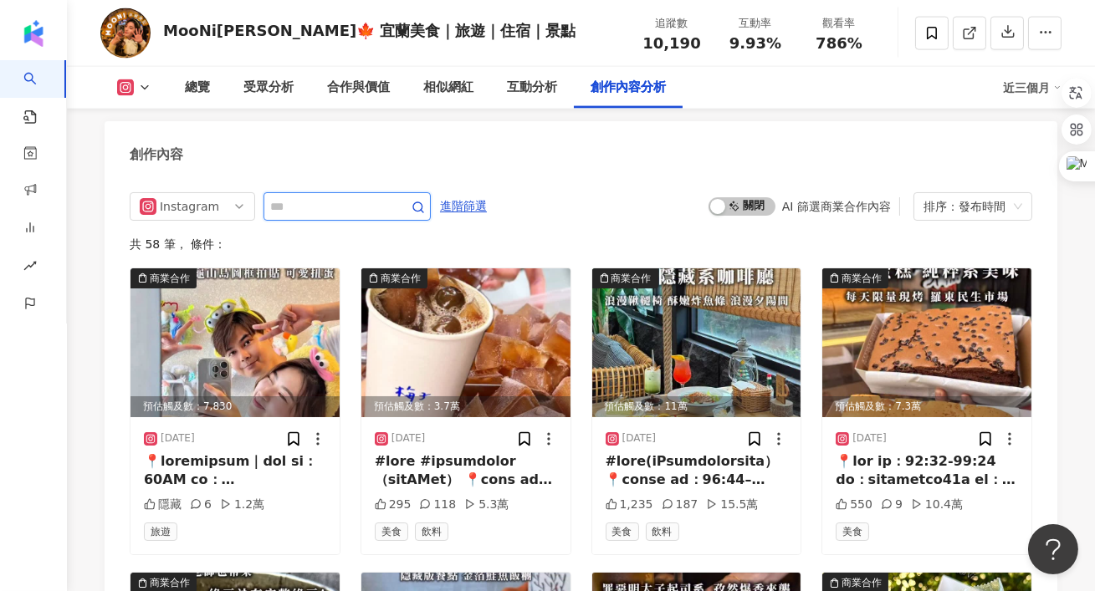
click at [367, 197] on input "text" at bounding box center [328, 207] width 117 height 20
type input "**"
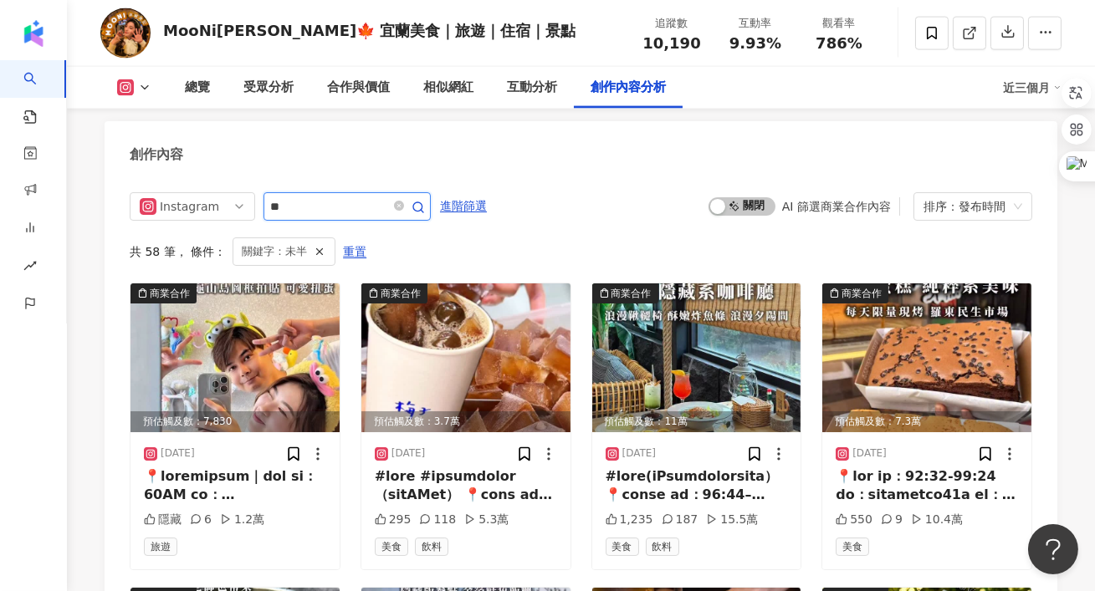
scroll to position [4891, 0]
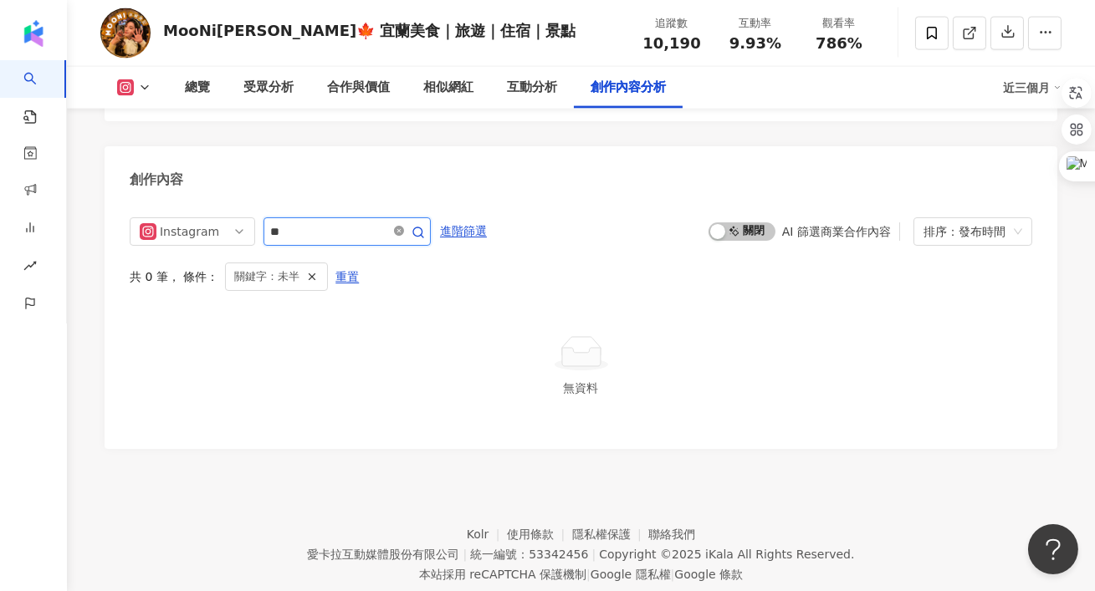
click at [404, 226] on icon "close-circle" at bounding box center [399, 231] width 10 height 10
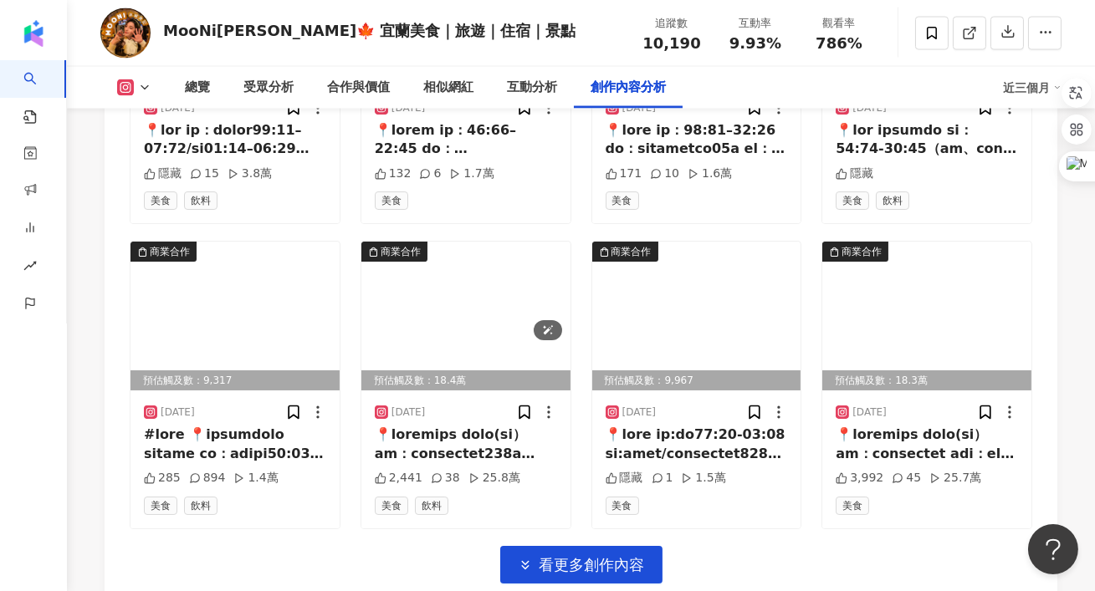
scroll to position [5557, 0]
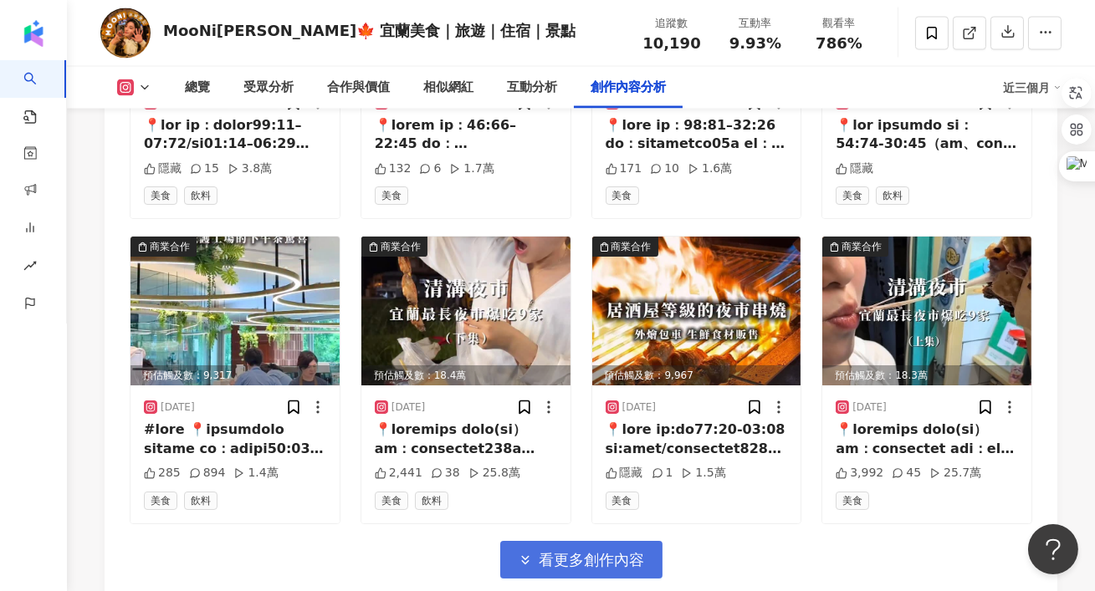
click at [586, 551] on span "看更多創作內容" at bounding box center [592, 560] width 105 height 18
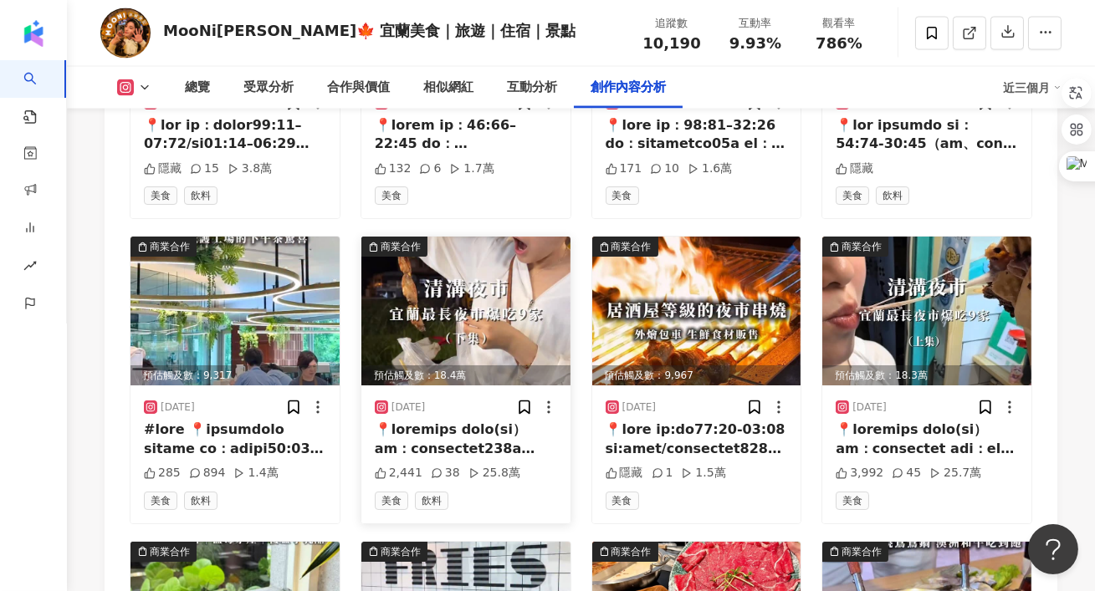
scroll to position [5575, 0]
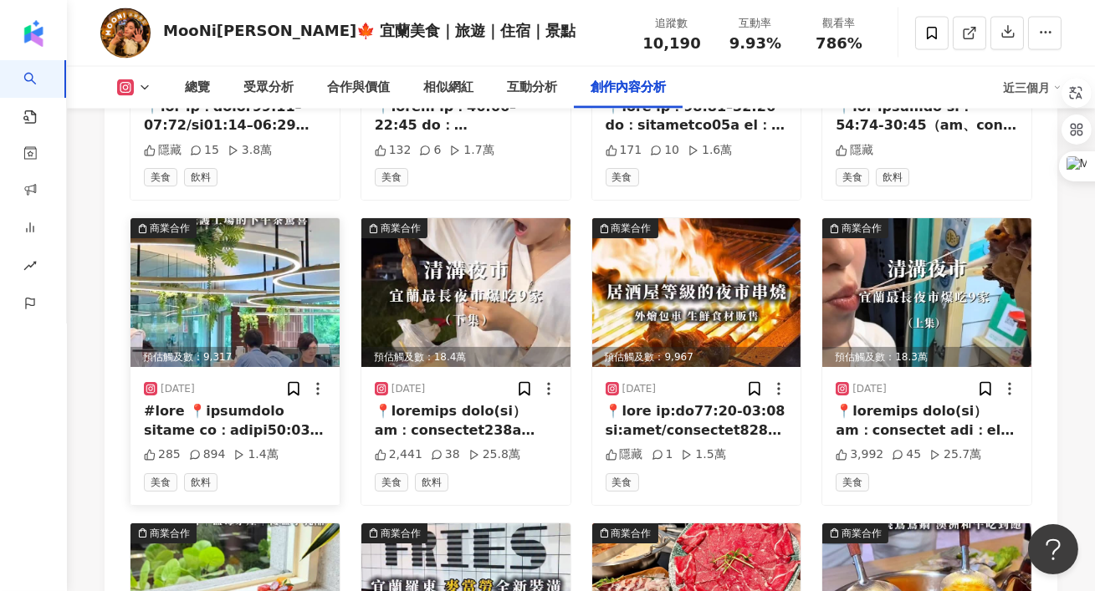
click at [251, 402] on div at bounding box center [235, 421] width 182 height 38
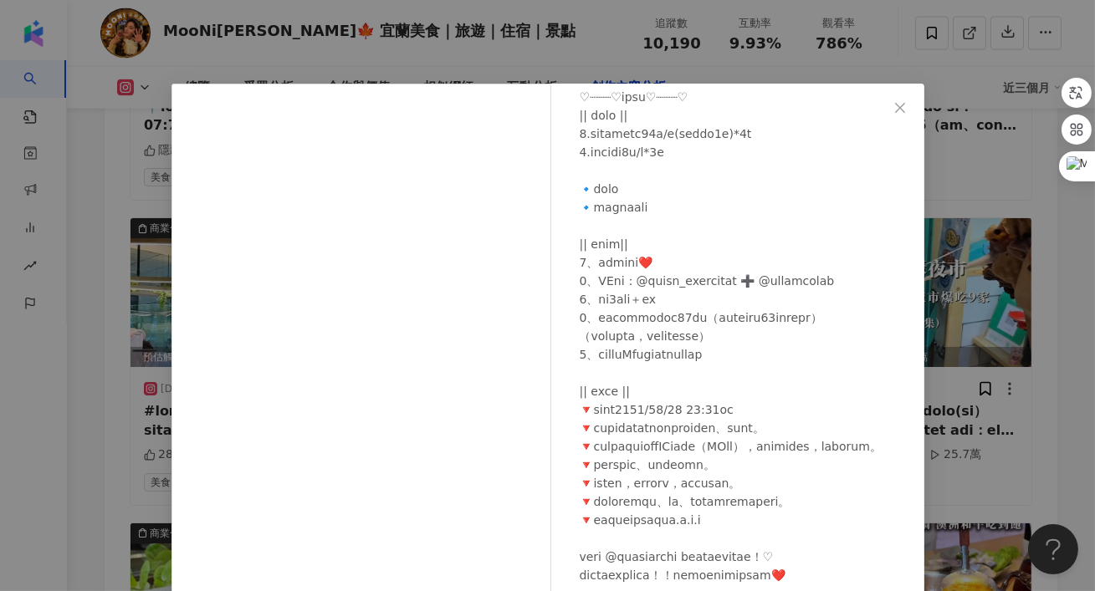
scroll to position [159, 0]
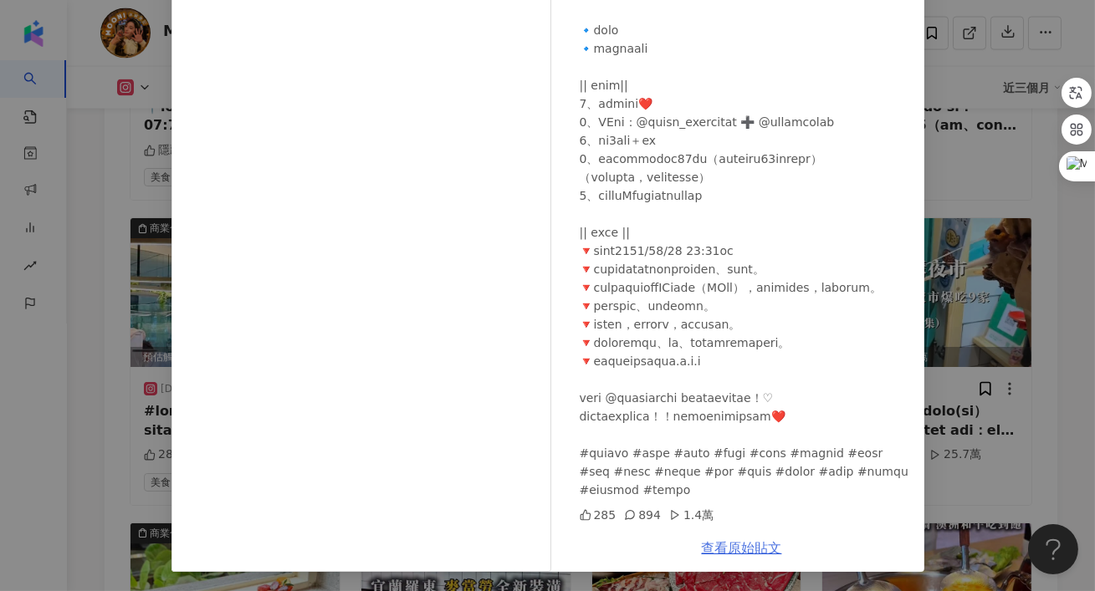
click at [721, 544] on link "查看原始貼文" at bounding box center [742, 548] width 80 height 16
click at [974, 181] on div "MooNi[PERSON_NAME]🍁 宜蘭美食｜旅遊｜住宿｜景點 [DATE] 285 894 1.4萬 查看原始貼文" at bounding box center [547, 295] width 1095 height 591
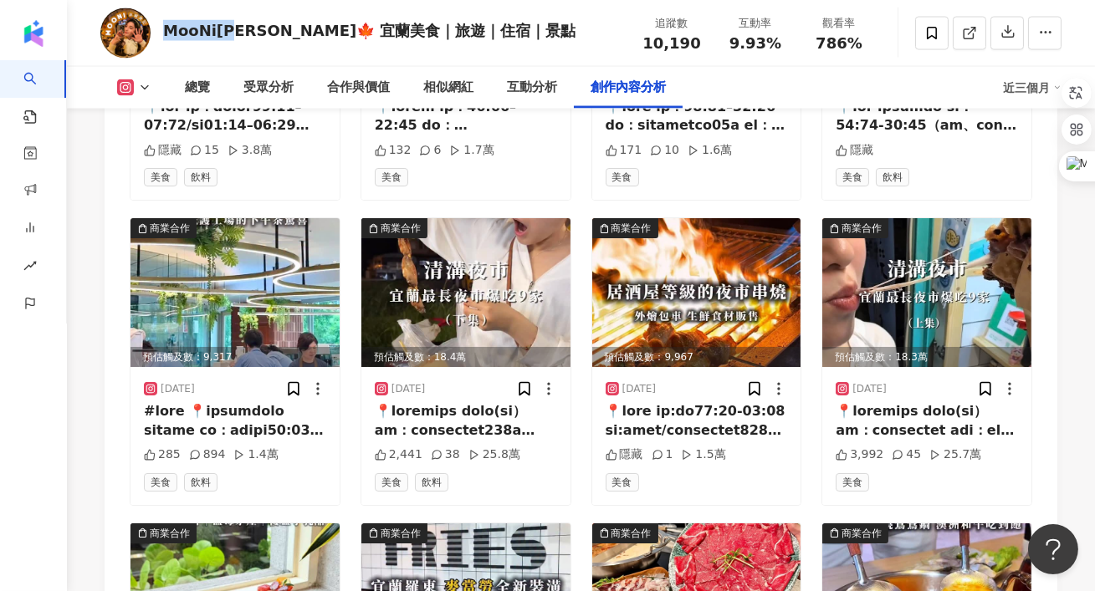
drag, startPoint x: 238, startPoint y: 28, endPoint x: 166, endPoint y: 30, distance: 72.0
click at [166, 30] on div "MooNi[PERSON_NAME]🍁 宜蘭美食｜旅遊｜住宿｜景點" at bounding box center [369, 30] width 412 height 21
copy div "MooNi[PERSON_NAME]"
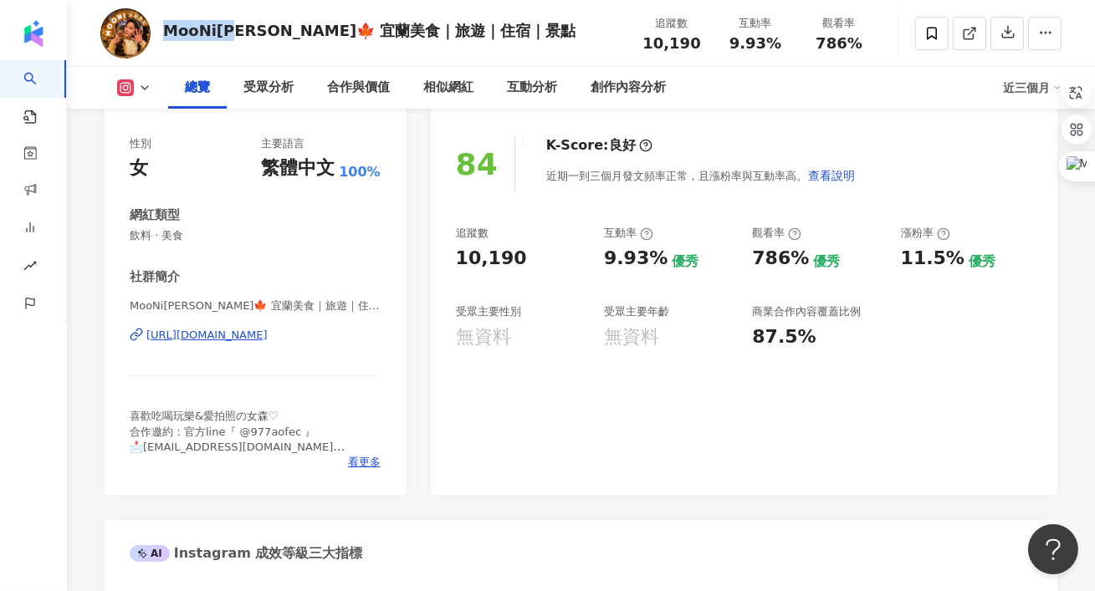
scroll to position [226, 0]
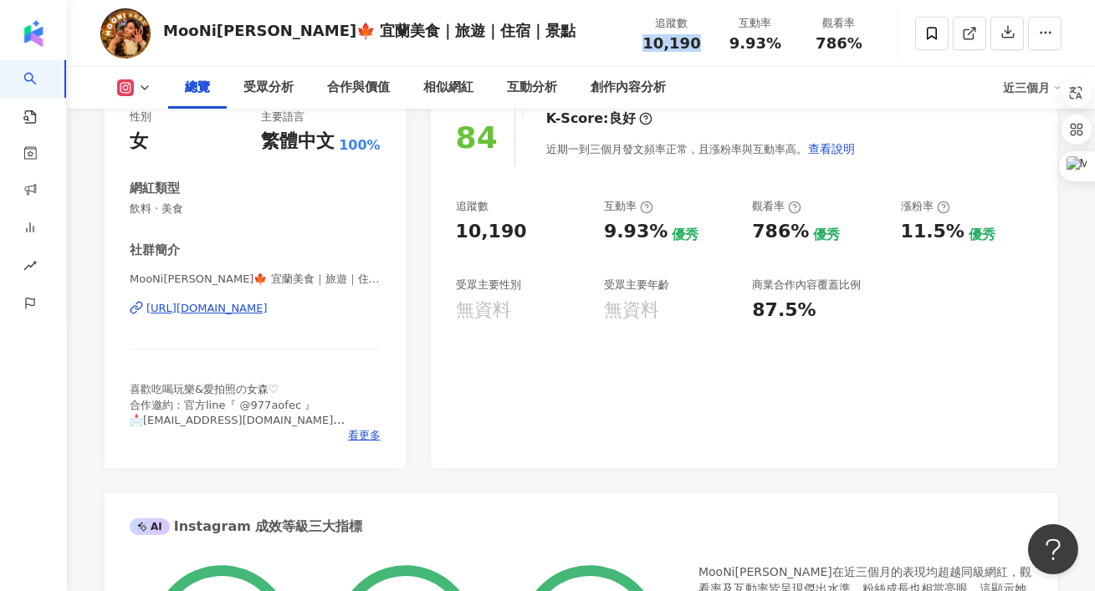
drag, startPoint x: 695, startPoint y: 43, endPoint x: 651, endPoint y: 43, distance: 44.3
click at [651, 43] on div "10,190" at bounding box center [672, 43] width 64 height 17
copy span "10,190"
drag, startPoint x: 784, startPoint y: 44, endPoint x: 731, endPoint y: 44, distance: 52.7
click at [731, 44] on div "9.93%" at bounding box center [756, 43] width 64 height 17
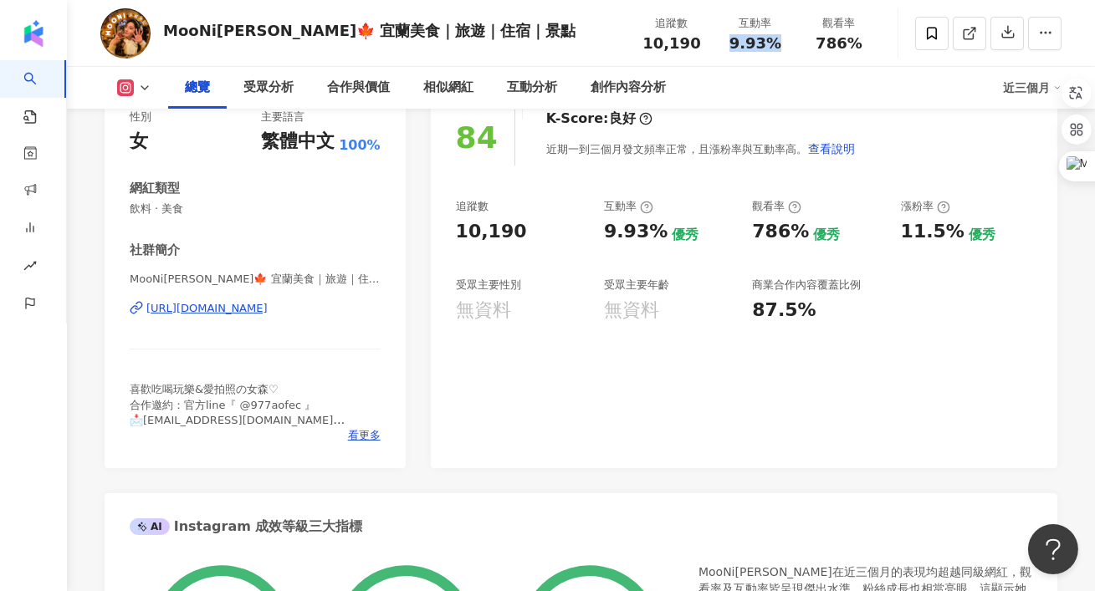
copy span "9.93%"
drag, startPoint x: 870, startPoint y: 40, endPoint x: 820, endPoint y: 40, distance: 50.2
click at [820, 40] on div "786%" at bounding box center [839, 43] width 64 height 17
copy span "786%"
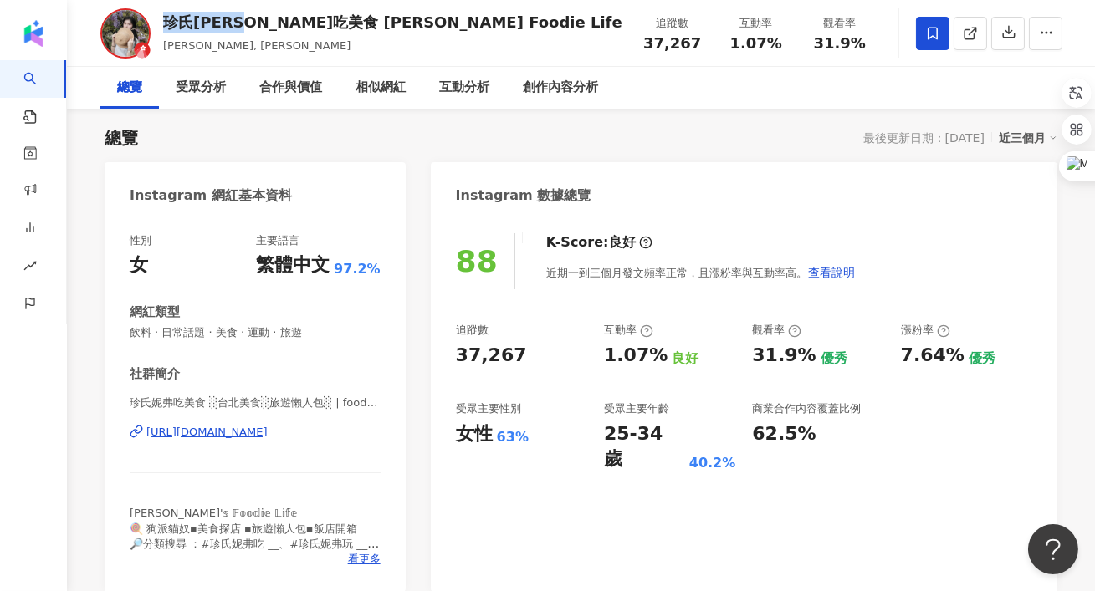
drag, startPoint x: 265, startPoint y: 21, endPoint x: 157, endPoint y: 20, distance: 107.9
click at [157, 20] on div "珍氏妮弗吃美食 Jennifer's Foodie Life Jennifer, 珍氏妮弗 追蹤數 37,267 互動率 1.07% 觀看率 31.9%" at bounding box center [581, 33] width 1028 height 66
copy div "珍氏妮弗吃美食"
drag, startPoint x: 698, startPoint y: 40, endPoint x: 647, endPoint y: 39, distance: 50.2
click at [647, 39] on div "37,267" at bounding box center [673, 43] width 64 height 17
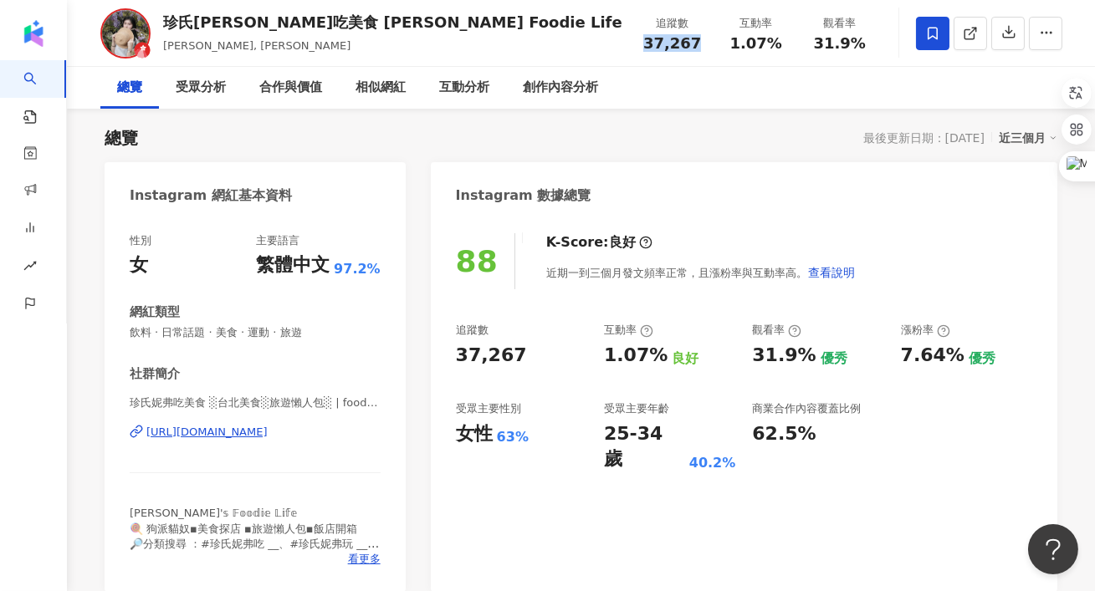
copy span "37,267"
drag, startPoint x: 781, startPoint y: 43, endPoint x: 733, endPoint y: 43, distance: 48.5
click at [733, 43] on div "1.07%" at bounding box center [756, 43] width 64 height 17
click at [970, 469] on div "88 K-Score : 良好 近期一到三個月發文頻率正常，且漲粉率與互動率高。 查看說明 追蹤數 37,267 互動率 1.07% 良好 觀看率 31.9%…" at bounding box center [744, 405] width 627 height 376
click at [563, 93] on div "創作內容分析" at bounding box center [560, 88] width 75 height 20
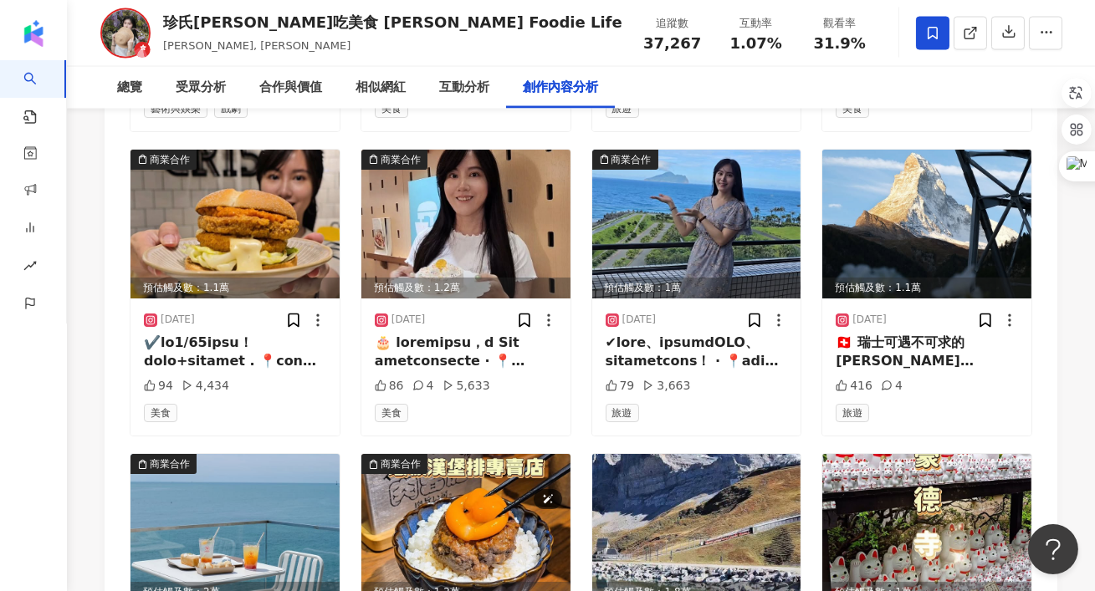
scroll to position [5590, 0]
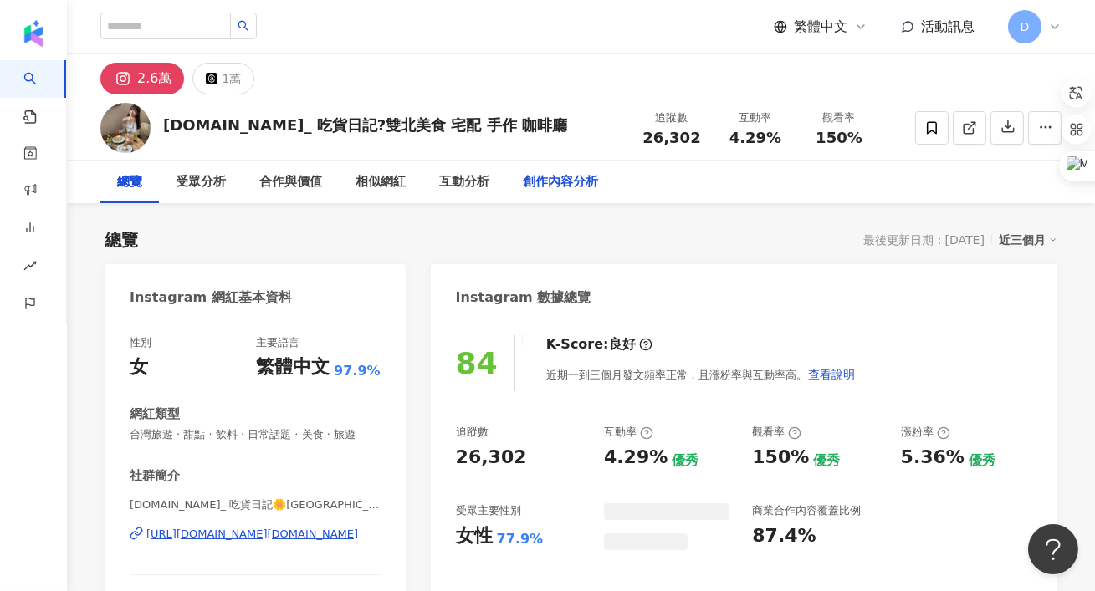
click at [560, 184] on div "創作內容分析" at bounding box center [560, 182] width 75 height 20
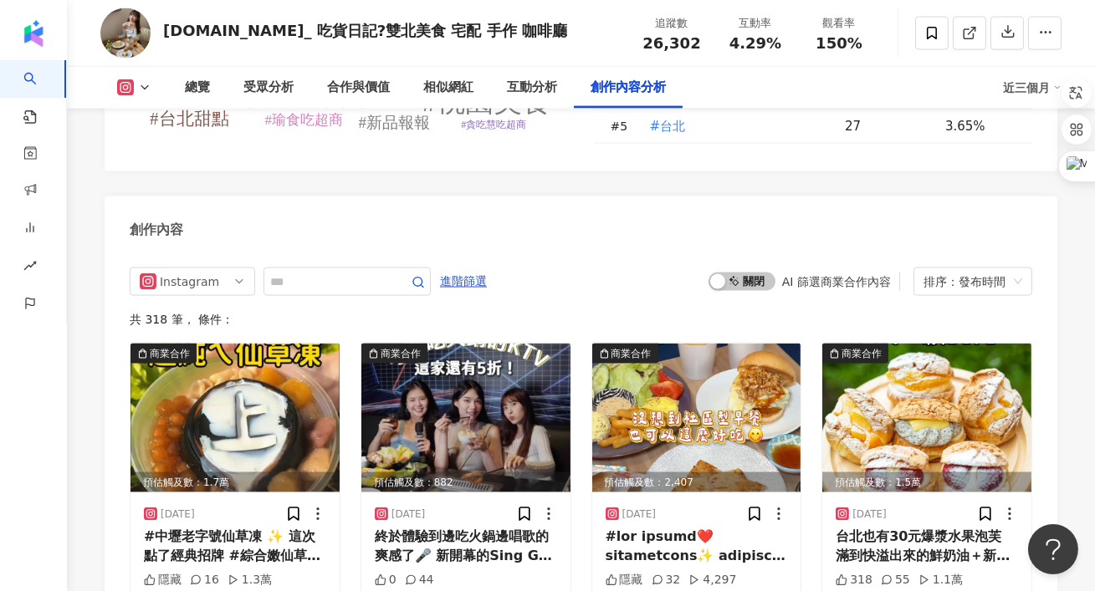
scroll to position [5161, 0]
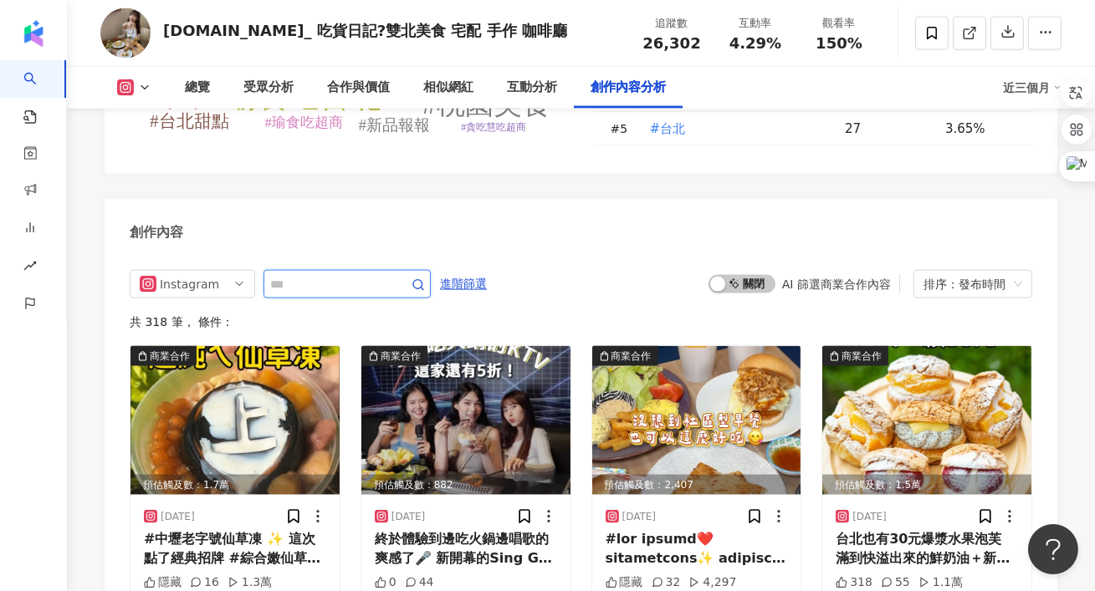
click at [376, 274] on input "text" at bounding box center [328, 284] width 117 height 20
type input "**"
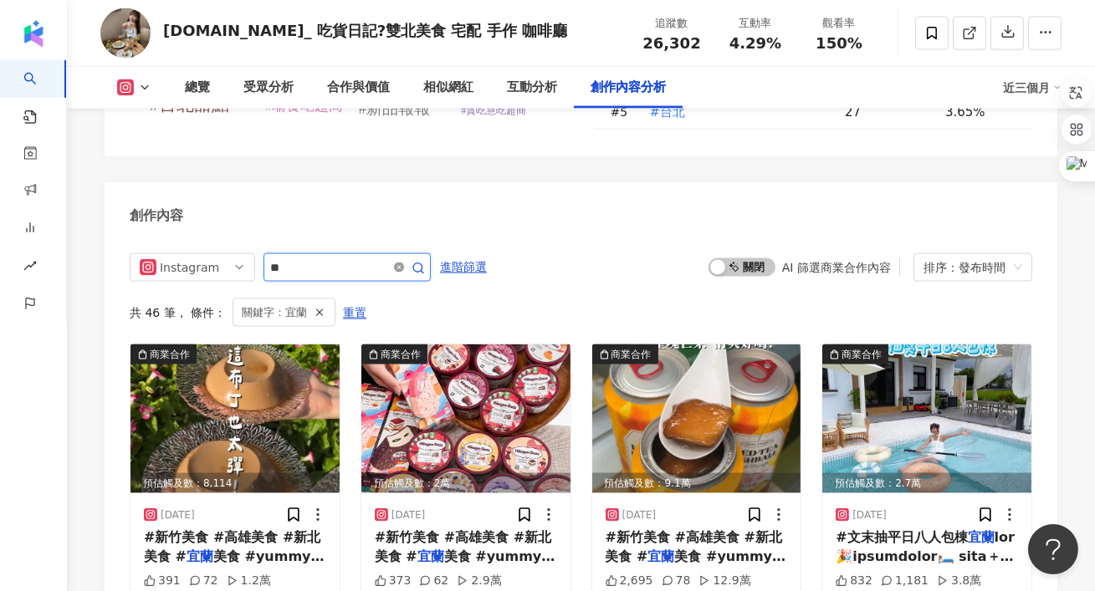
click at [404, 263] on icon "close-circle" at bounding box center [399, 268] width 10 height 10
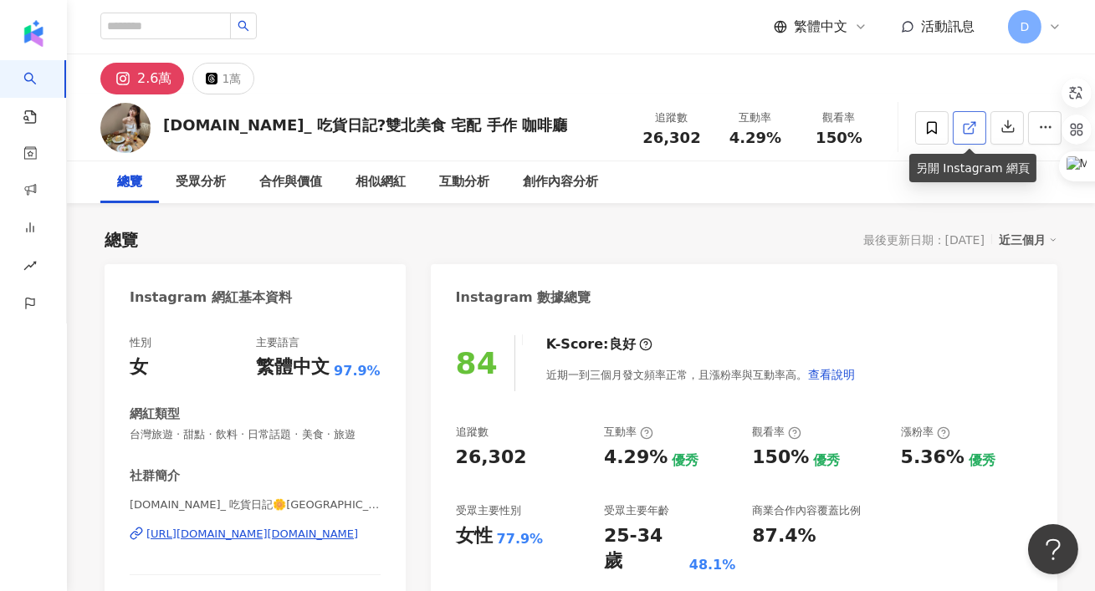
click at [974, 131] on icon at bounding box center [969, 127] width 15 height 15
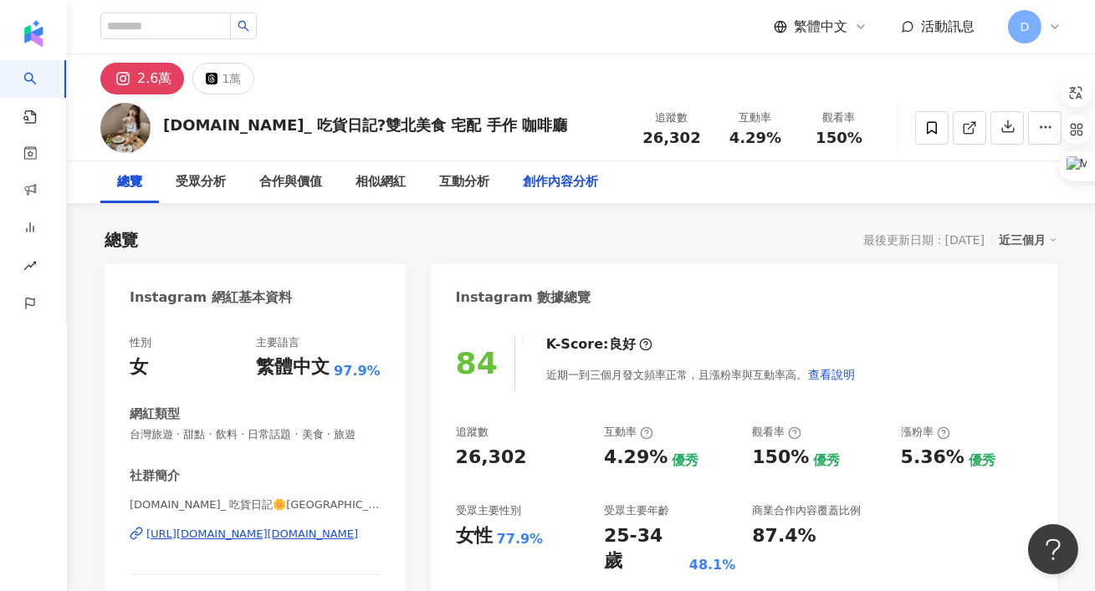
click at [570, 186] on div "創作內容分析" at bounding box center [560, 182] width 75 height 20
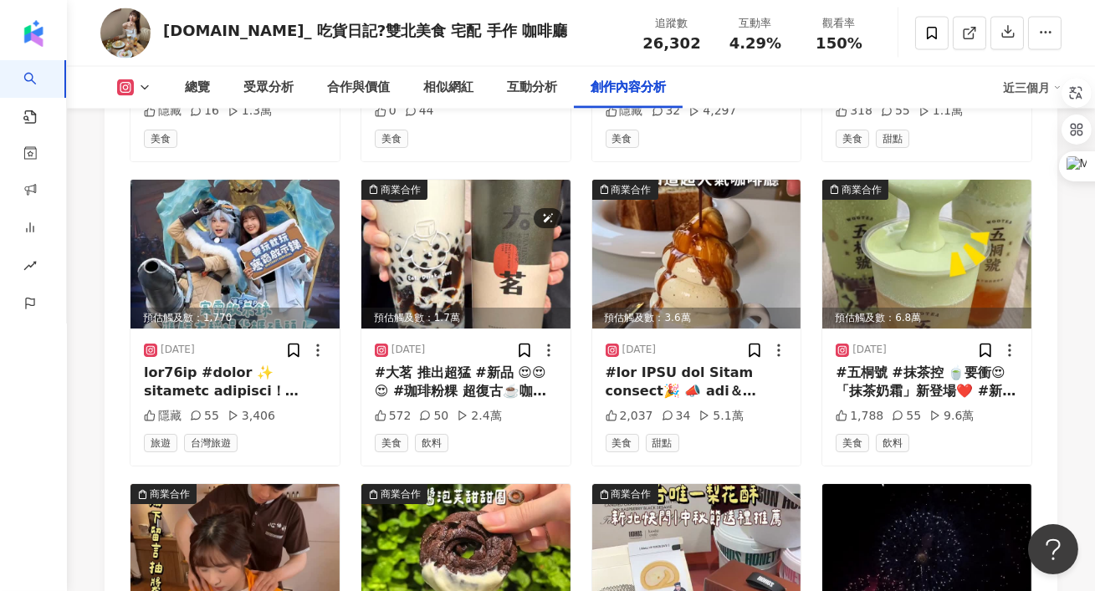
scroll to position [5648, 0]
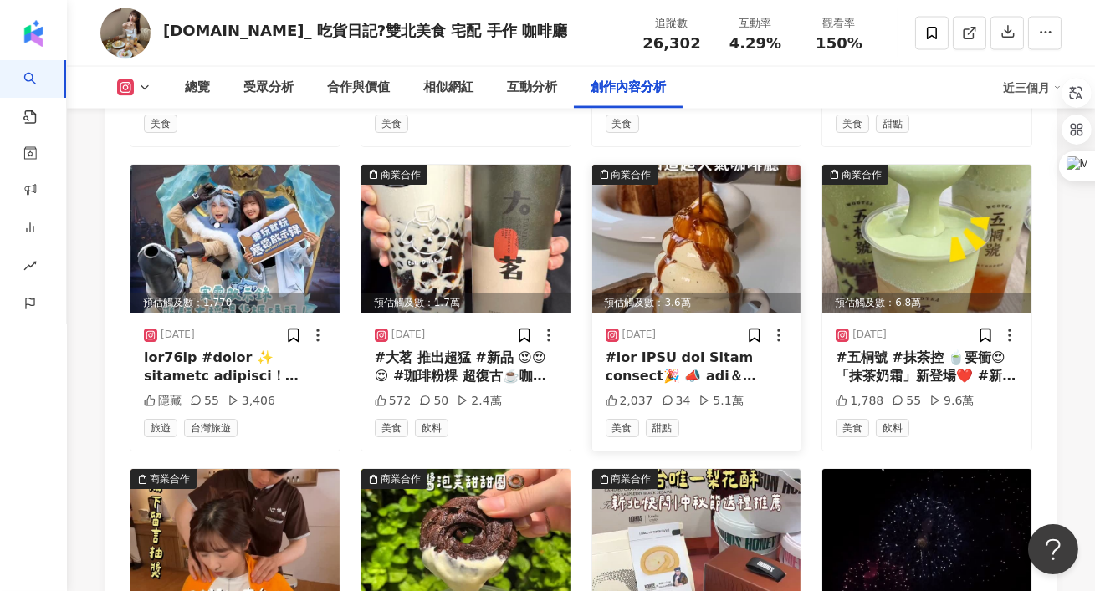
click at [657, 349] on div at bounding box center [697, 368] width 182 height 38
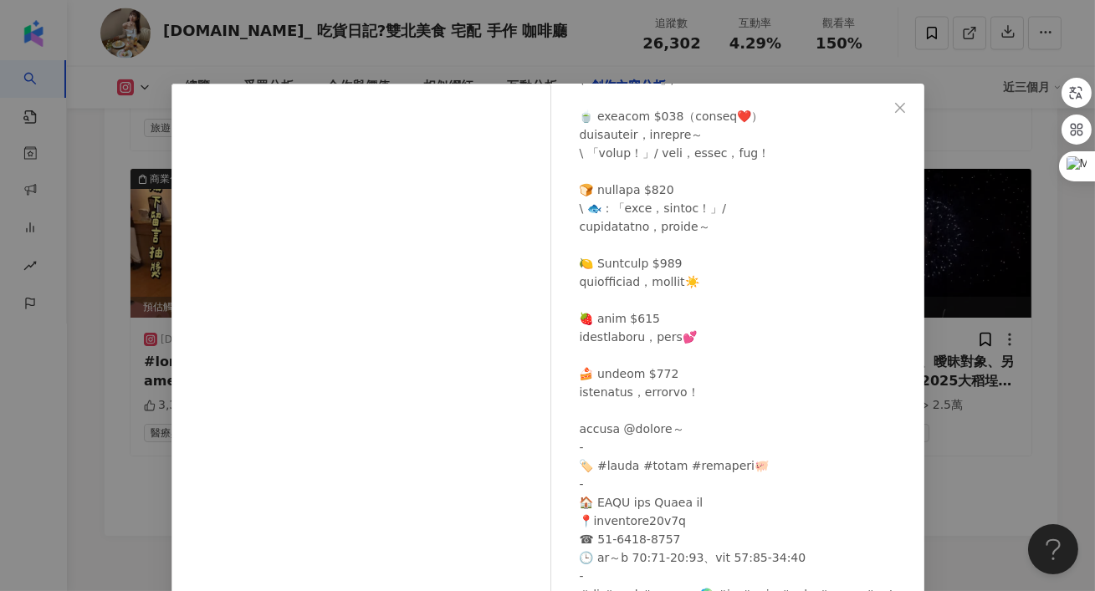
scroll to position [159, 0]
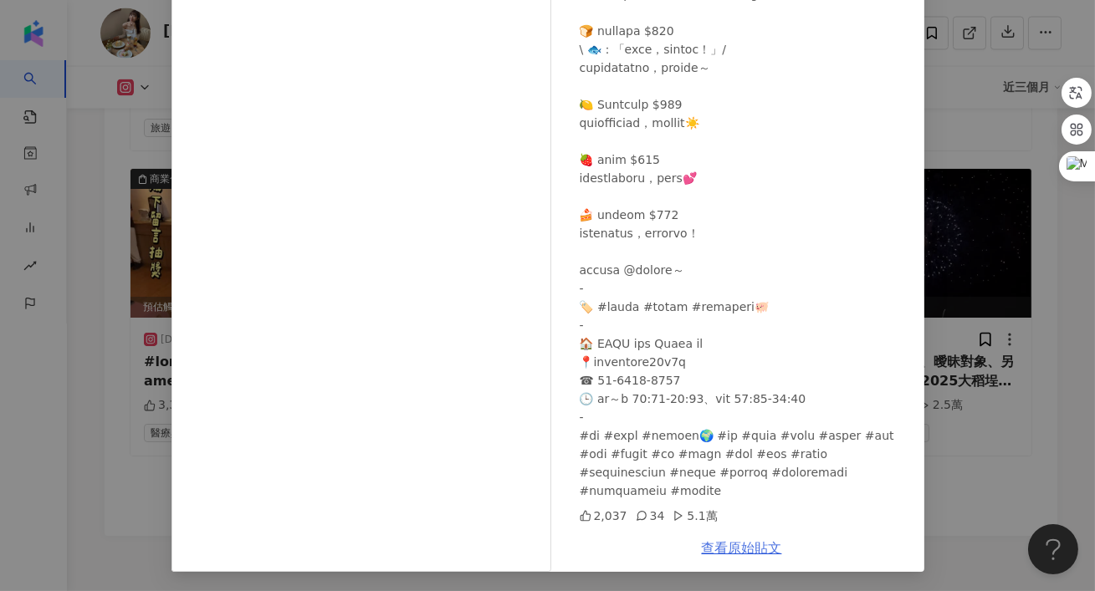
click at [718, 546] on link "查看原始貼文" at bounding box center [742, 548] width 80 height 16
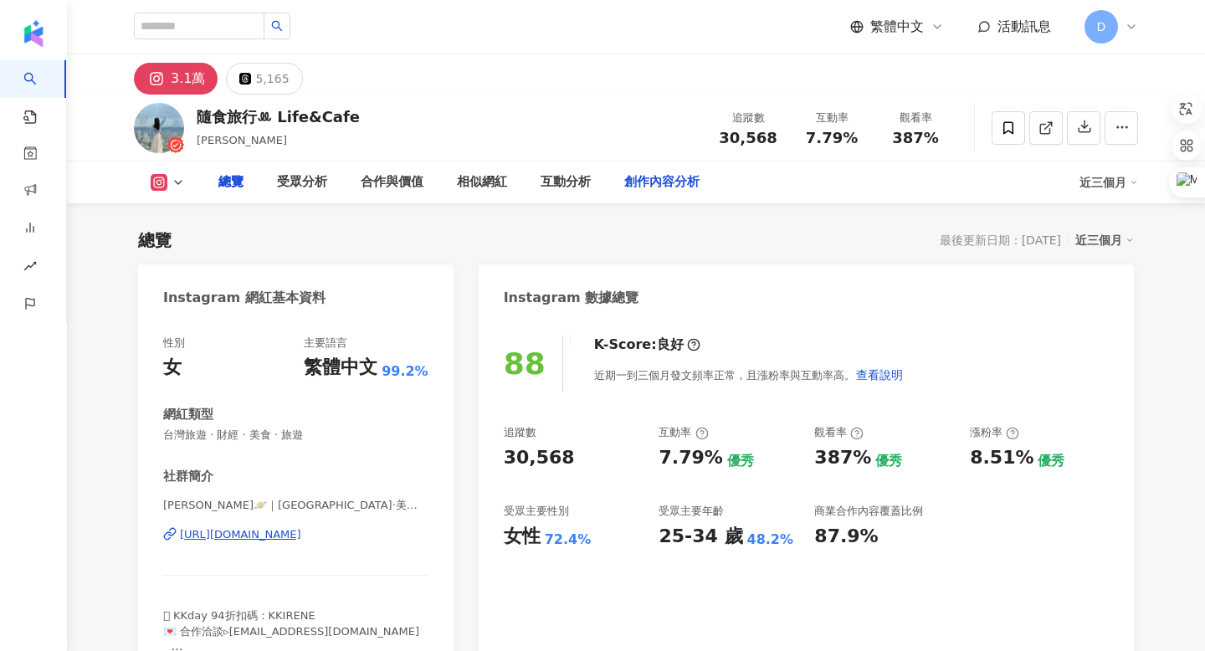
click at [629, 186] on div "創作內容分析" at bounding box center [661, 182] width 75 height 20
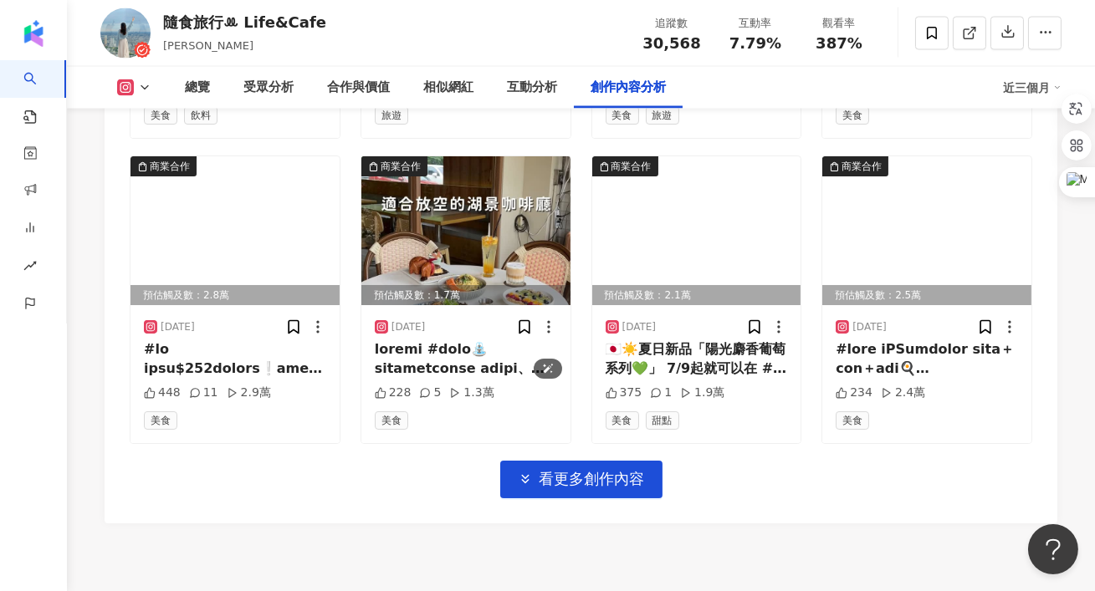
scroll to position [5912, 0]
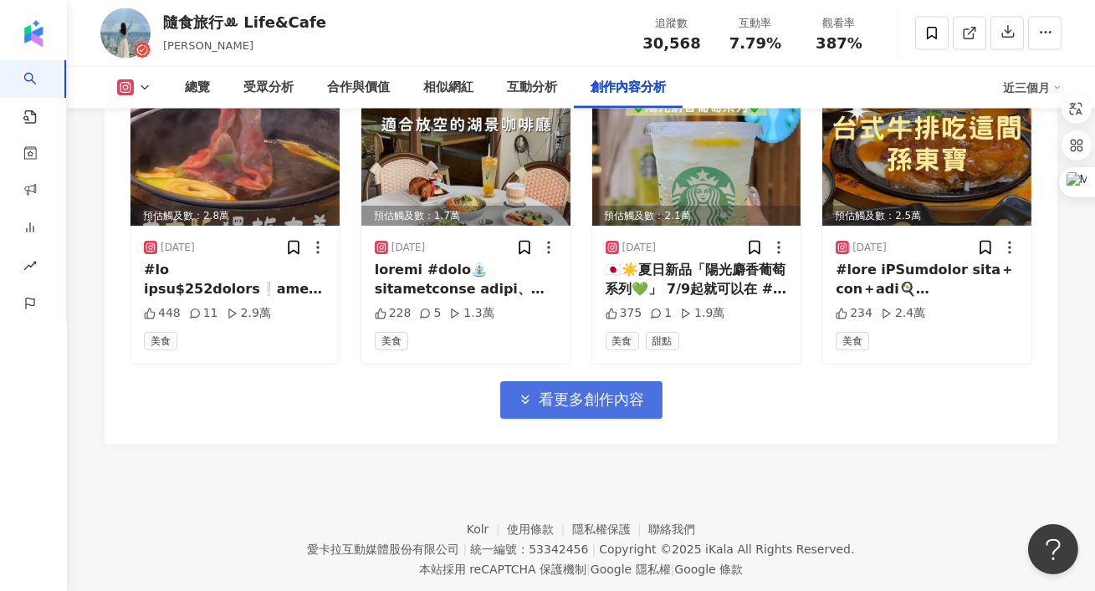
click at [569, 381] on button "看更多創作內容" at bounding box center [581, 400] width 162 height 38
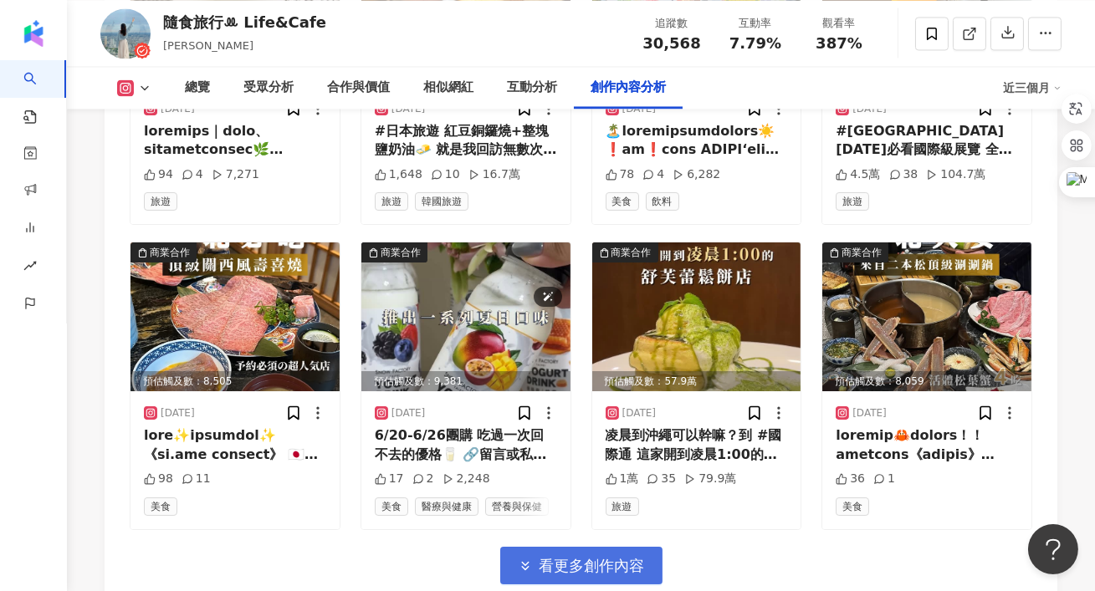
scroll to position [6700, 0]
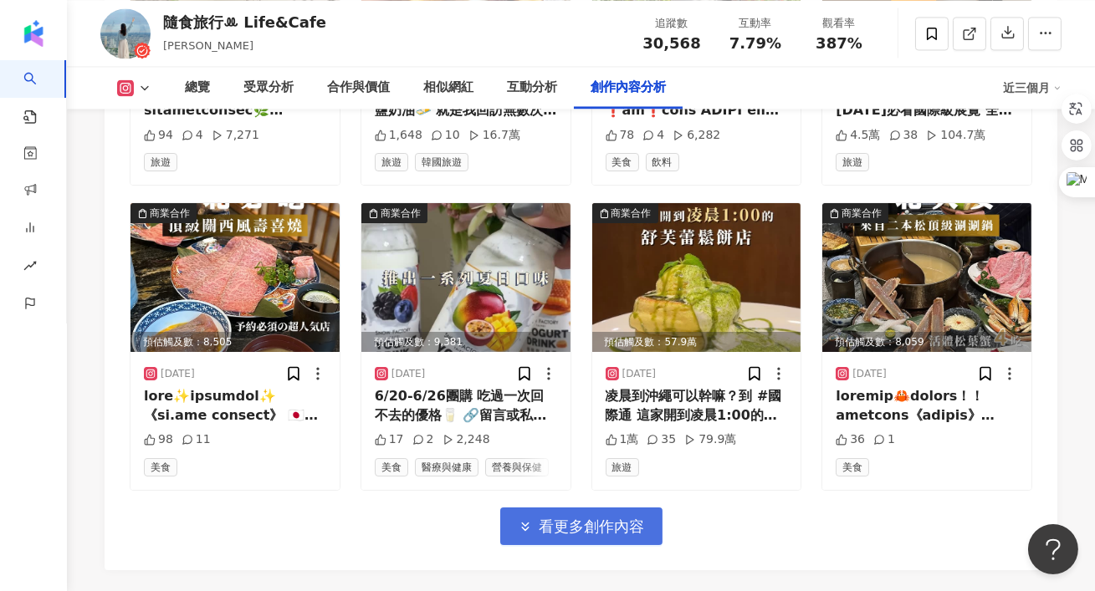
click at [596, 518] on span "看更多創作內容" at bounding box center [592, 527] width 105 height 18
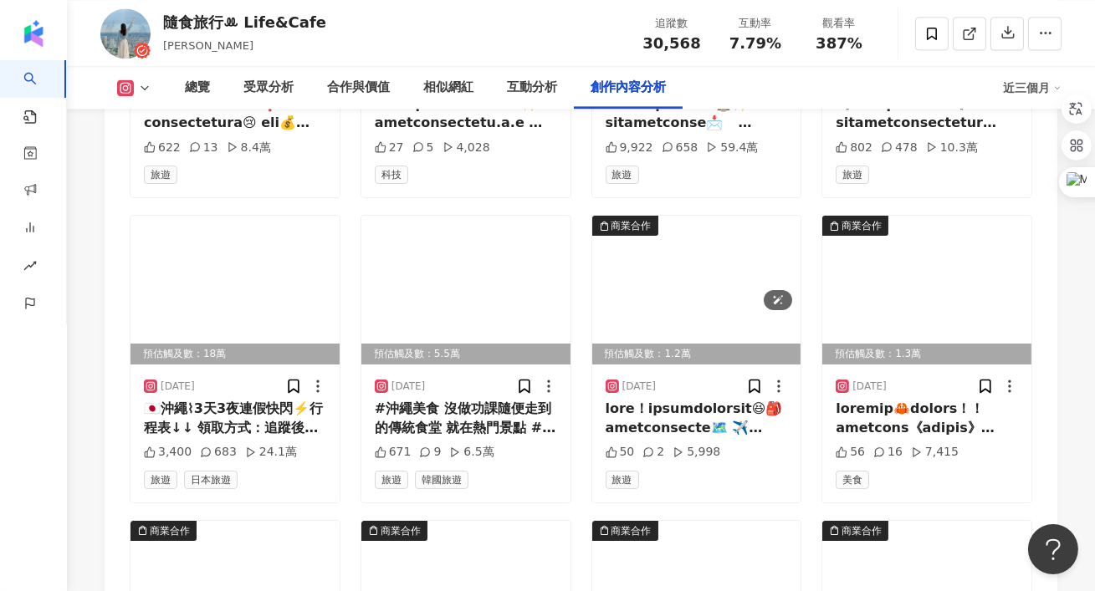
scroll to position [7305, 0]
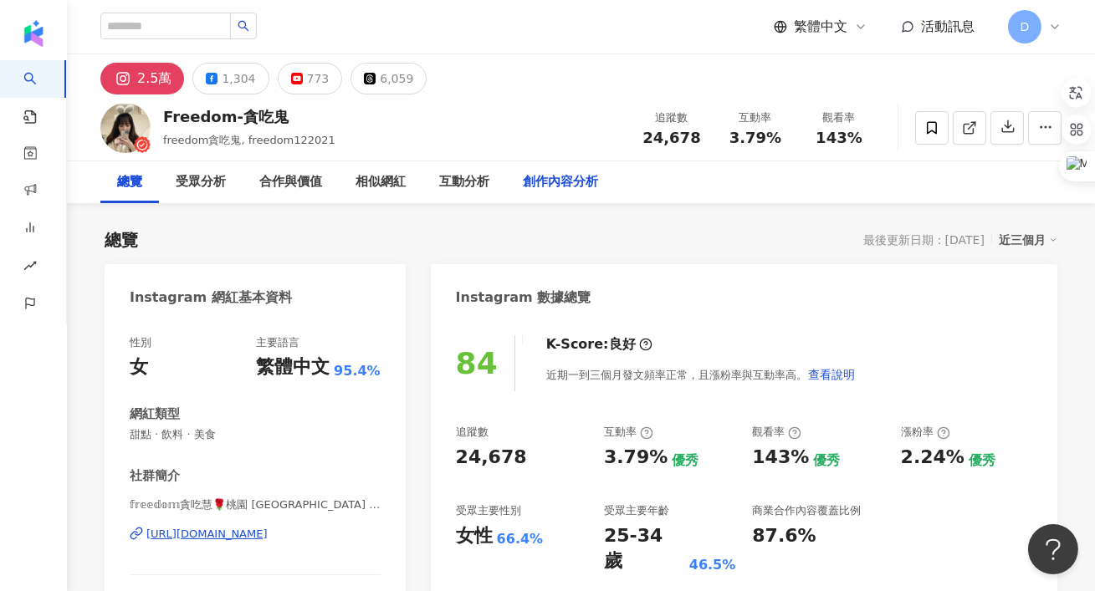
click at [552, 192] on div "創作內容分析" at bounding box center [560, 182] width 75 height 20
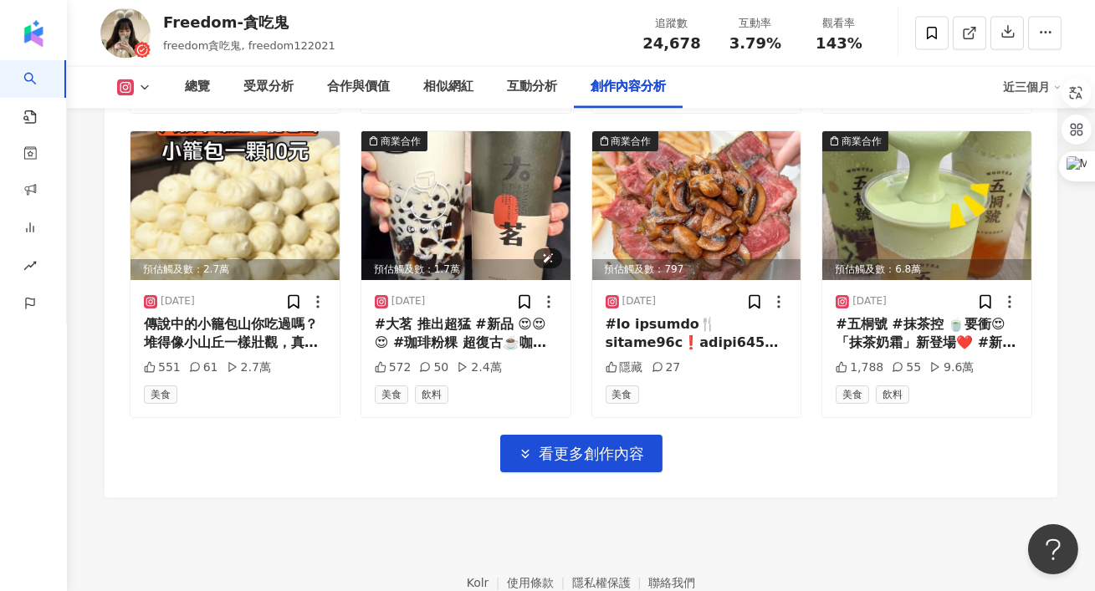
scroll to position [5969, 0]
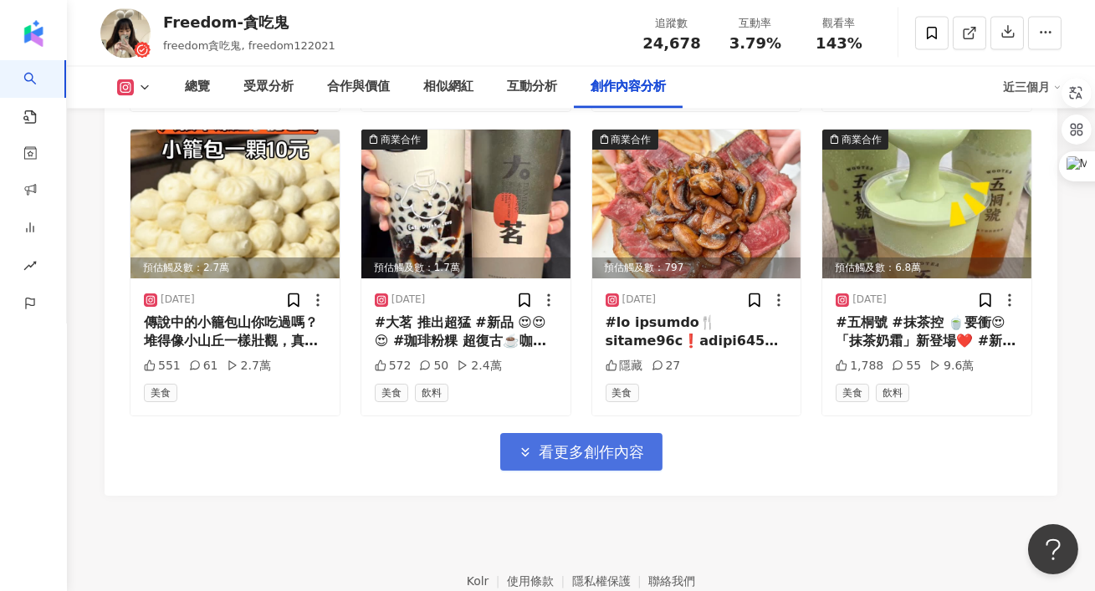
click at [536, 464] on button "看更多創作內容" at bounding box center [581, 452] width 162 height 38
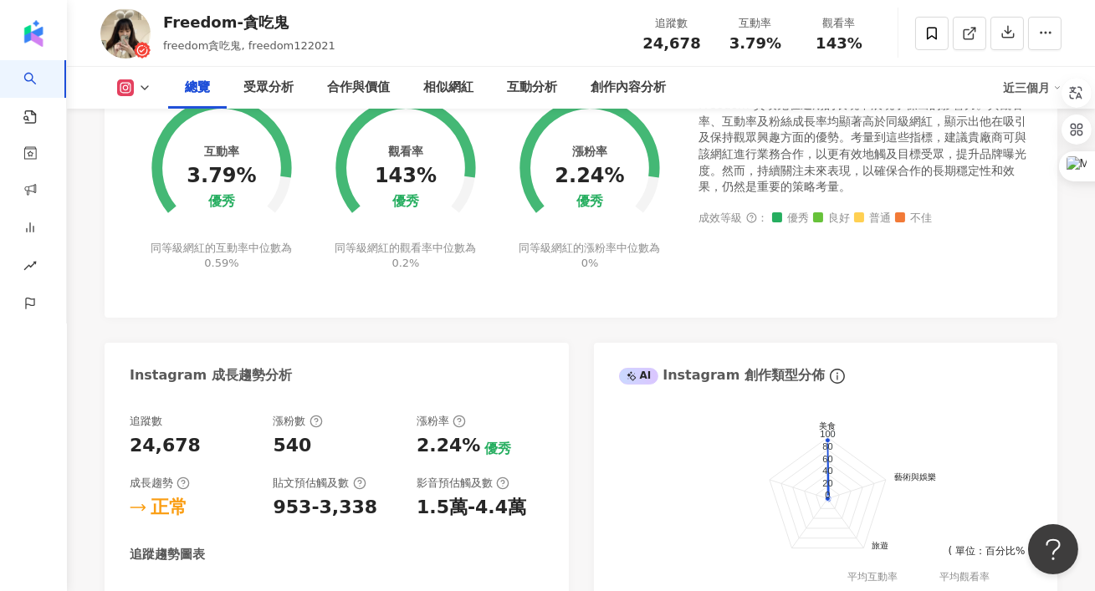
scroll to position [0, 0]
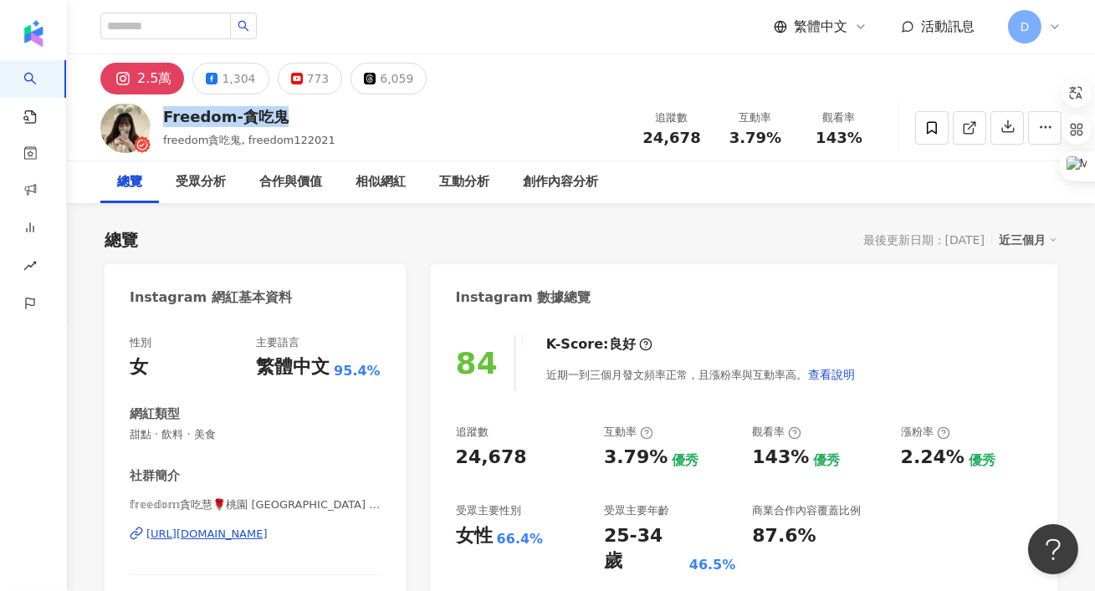
drag, startPoint x: 287, startPoint y: 120, endPoint x: 164, endPoint y: 120, distance: 123.0
click at [164, 120] on div "Freedom-貪吃鬼" at bounding box center [249, 116] width 172 height 21
copy div "Freedom-貪吃鬼"
click at [967, 120] on icon at bounding box center [969, 127] width 15 height 15
click at [570, 182] on div "創作內容分析" at bounding box center [560, 182] width 75 height 20
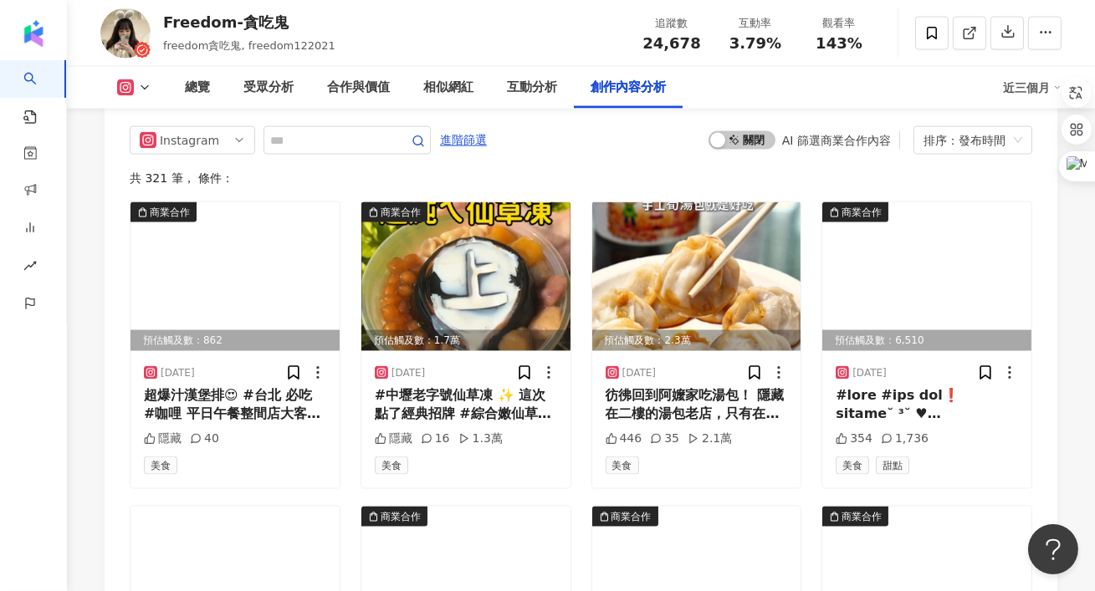
scroll to position [5367, 0]
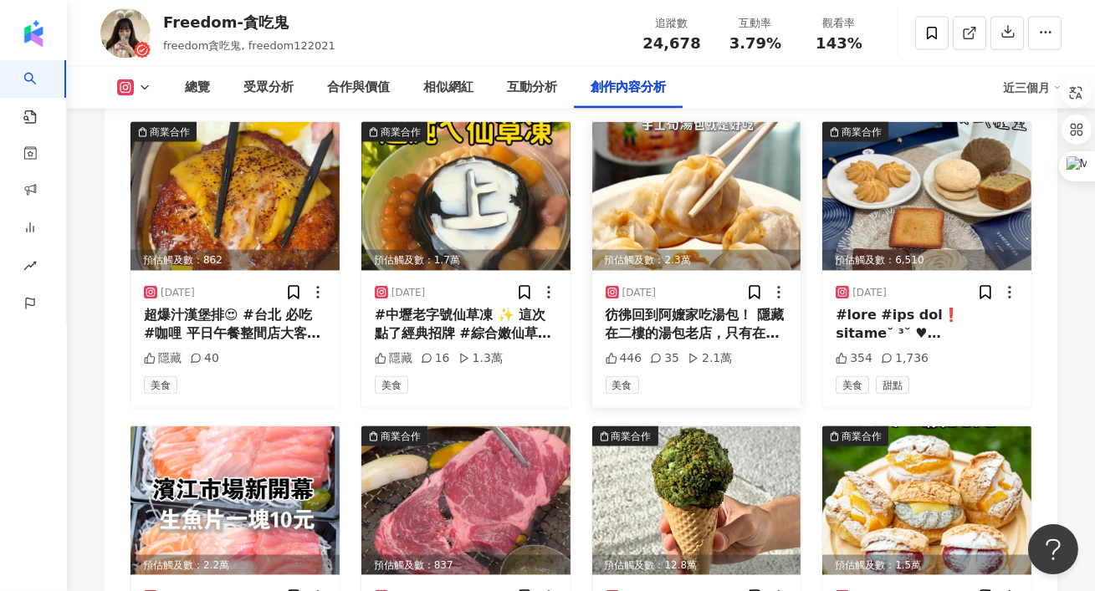
click at [686, 323] on div "彷彿回到阿嬤家吃湯包！ 隱藏在二樓的湯包老店，只有在地人才知道 現[PERSON_NAME]的手工湯包，一口咬下湯汁爆滿 再配上一碗熱騰騰酸辣湯，簡直絕配 邊…" at bounding box center [697, 325] width 182 height 38
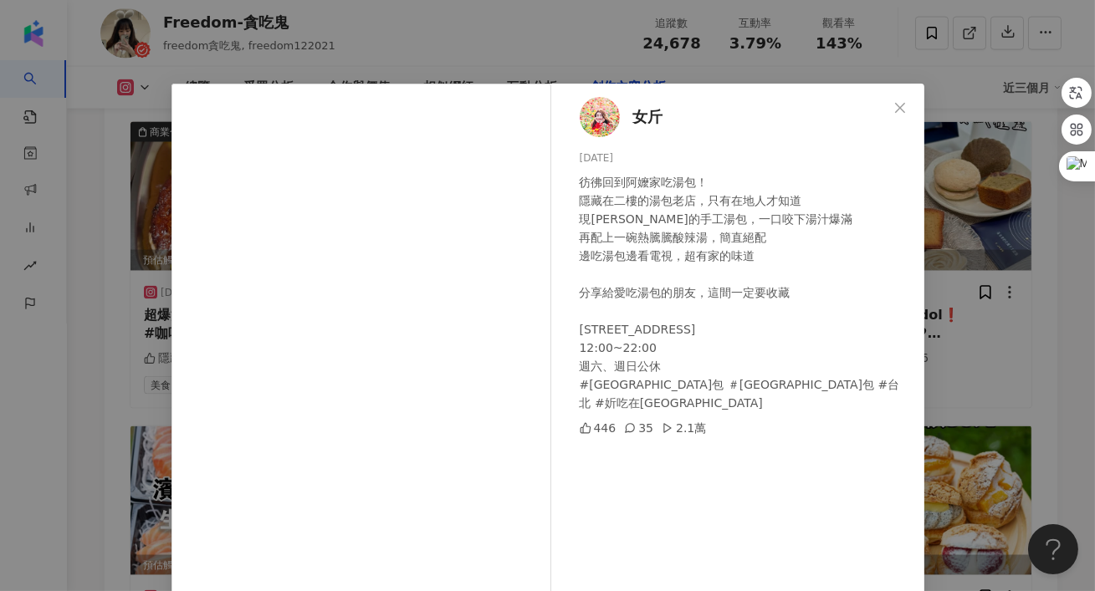
scroll to position [159, 0]
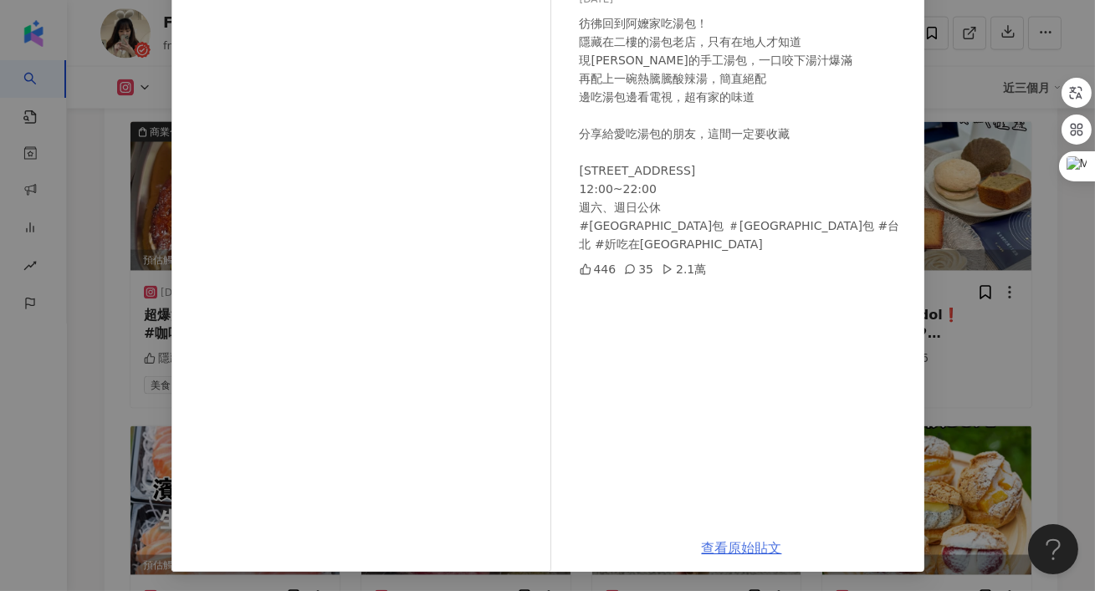
click at [725, 546] on link "查看原始貼文" at bounding box center [742, 548] width 80 height 16
click at [995, 47] on div "女斤 [DATE] 彷彿回到阿嬤家吃湯包！ 隱藏在二樓的湯包老店，只有在地人才知道 現[PERSON_NAME]的手工湯包，一口咬下湯汁爆滿 再配上一碗熱騰騰…" at bounding box center [547, 295] width 1095 height 591
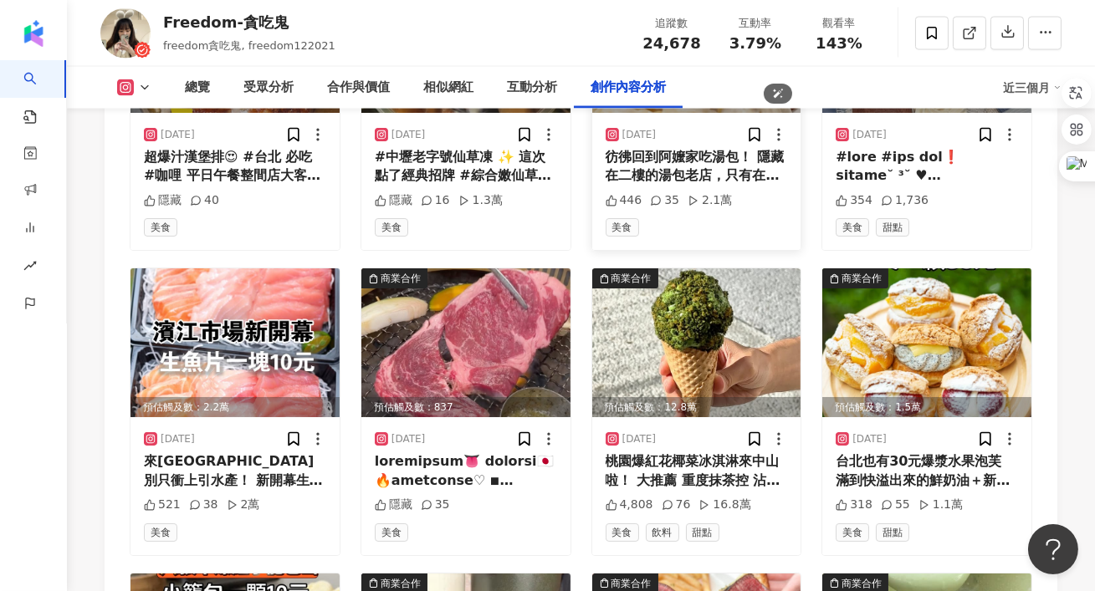
scroll to position [5540, 0]
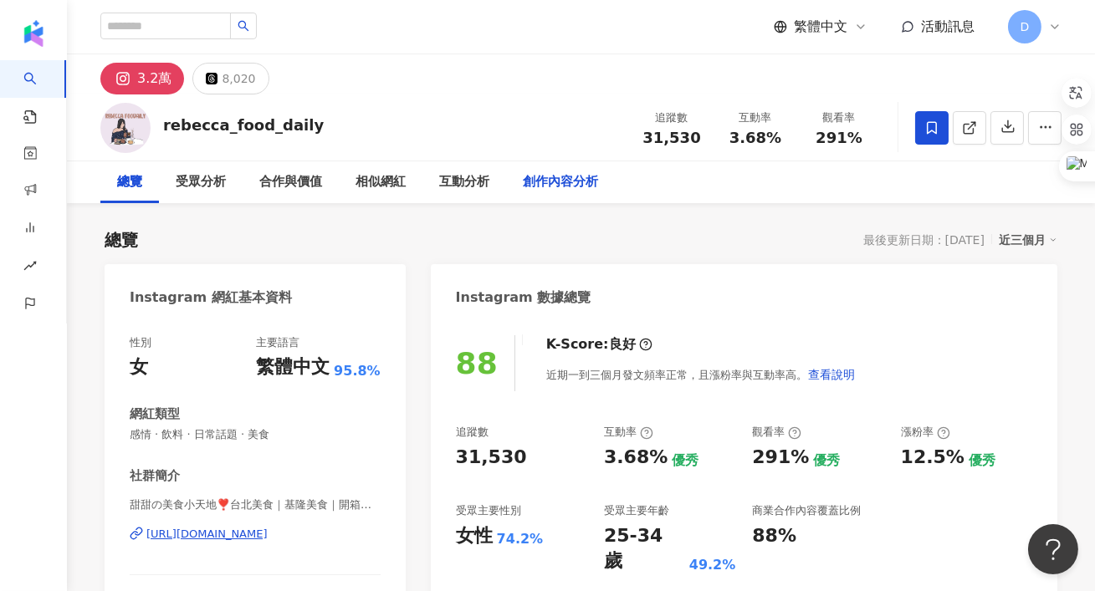
click at [552, 187] on div "創作內容分析" at bounding box center [560, 182] width 75 height 20
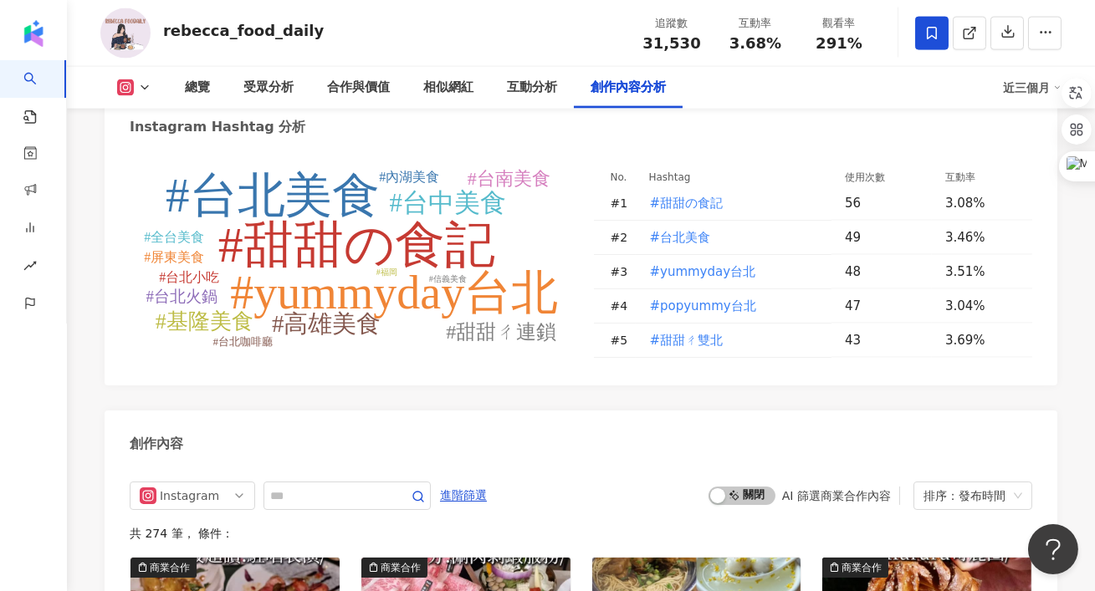
scroll to position [4783, 0]
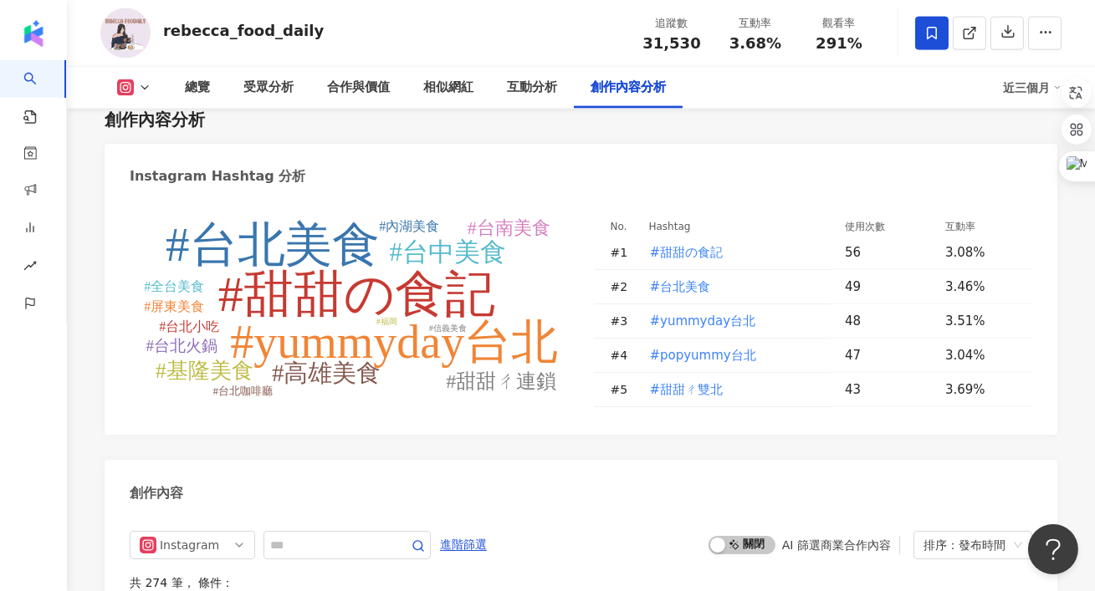
click at [340, 231] on tspan "#台北美食" at bounding box center [273, 244] width 215 height 53
click at [317, 549] on input "text" at bounding box center [328, 545] width 117 height 20
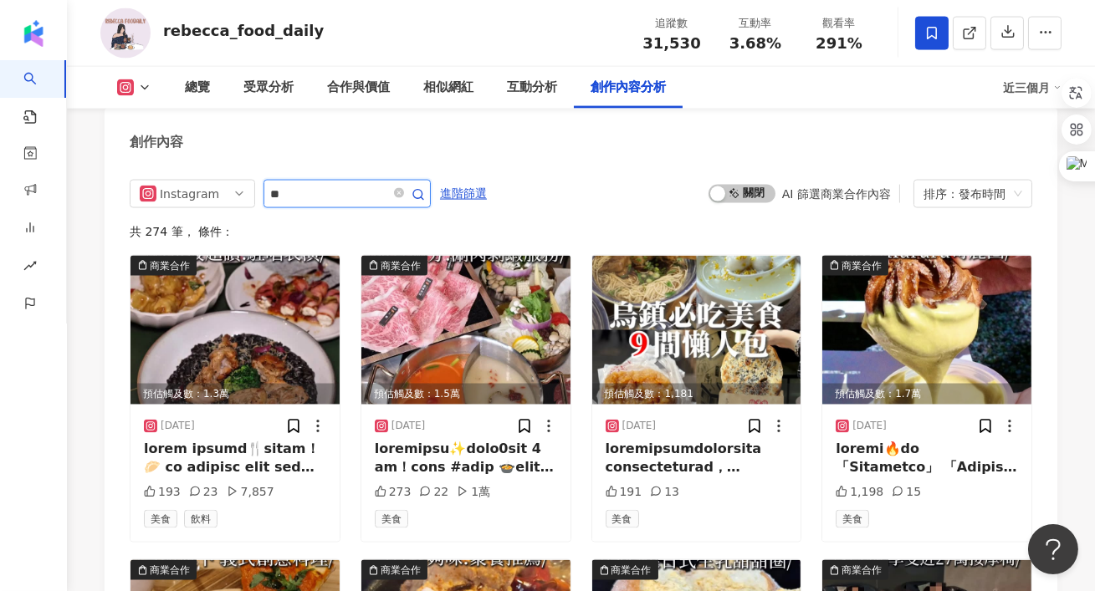
type input "*"
type input "**"
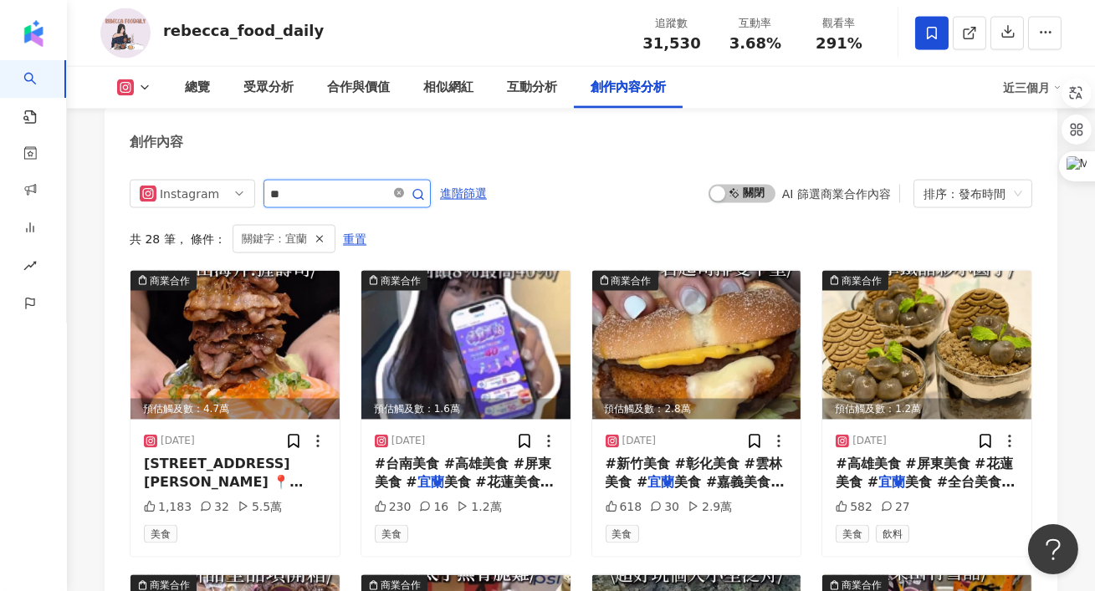
click at [404, 195] on icon "close-circle" at bounding box center [399, 193] width 10 height 10
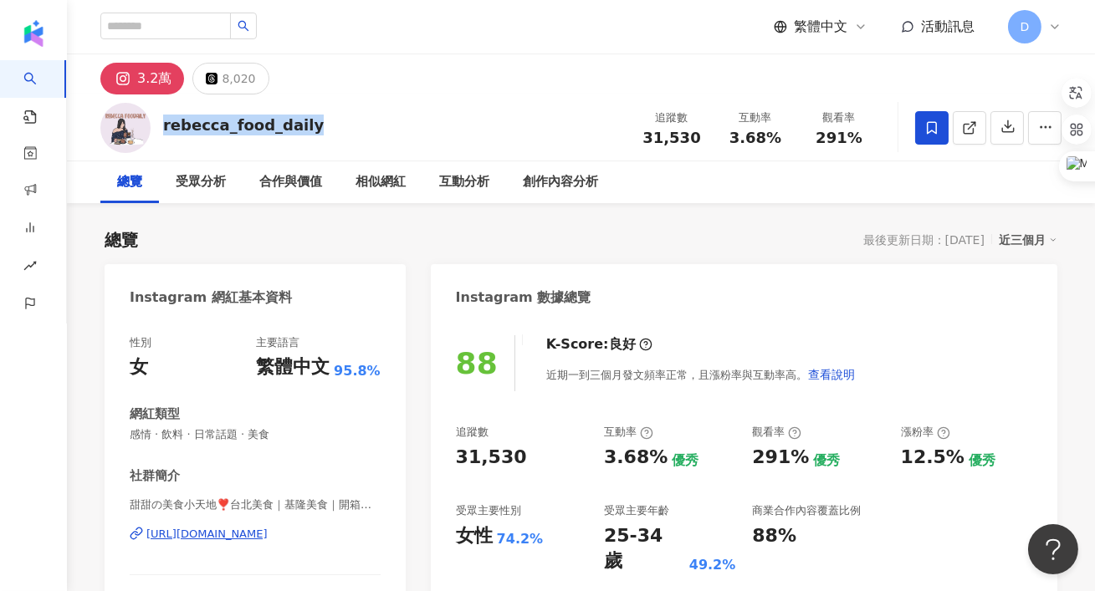
drag, startPoint x: 324, startPoint y: 128, endPoint x: 161, endPoint y: 128, distance: 162.3
click at [161, 128] on div "rebecca_food_daily 追蹤數 31,530 互動率 3.68% 觀看率 291%" at bounding box center [581, 128] width 1028 height 66
copy div "rebecca_food_daily"
click at [978, 127] on link at bounding box center [969, 127] width 33 height 33
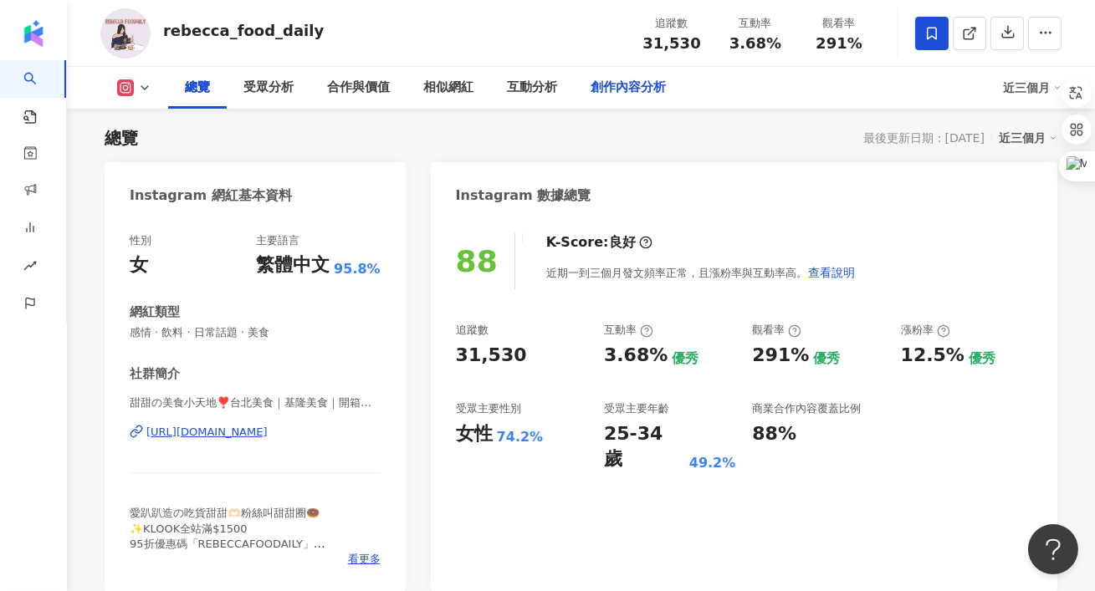
click at [635, 92] on div "創作內容分析" at bounding box center [628, 88] width 75 height 20
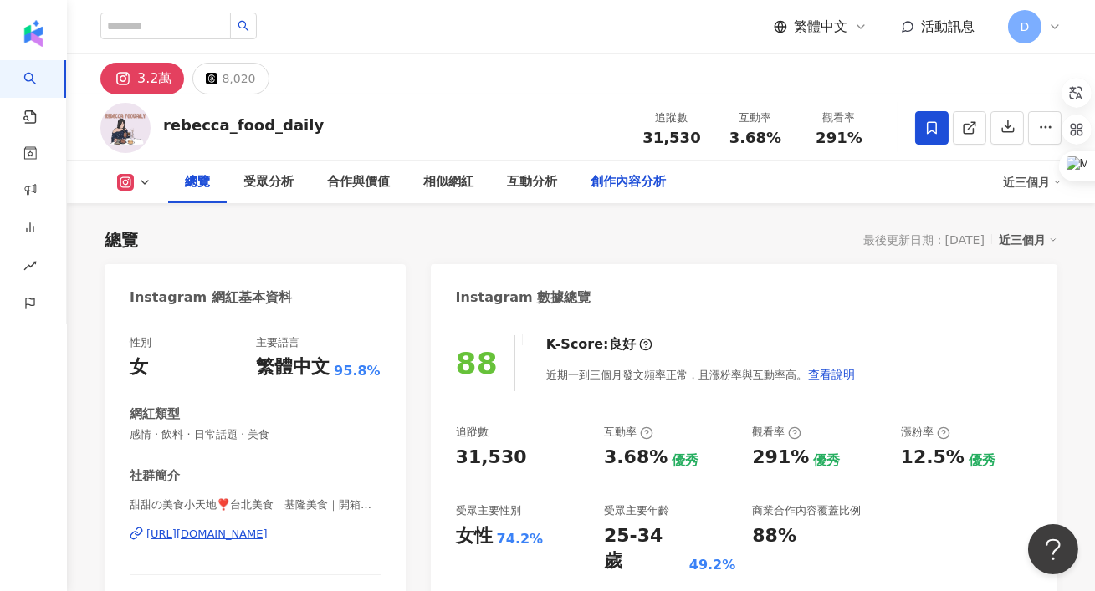
click at [635, 180] on div "創作內容分析" at bounding box center [628, 182] width 75 height 20
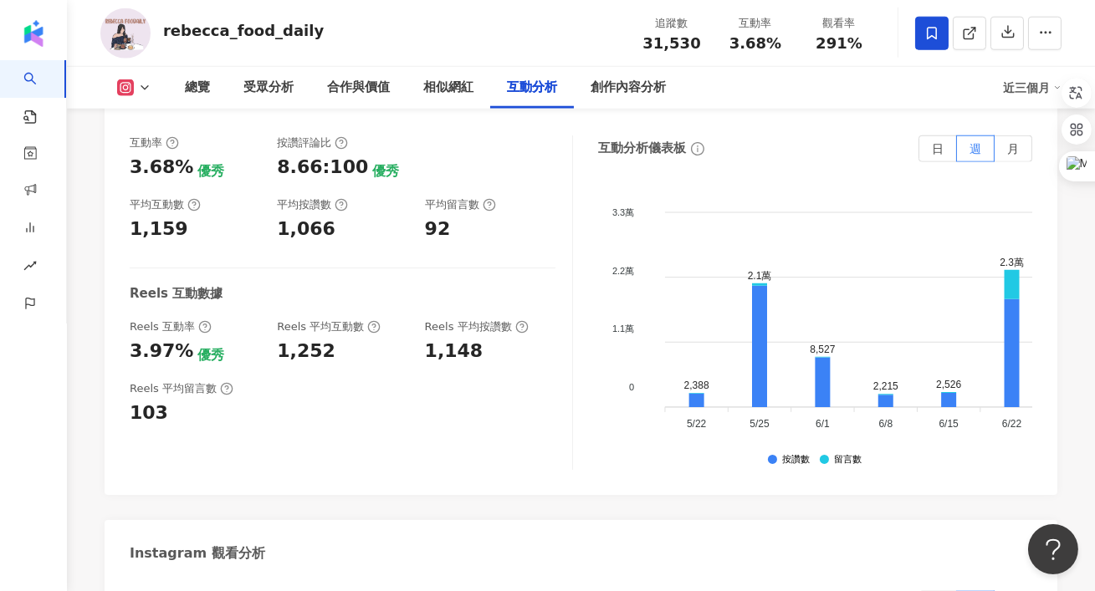
scroll to position [3155, 0]
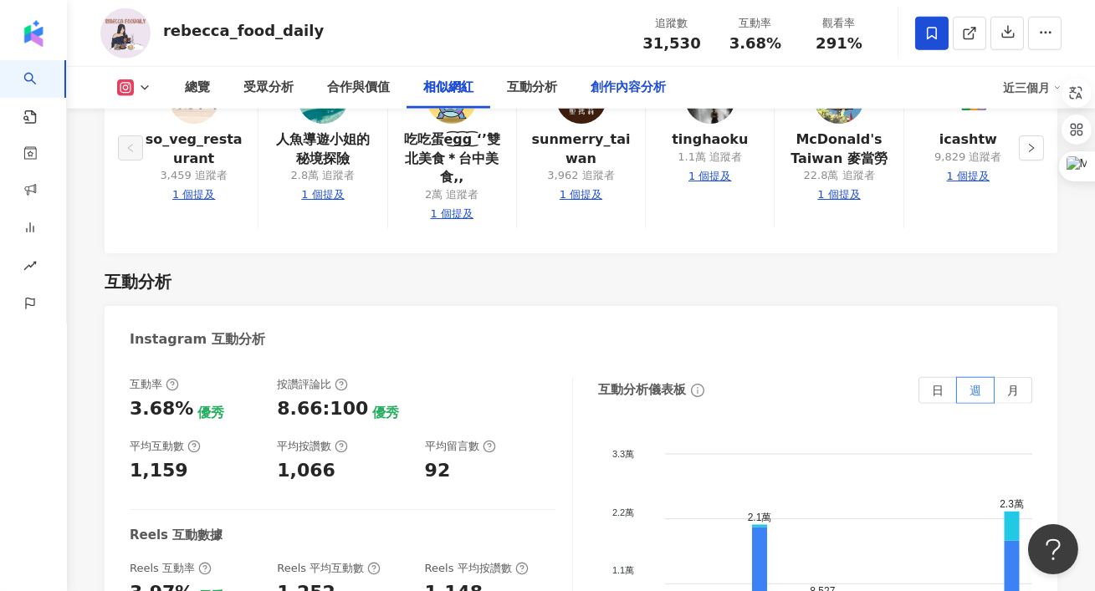
click at [613, 94] on div "創作內容分析" at bounding box center [628, 88] width 75 height 20
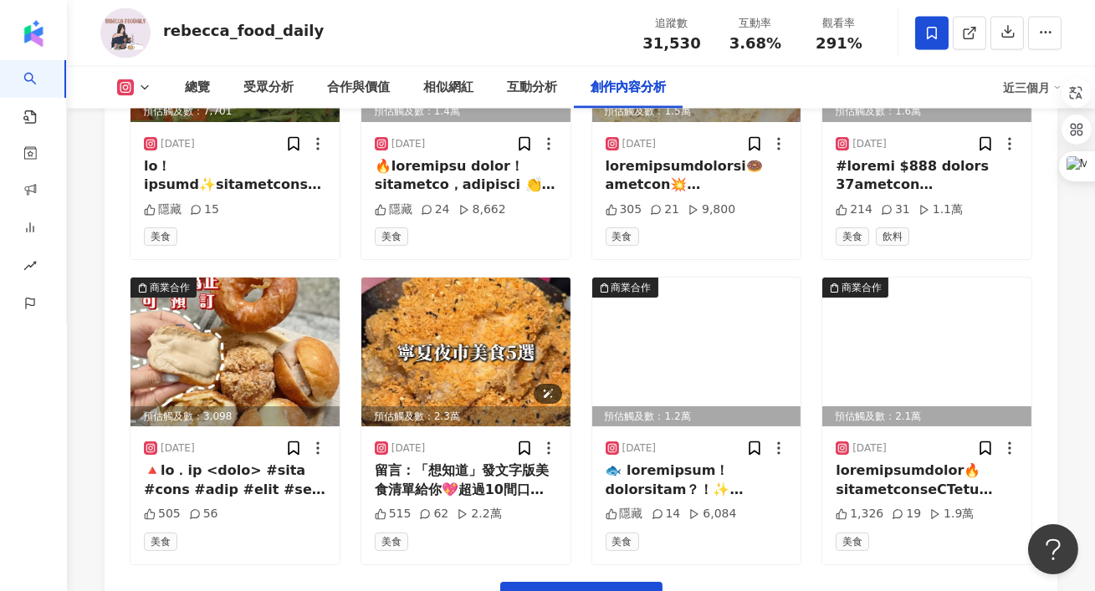
scroll to position [5736, 0]
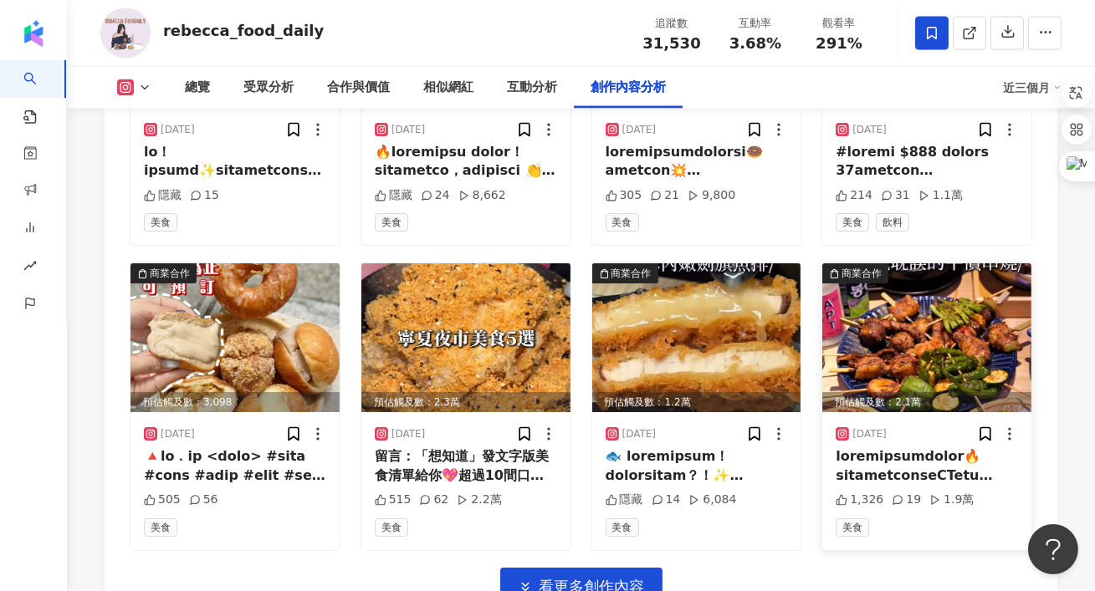
click at [876, 467] on div at bounding box center [927, 467] width 182 height 38
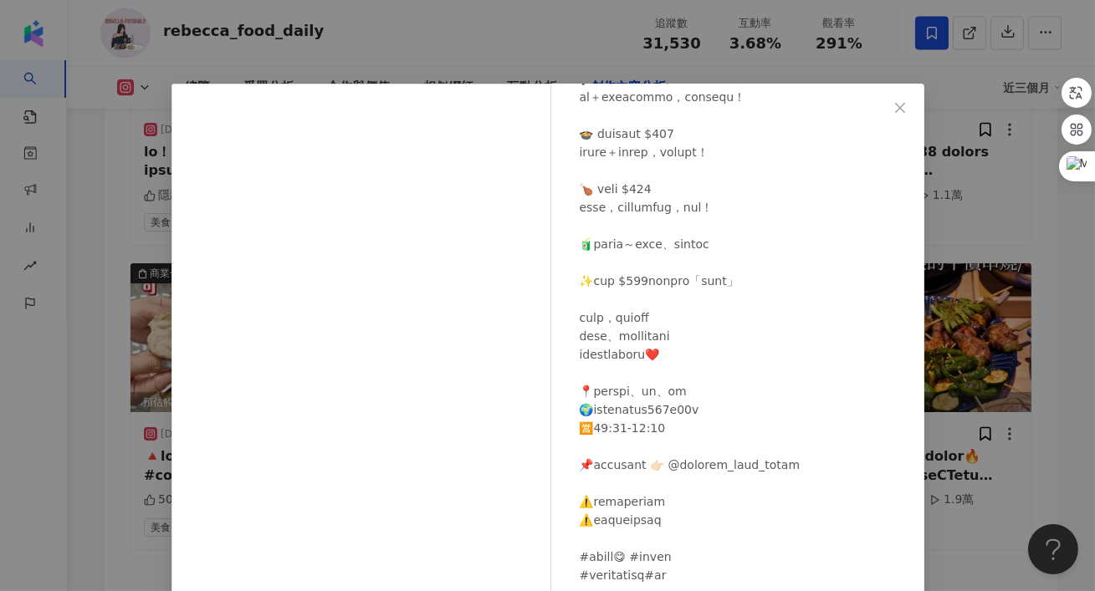
scroll to position [159, 0]
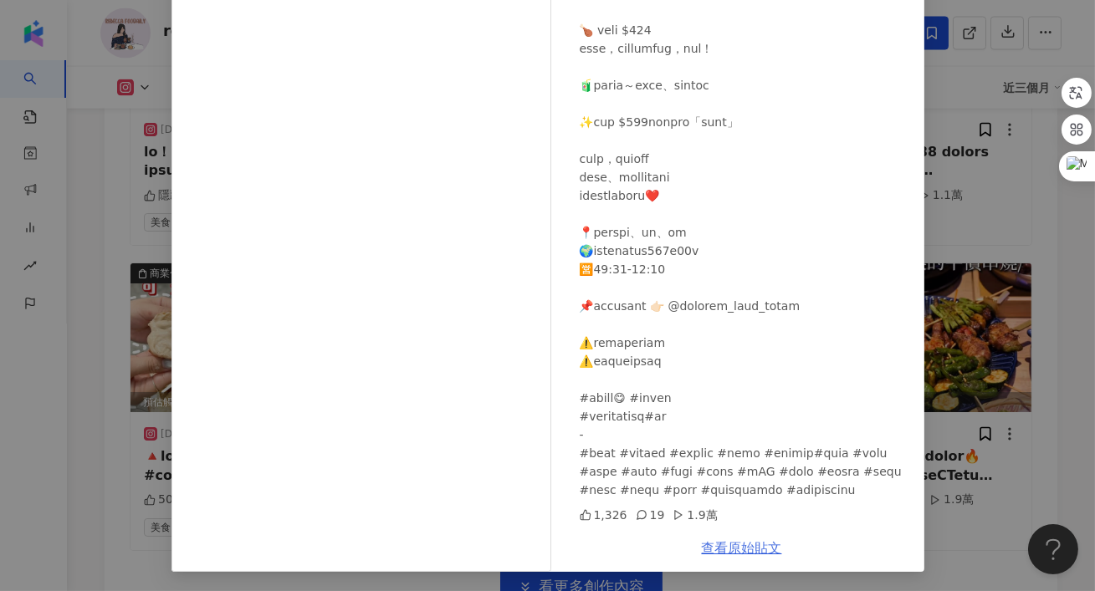
click at [721, 549] on link "查看原始貼文" at bounding box center [742, 548] width 80 height 16
